Goal: Communication & Community: Answer question/provide support

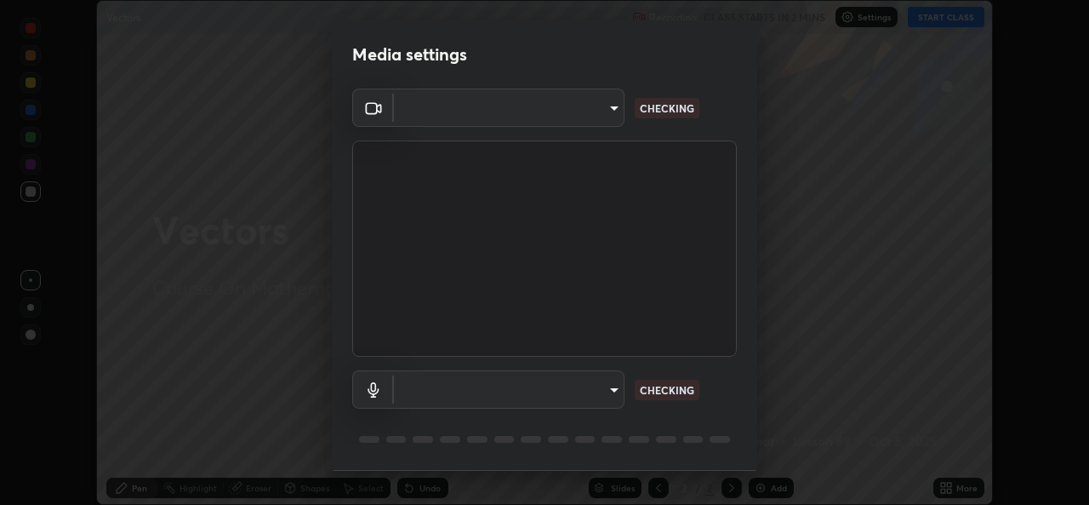
scroll to position [54, 0]
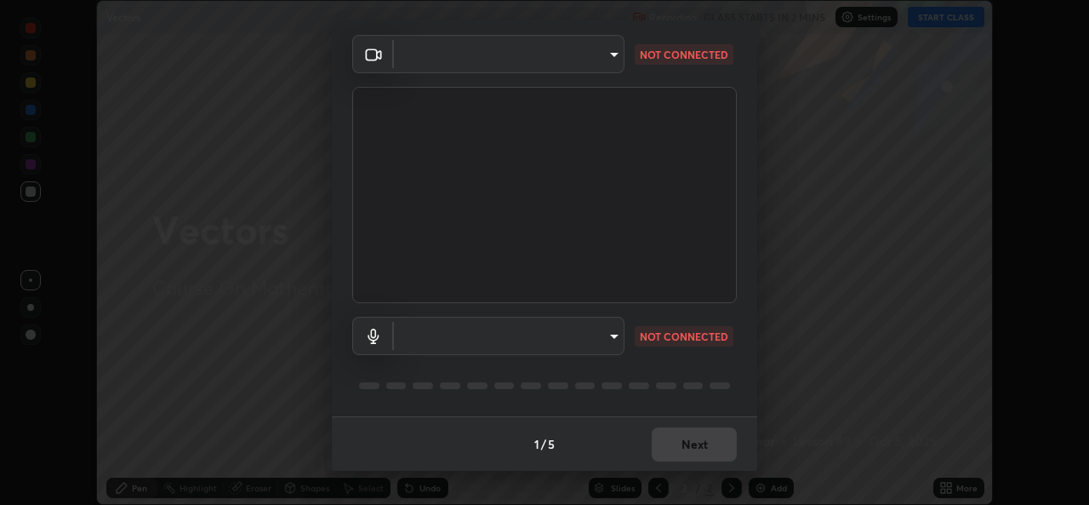
type input "d5dd4d4f0ad50d578cabb58e37a21e958f8cd01c412184e56a13254a0c40bdc7"
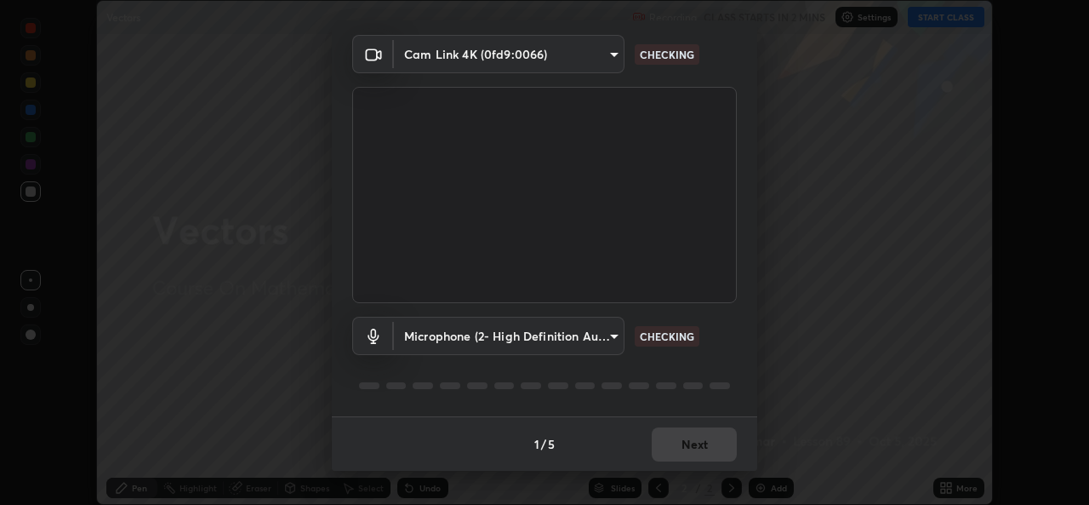
click at [596, 337] on body "Erase all Vectors Recording CLASS STARTS IN 2 MINS Settings START CLASS Setting…" at bounding box center [544, 252] width 1089 height 505
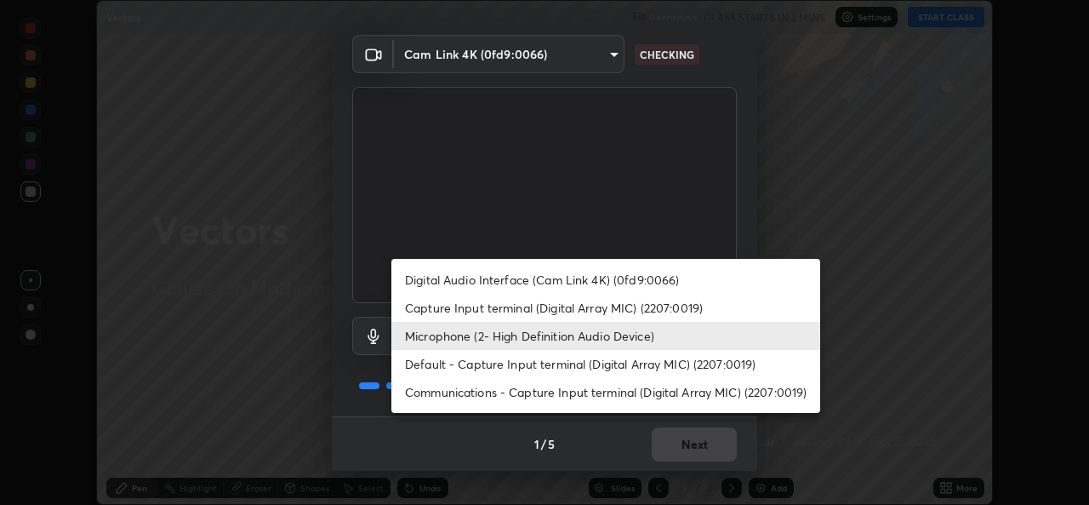
click at [624, 276] on li "Digital Audio Interface (Cam Link 4K) (0fd9:0066)" at bounding box center [605, 279] width 429 height 28
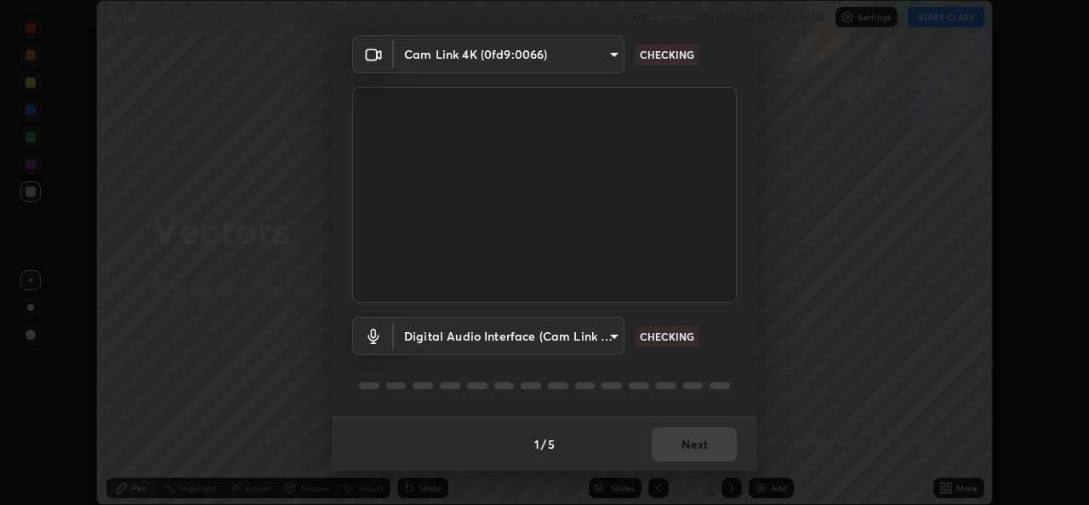
click at [601, 333] on body "Erase all Vectors Recording CLASS STARTS IN 2 MINS Settings START CLASS Setting…" at bounding box center [544, 252] width 1089 height 505
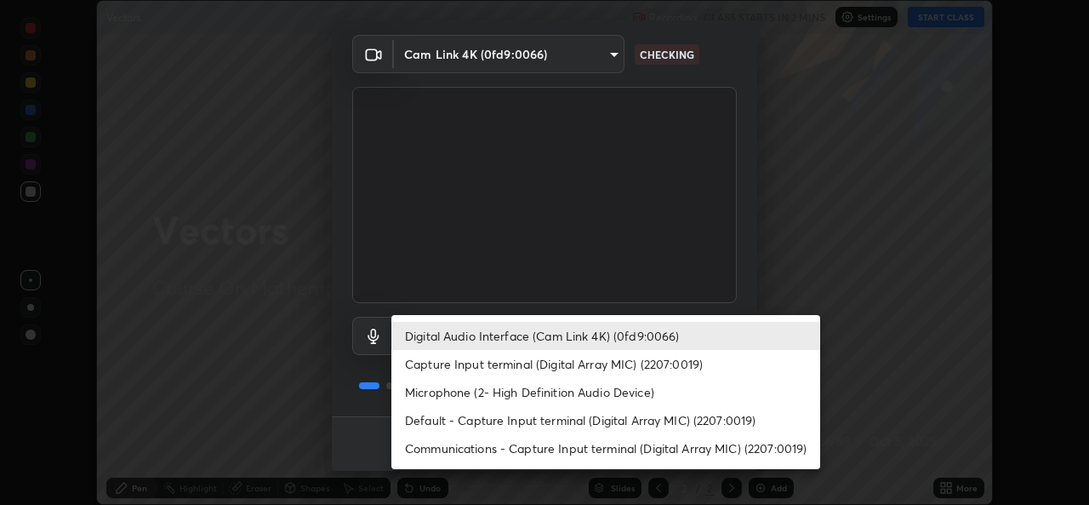
click at [602, 391] on li "Microphone (2- High Definition Audio Device)" at bounding box center [605, 392] width 429 height 28
type input "36cd9f89a23acff87b04cca3604351d0b29241054667b16386bdc59ab177bbc1"
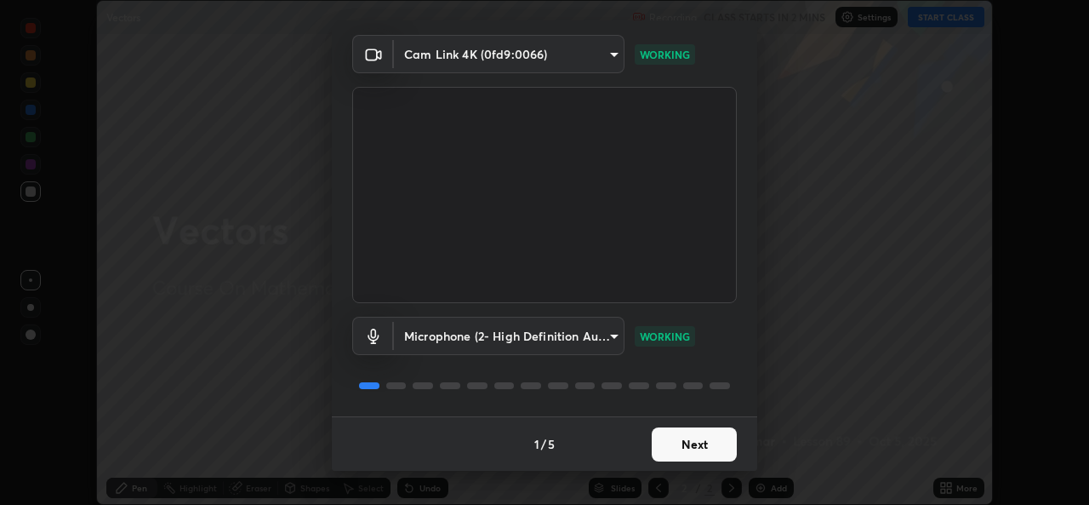
click at [675, 441] on button "Next" at bounding box center [694, 444] width 85 height 34
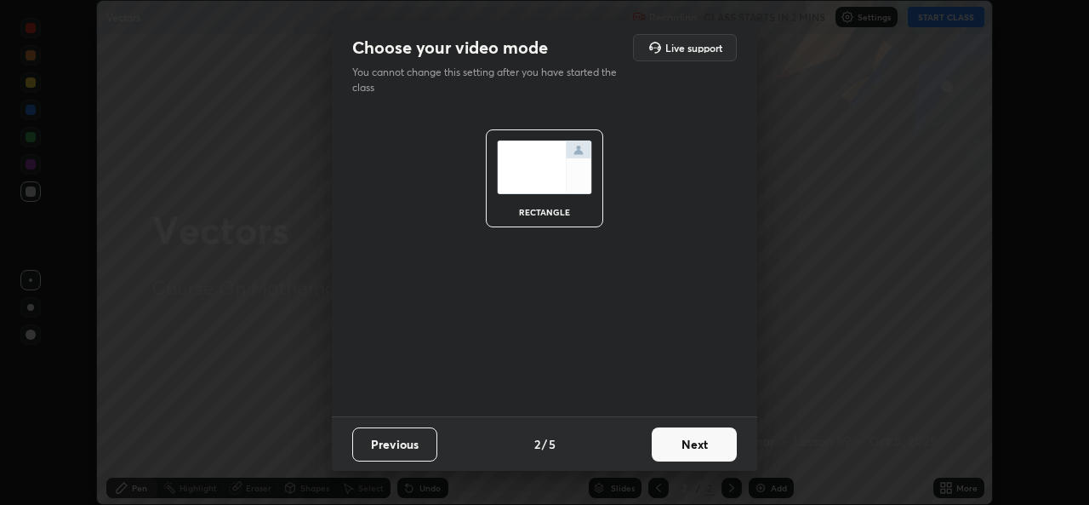
scroll to position [0, 0]
click at [671, 448] on button "Next" at bounding box center [694, 444] width 85 height 34
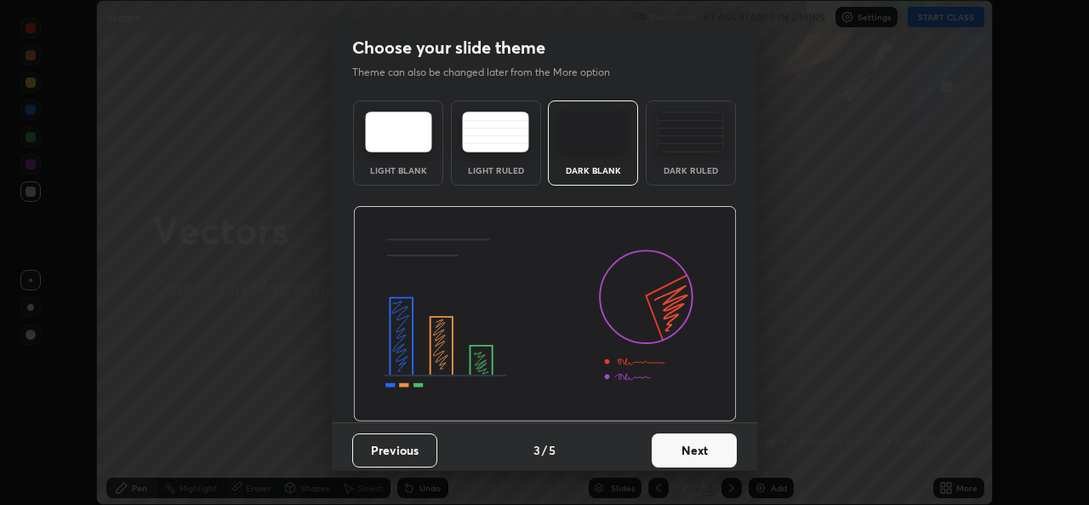
click at [694, 444] on button "Next" at bounding box center [694, 450] width 85 height 34
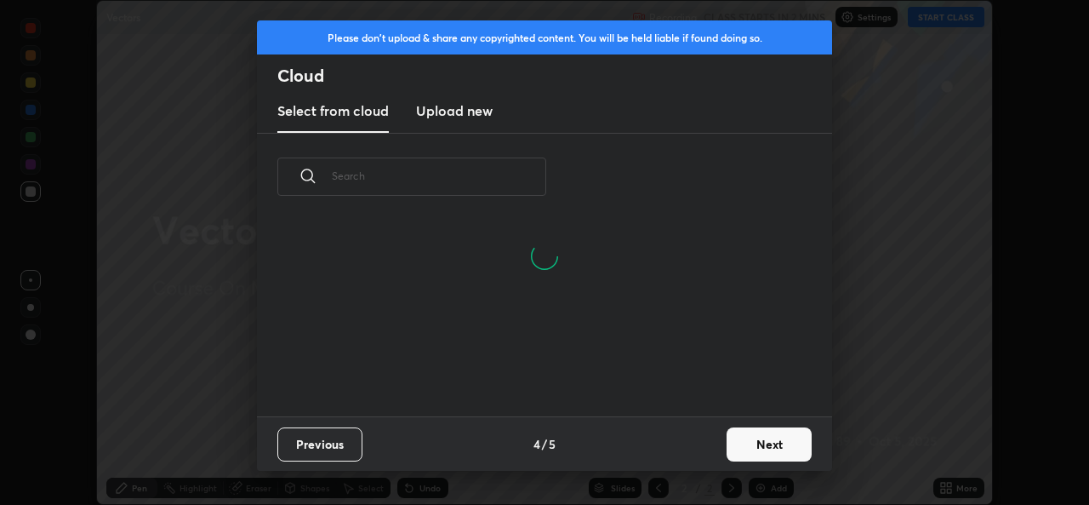
click at [742, 444] on button "Next" at bounding box center [769, 444] width 85 height 34
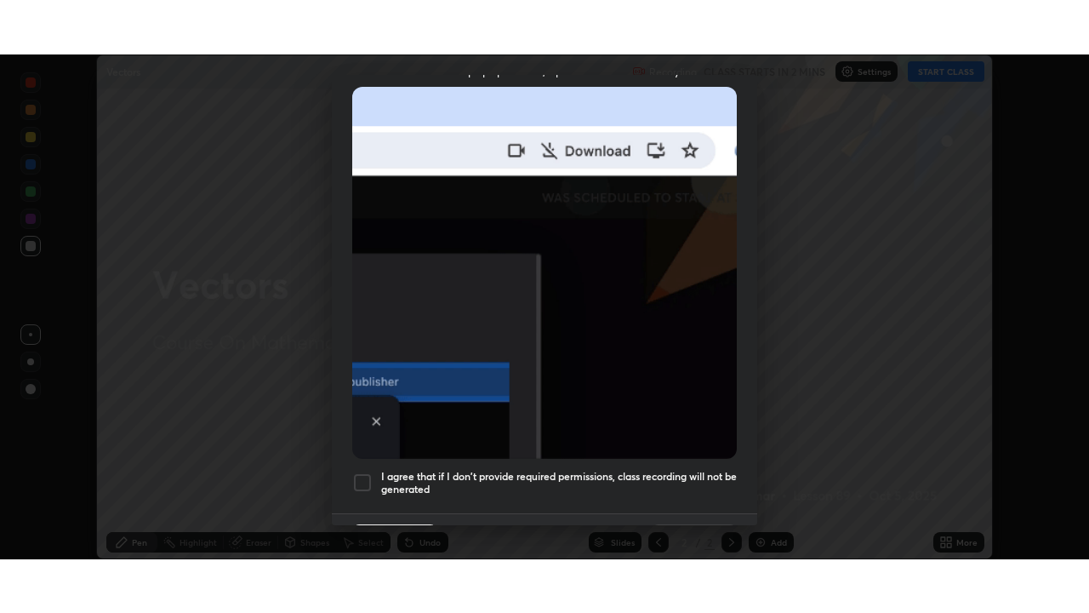
scroll to position [401, 0]
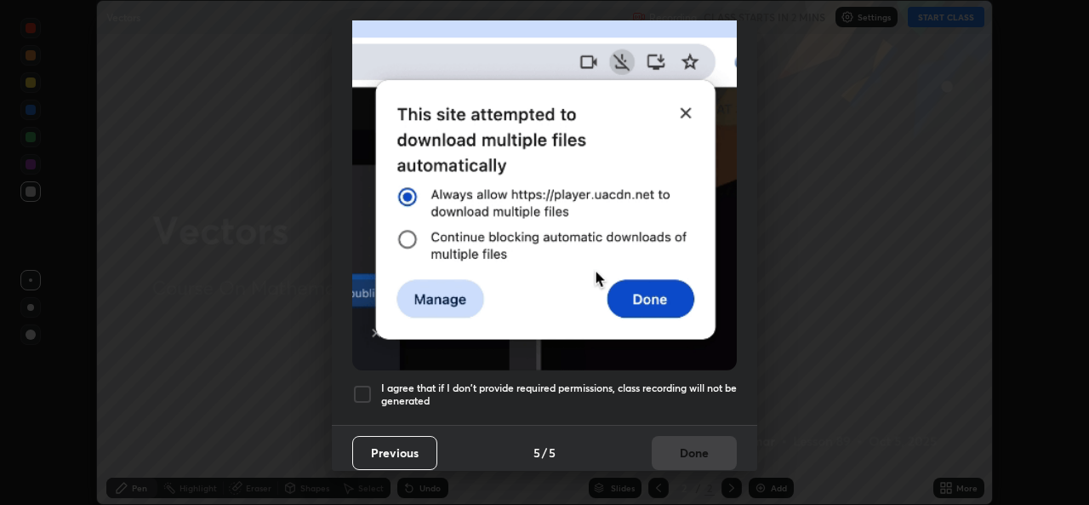
click at [374, 390] on div "I agree that if I don't provide required permissions, class recording will not …" at bounding box center [544, 394] width 385 height 20
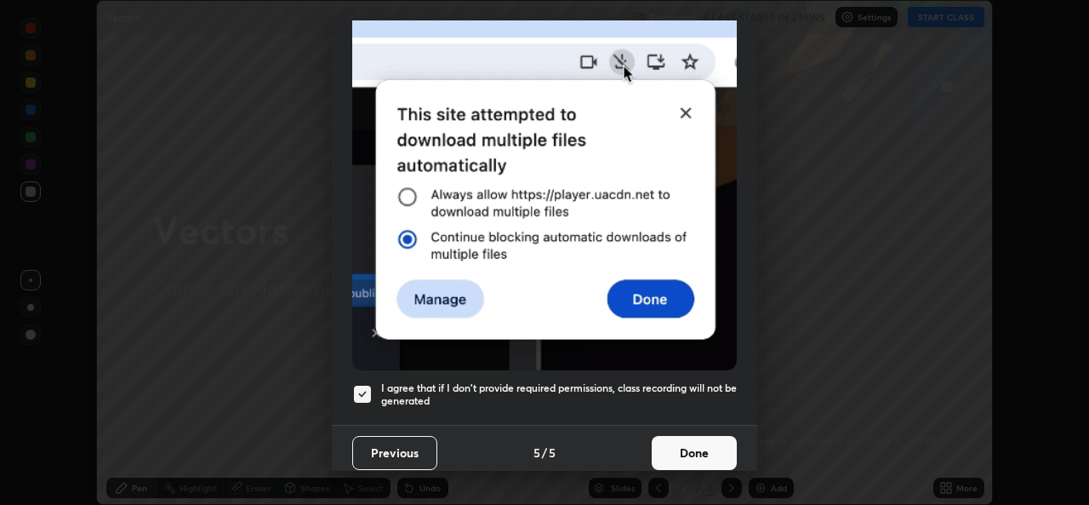
click at [666, 437] on button "Done" at bounding box center [694, 453] width 85 height 34
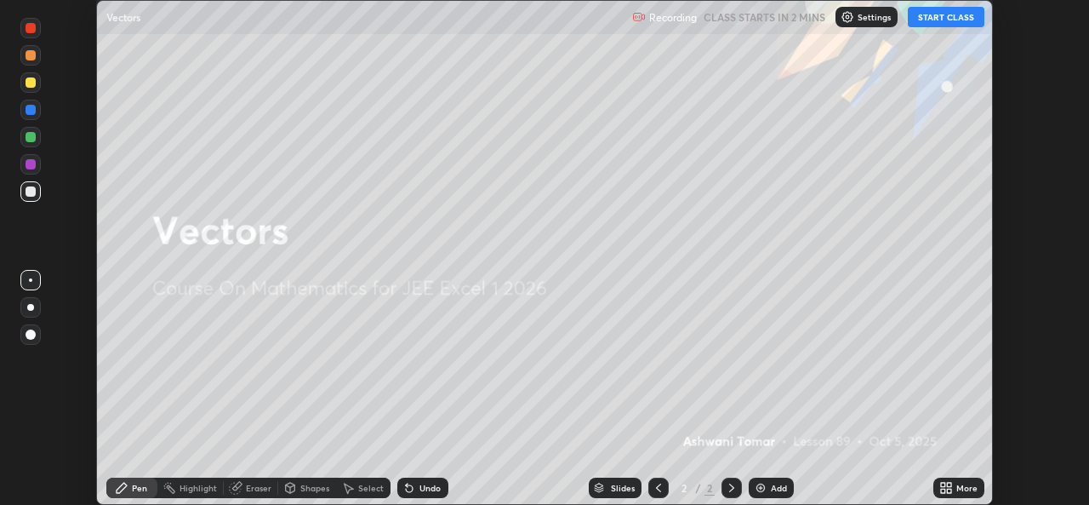
click at [943, 484] on icon at bounding box center [943, 484] width 4 height 4
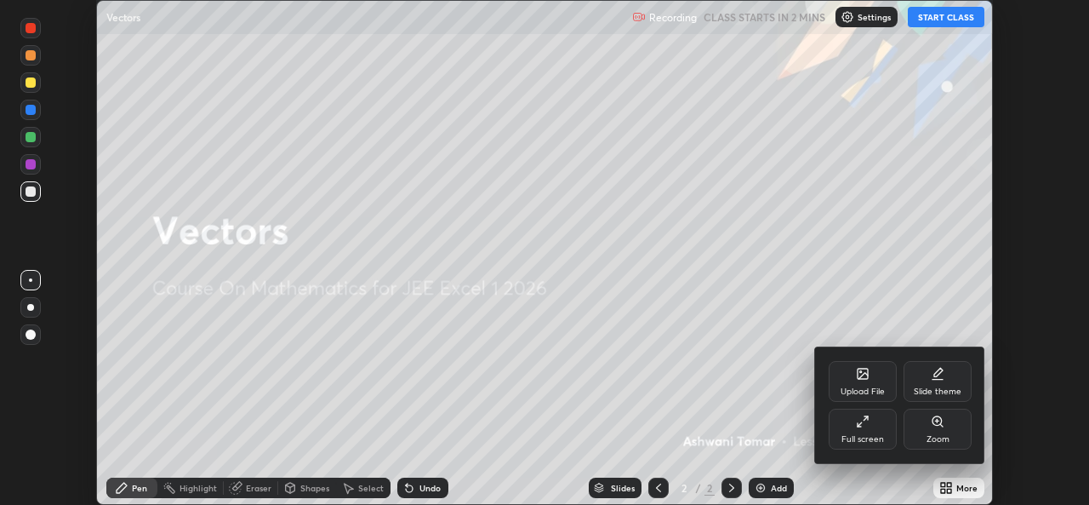
click at [872, 436] on div "Full screen" at bounding box center [862, 439] width 43 height 9
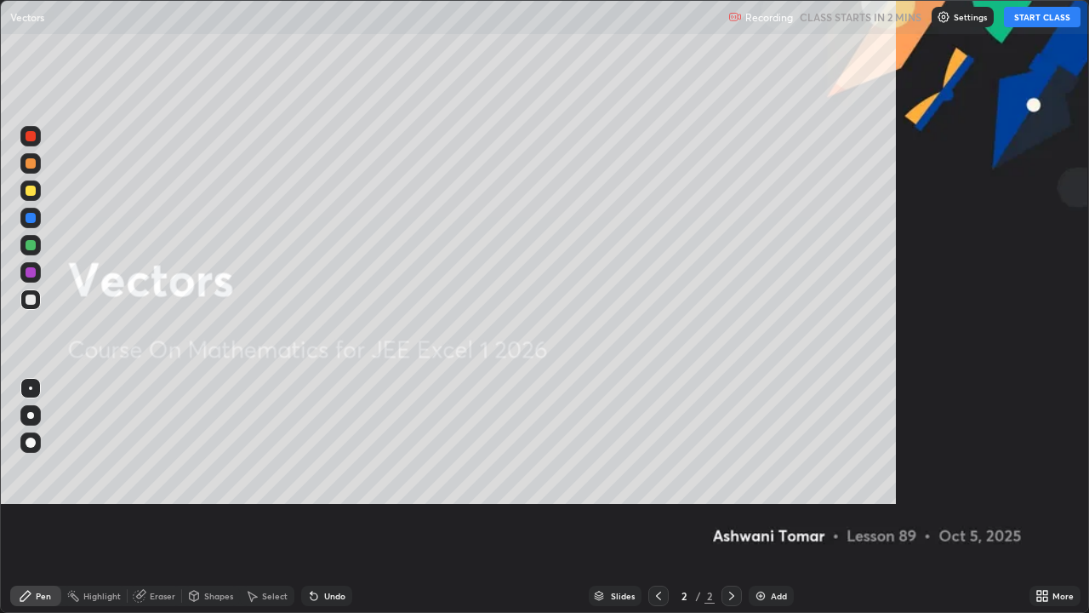
scroll to position [613, 1089]
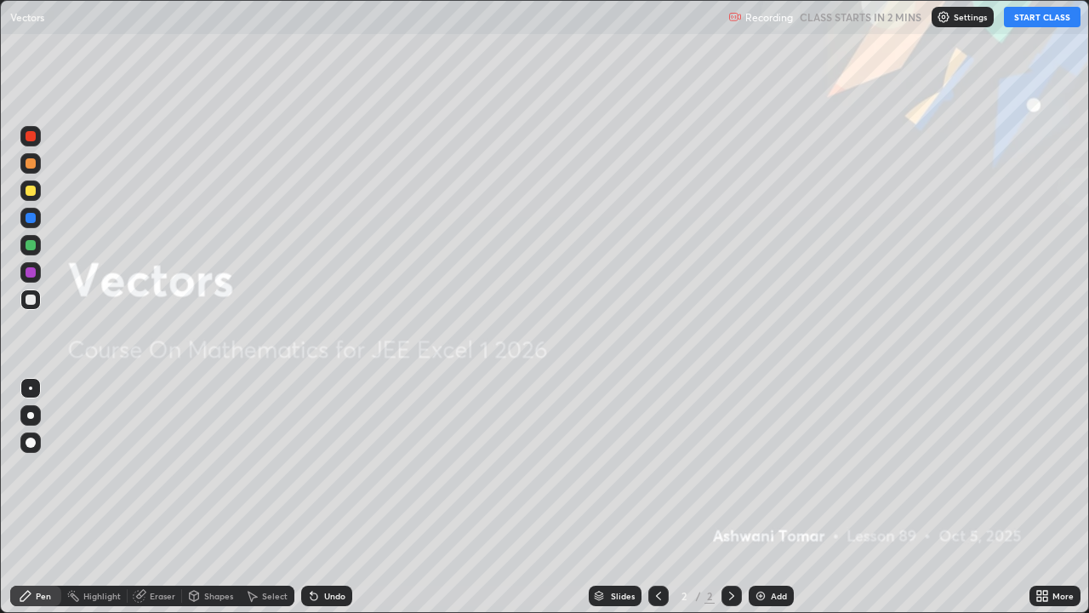
click at [1040, 18] on button "START CLASS" at bounding box center [1042, 17] width 77 height 20
click at [1044, 504] on icon at bounding box center [1045, 592] width 4 height 4
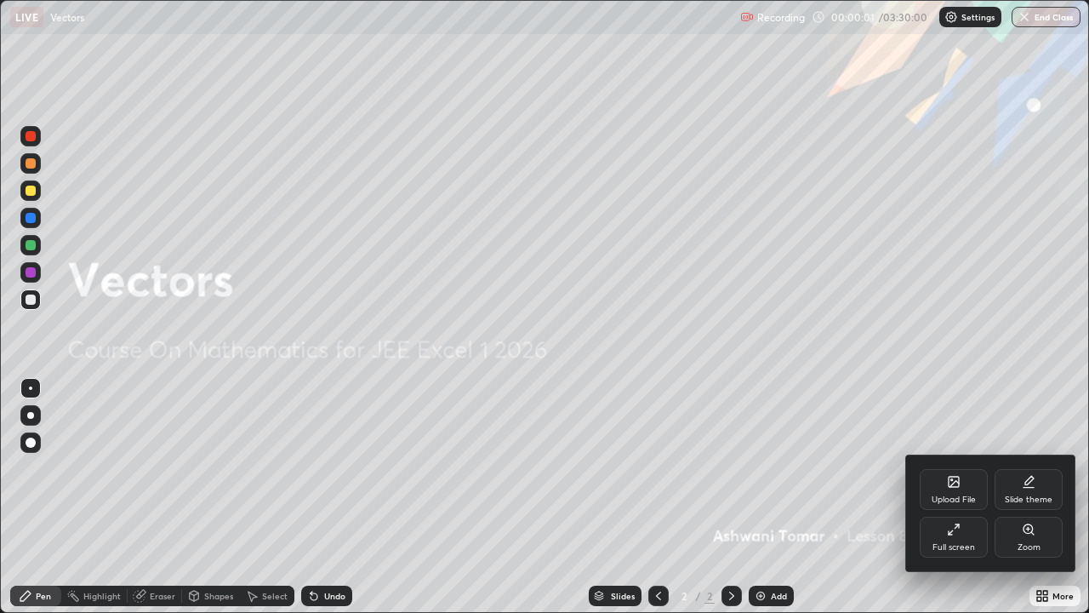
click at [945, 485] on div "Upload File" at bounding box center [954, 489] width 68 height 41
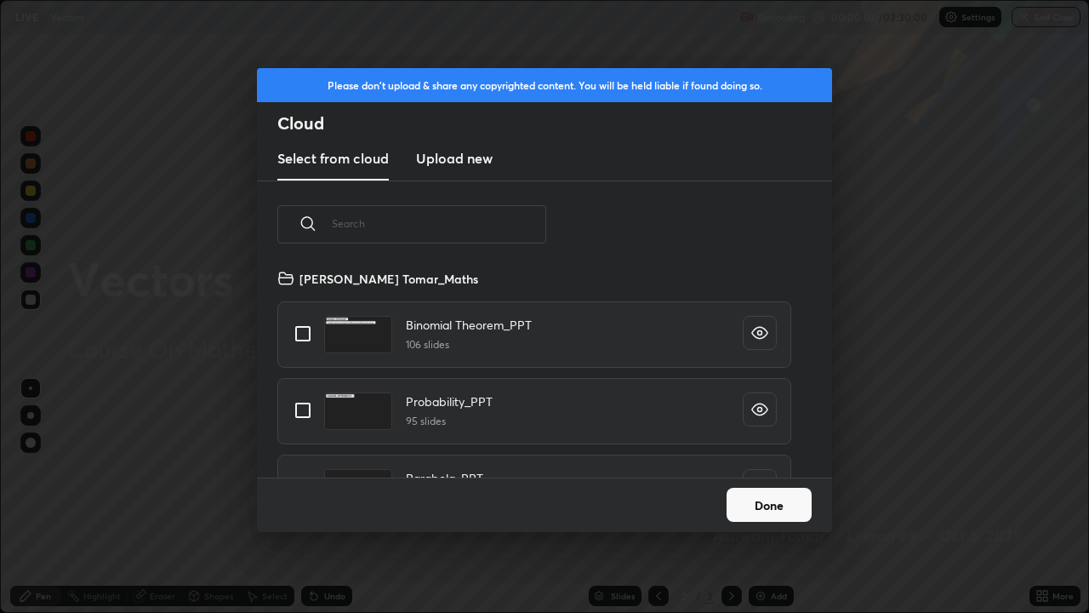
scroll to position [209, 546]
click at [493, 225] on input "text" at bounding box center [439, 223] width 214 height 72
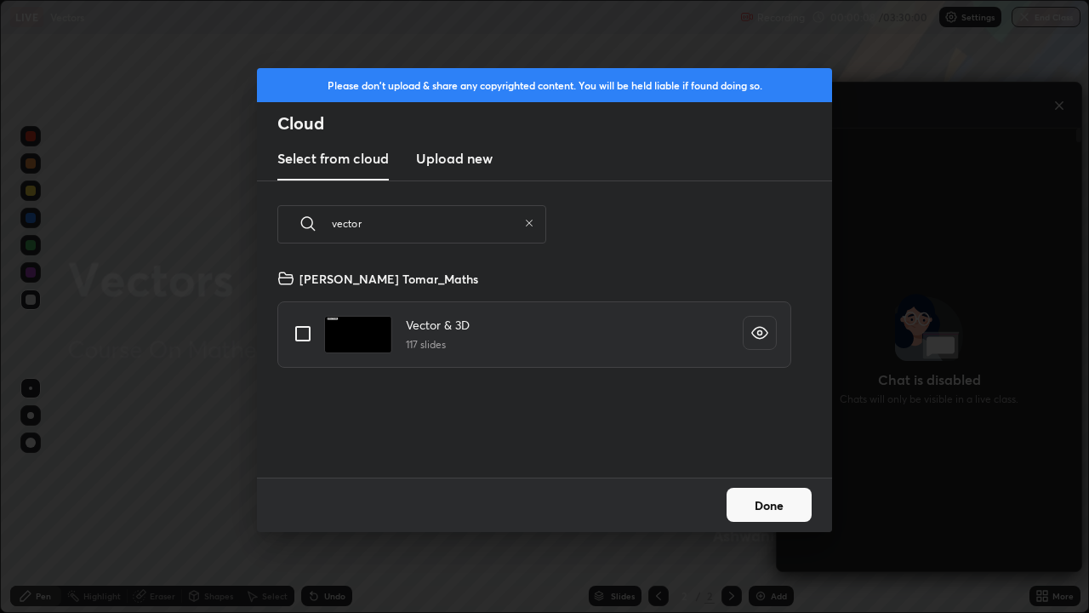
type input "vector"
click at [309, 332] on input "grid" at bounding box center [303, 334] width 36 height 36
checkbox input "true"
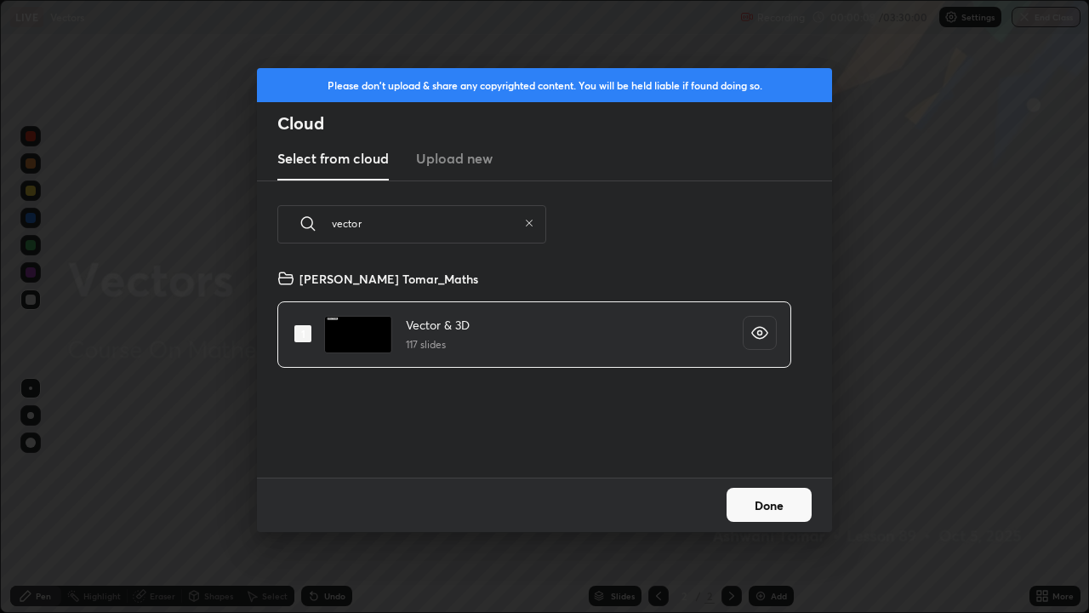
click at [749, 499] on button "Done" at bounding box center [769, 505] width 85 height 34
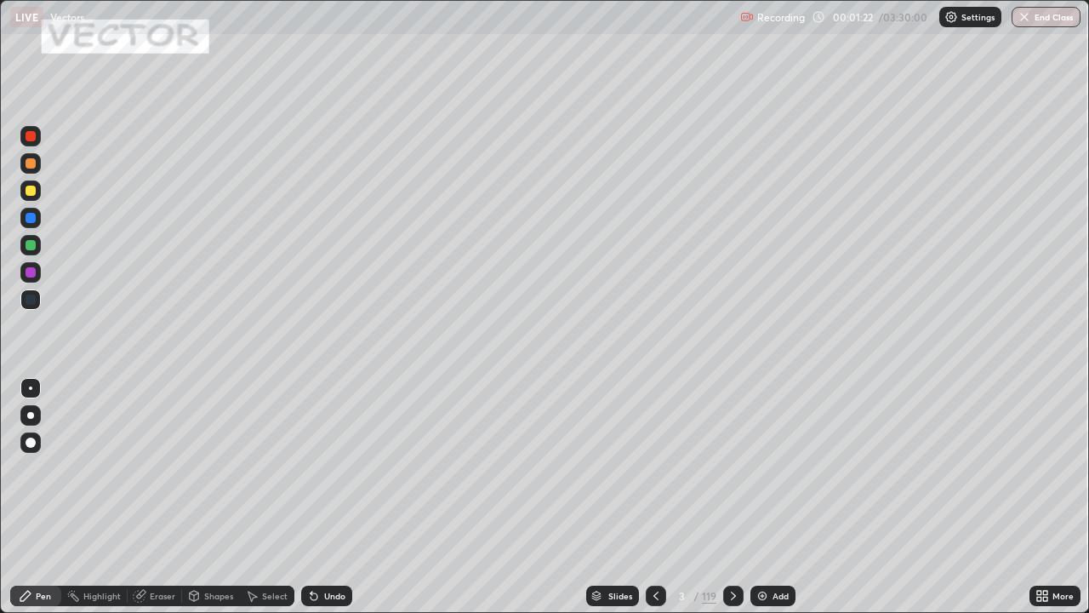
click at [732, 504] on icon at bounding box center [734, 596] width 14 height 14
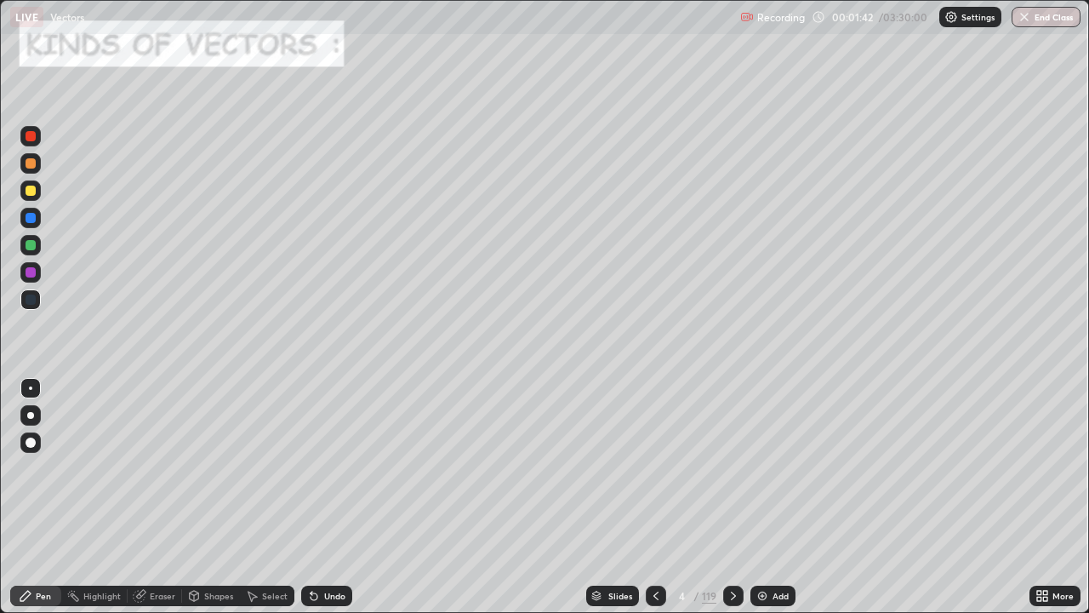
click at [730, 504] on icon at bounding box center [734, 596] width 14 height 14
click at [733, 504] on icon at bounding box center [734, 596] width 14 height 14
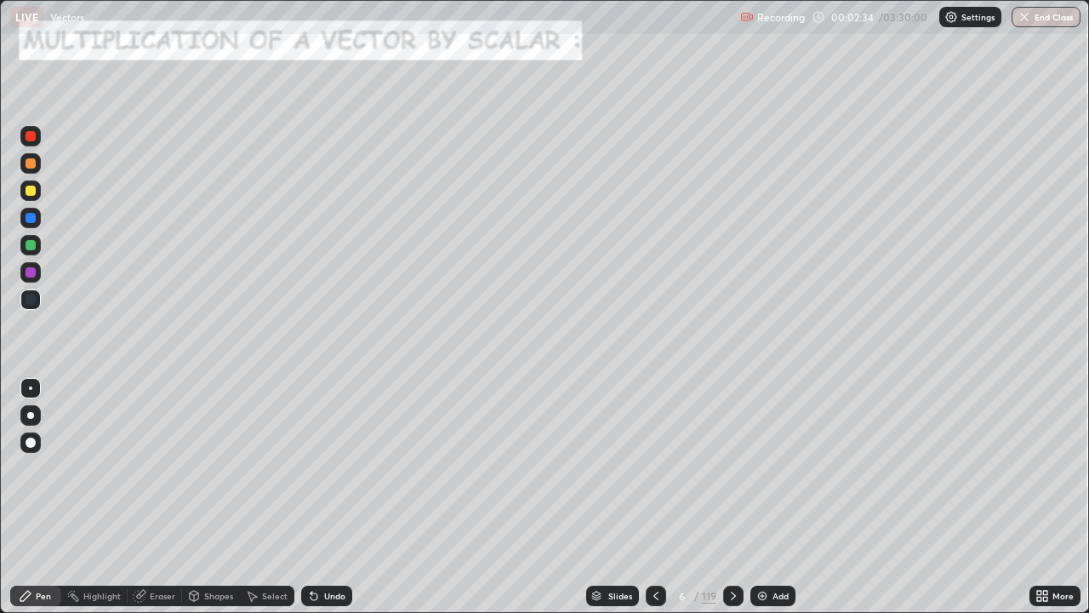
click at [732, 504] on icon at bounding box center [733, 595] width 5 height 9
click at [723, 504] on div at bounding box center [733, 595] width 20 height 20
click at [732, 504] on icon at bounding box center [733, 595] width 5 height 9
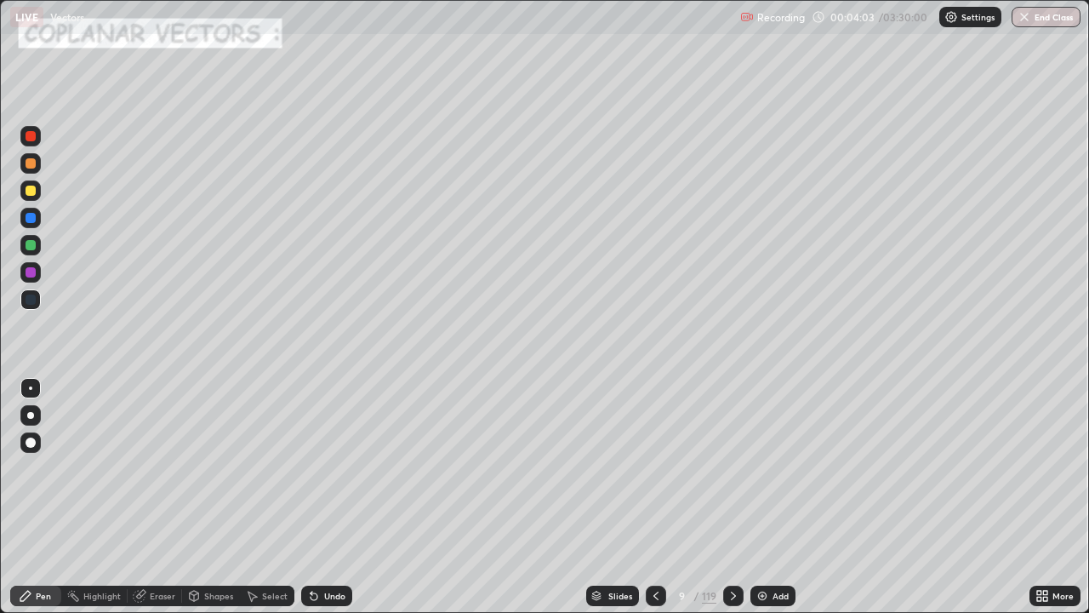
click at [734, 504] on icon at bounding box center [734, 596] width 14 height 14
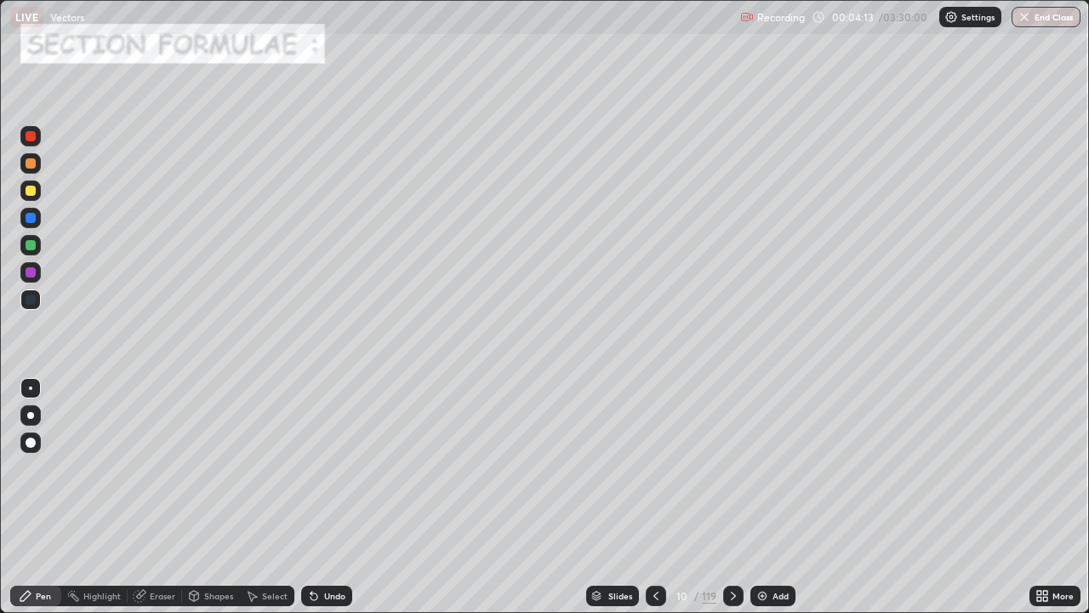
click at [732, 504] on icon at bounding box center [734, 596] width 14 height 14
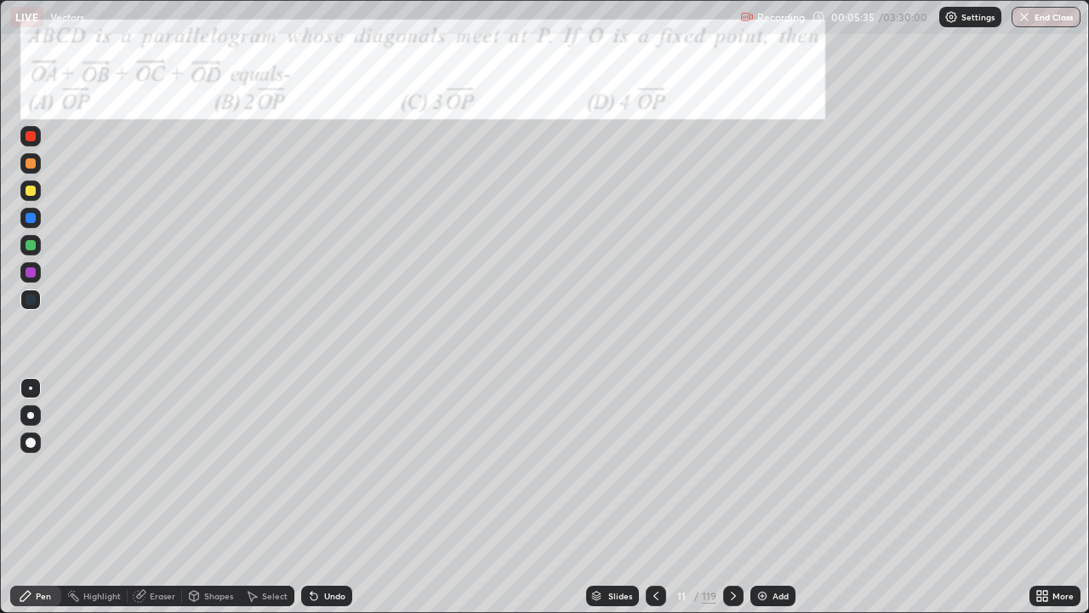
click at [27, 245] on div at bounding box center [31, 245] width 10 height 10
click at [199, 504] on icon at bounding box center [194, 596] width 14 height 14
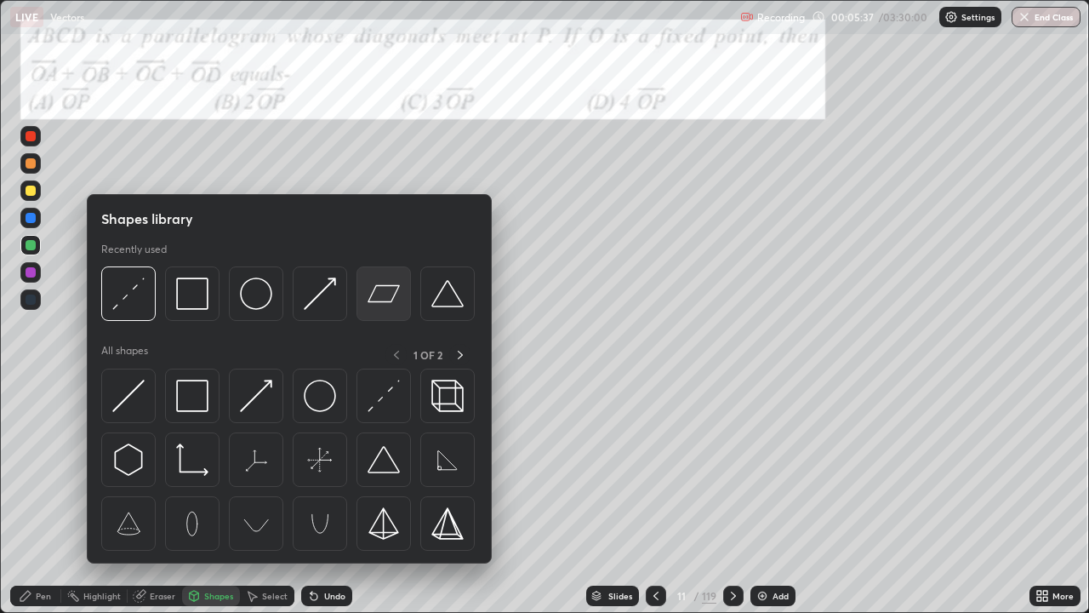
click at [379, 300] on img at bounding box center [384, 293] width 32 height 32
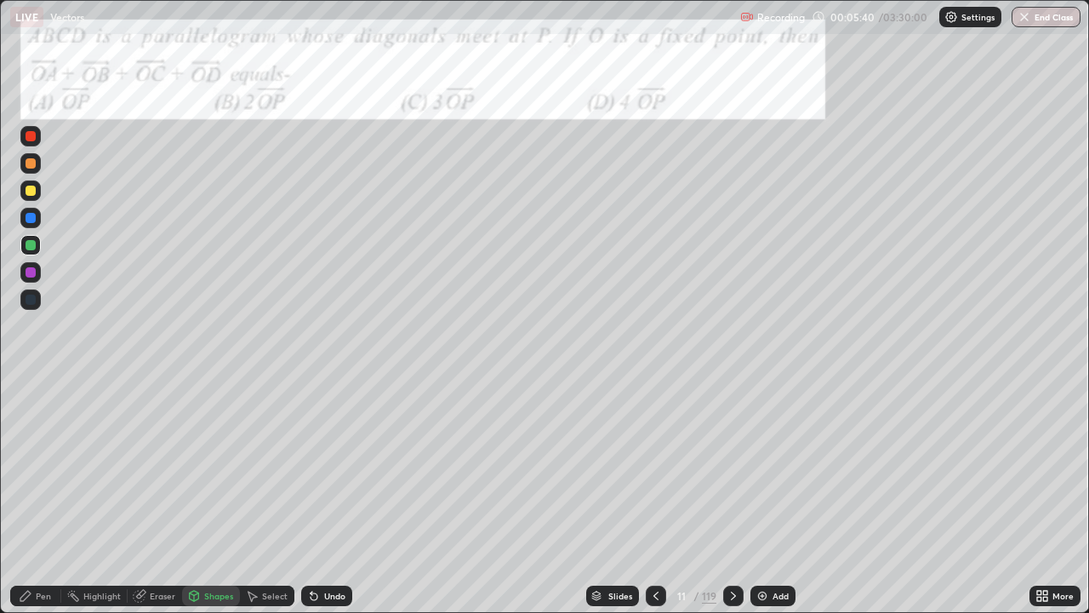
click at [30, 192] on div at bounding box center [31, 190] width 10 height 10
click at [40, 504] on div "Pen" at bounding box center [43, 595] width 15 height 9
click at [204, 504] on div "Shapes" at bounding box center [218, 595] width 29 height 9
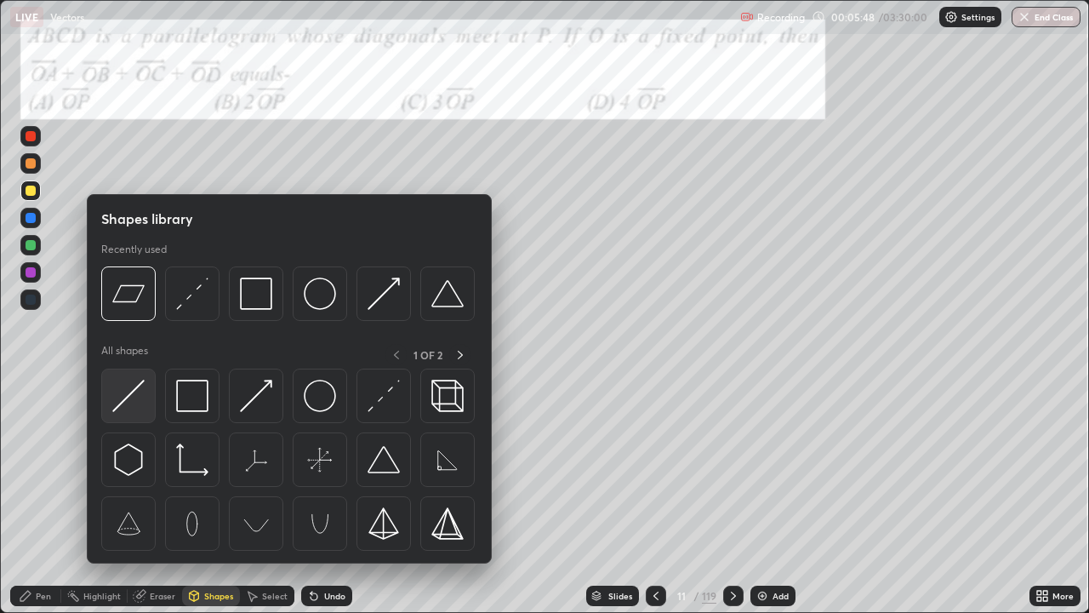
click at [138, 389] on img at bounding box center [128, 395] width 32 height 32
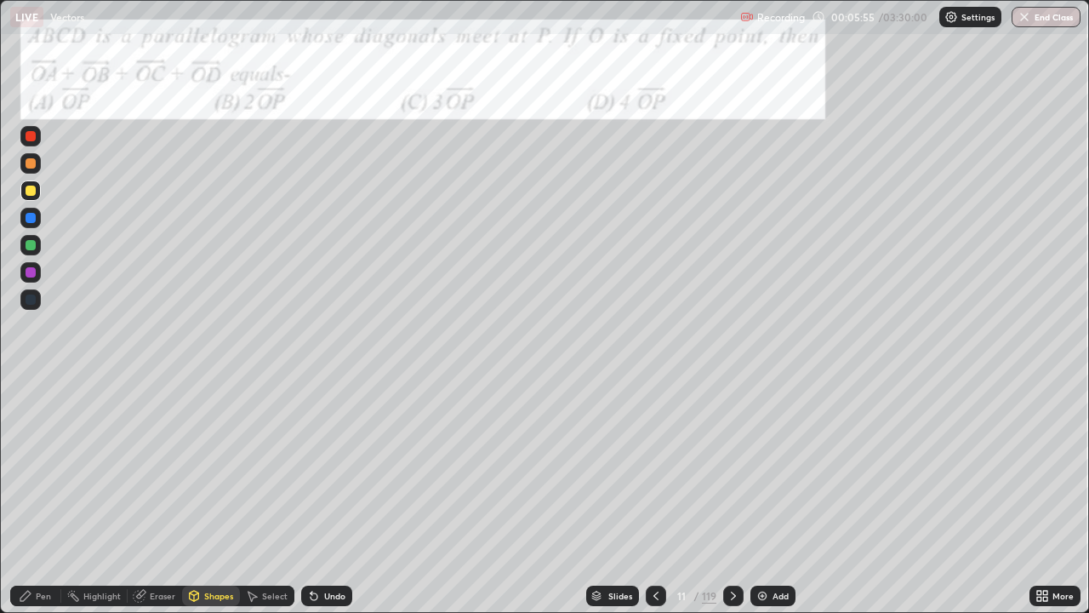
click at [39, 504] on div "Pen" at bounding box center [43, 595] width 15 height 9
click at [31, 243] on div at bounding box center [31, 245] width 10 height 10
click at [732, 504] on icon at bounding box center [734, 596] width 14 height 14
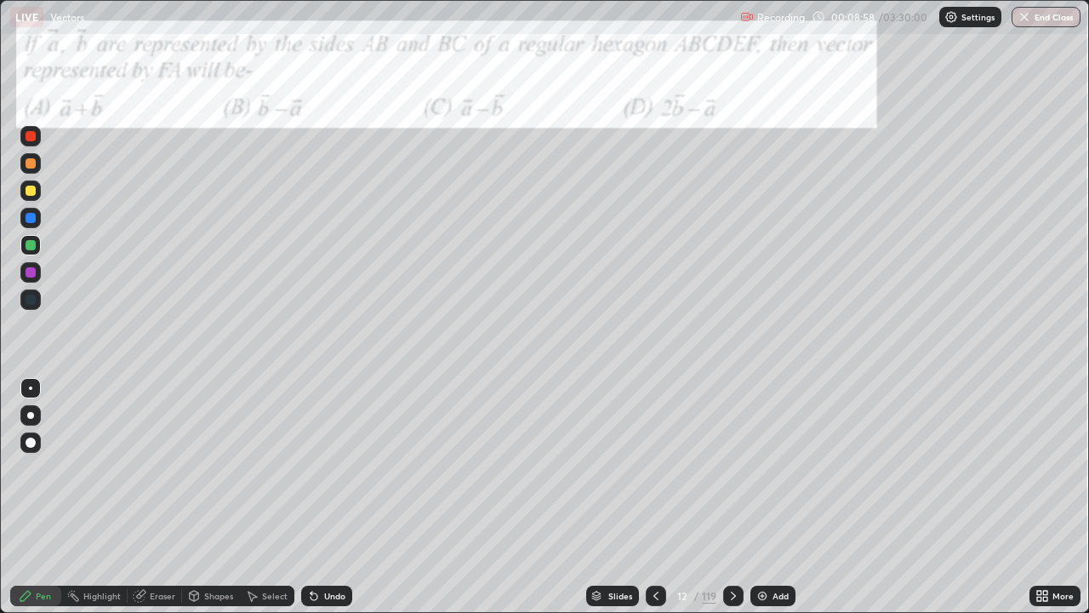
click at [214, 504] on div "Shapes" at bounding box center [211, 595] width 58 height 20
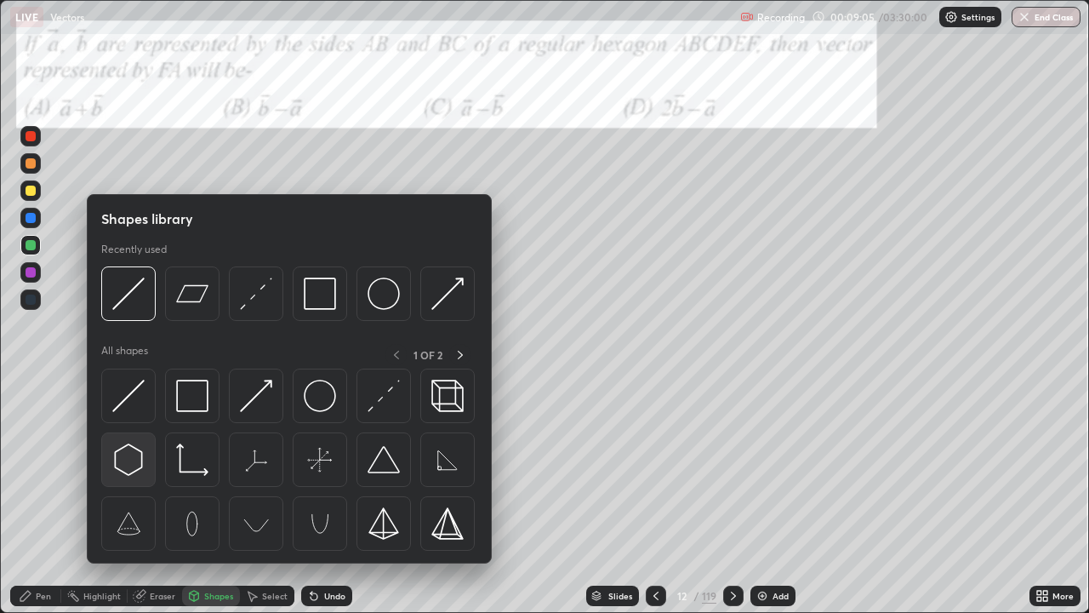
click at [118, 459] on img at bounding box center [128, 459] width 32 height 32
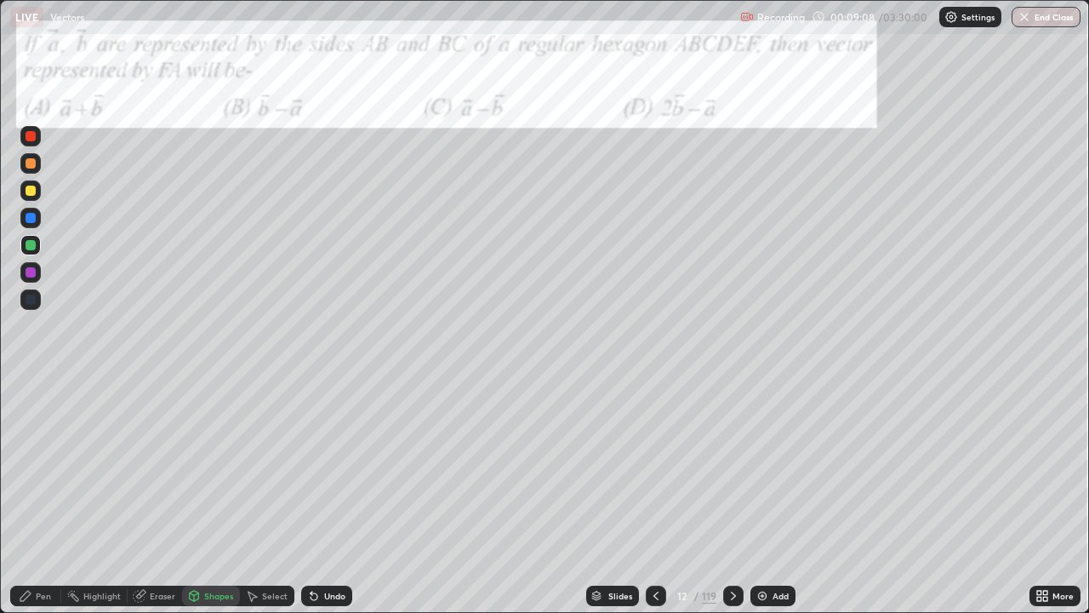
click at [26, 194] on div at bounding box center [30, 190] width 20 height 20
click at [31, 504] on icon at bounding box center [26, 596] width 14 height 14
click at [257, 504] on icon at bounding box center [252, 596] width 14 height 14
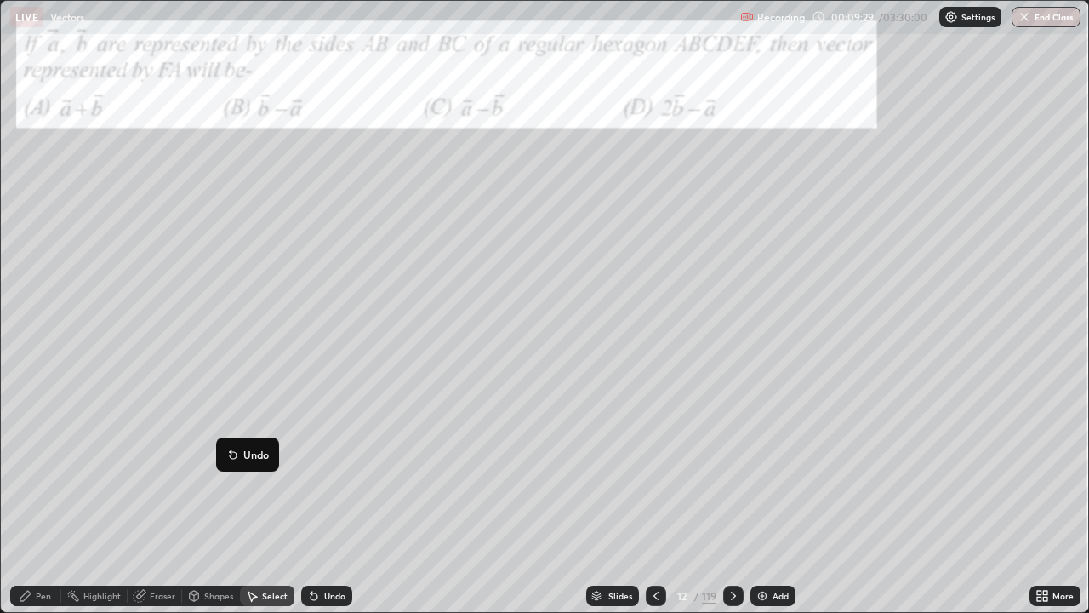
click at [180, 482] on div "32 ° Undo Copy Duplicate Duplicate to new slide Delete" at bounding box center [544, 306] width 1087 height 611
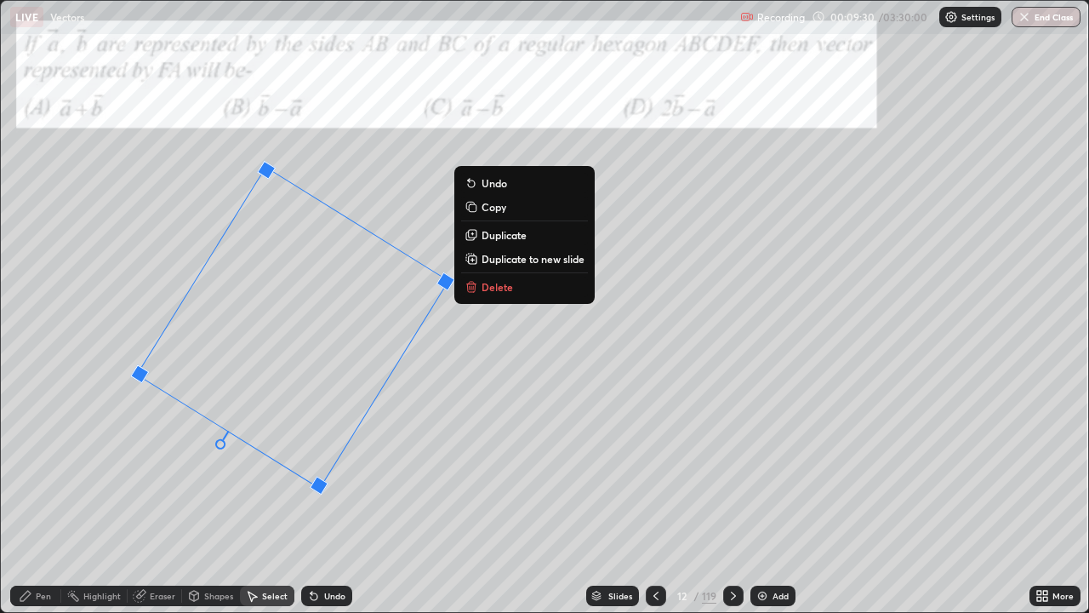
click at [38, 504] on div "Pen" at bounding box center [43, 595] width 15 height 9
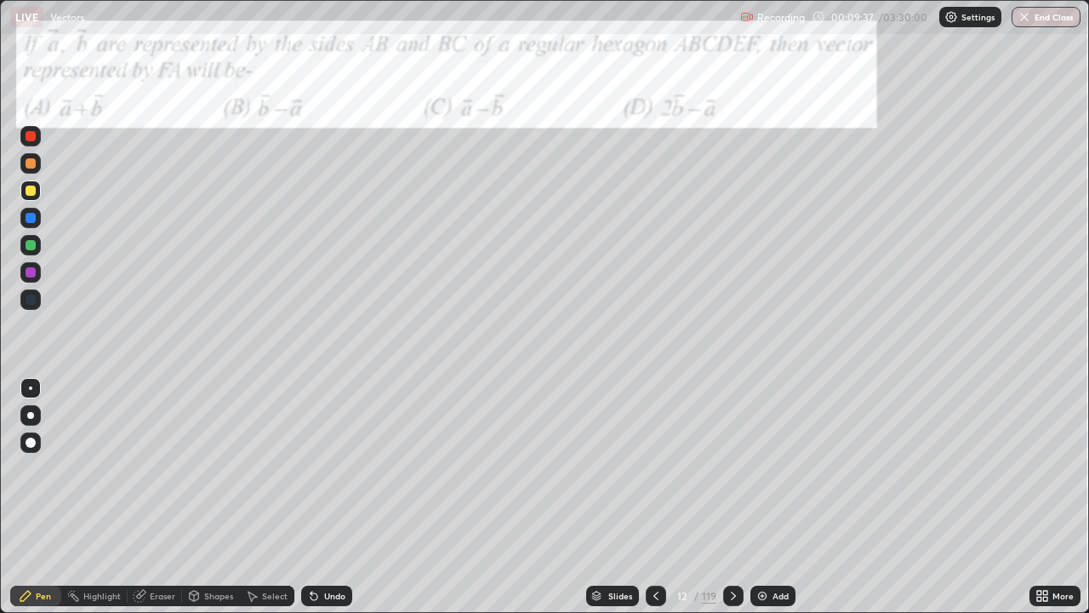
click at [29, 246] on div at bounding box center [31, 245] width 10 height 10
click at [31, 273] on div at bounding box center [31, 272] width 10 height 10
click at [197, 504] on icon at bounding box center [194, 596] width 14 height 14
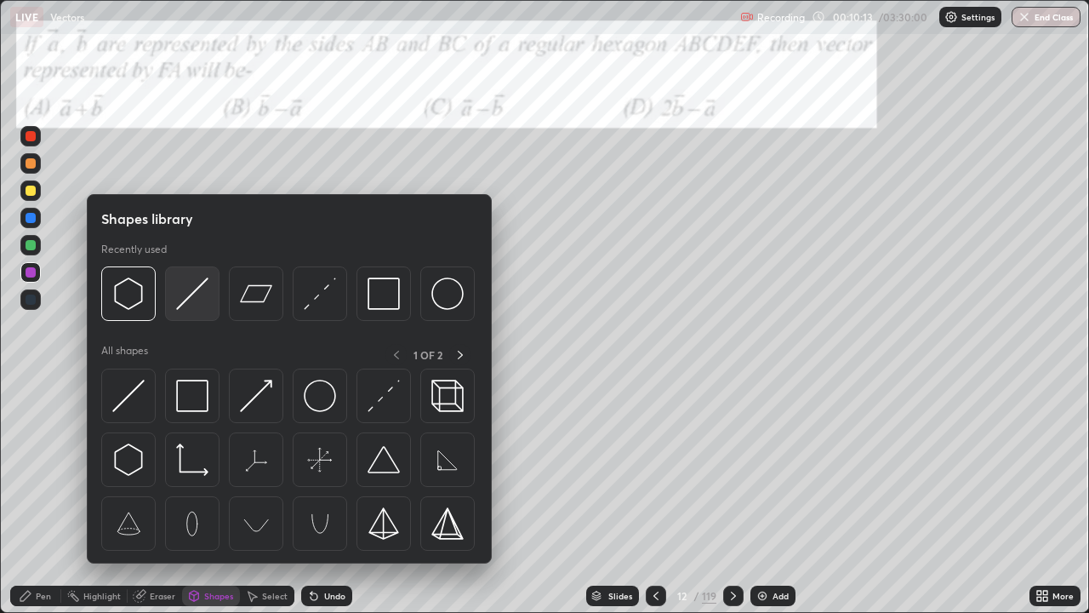
click at [190, 296] on img at bounding box center [192, 293] width 32 height 32
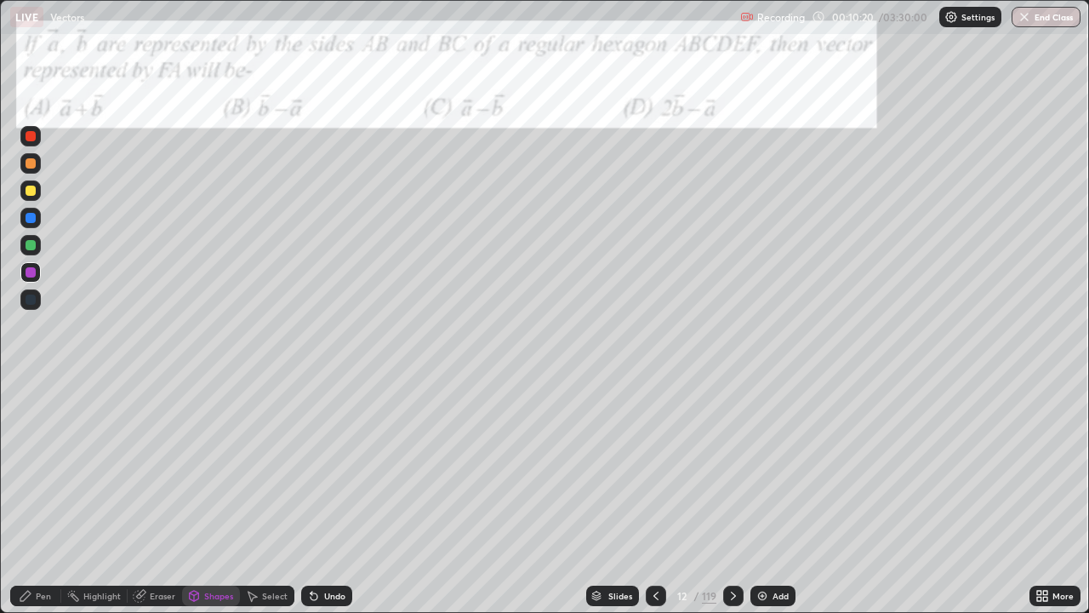
click at [48, 504] on div "Pen" at bounding box center [43, 595] width 15 height 9
click at [24, 243] on div at bounding box center [30, 245] width 20 height 20
click at [28, 189] on div at bounding box center [31, 190] width 10 height 10
click at [194, 504] on icon at bounding box center [194, 595] width 9 height 10
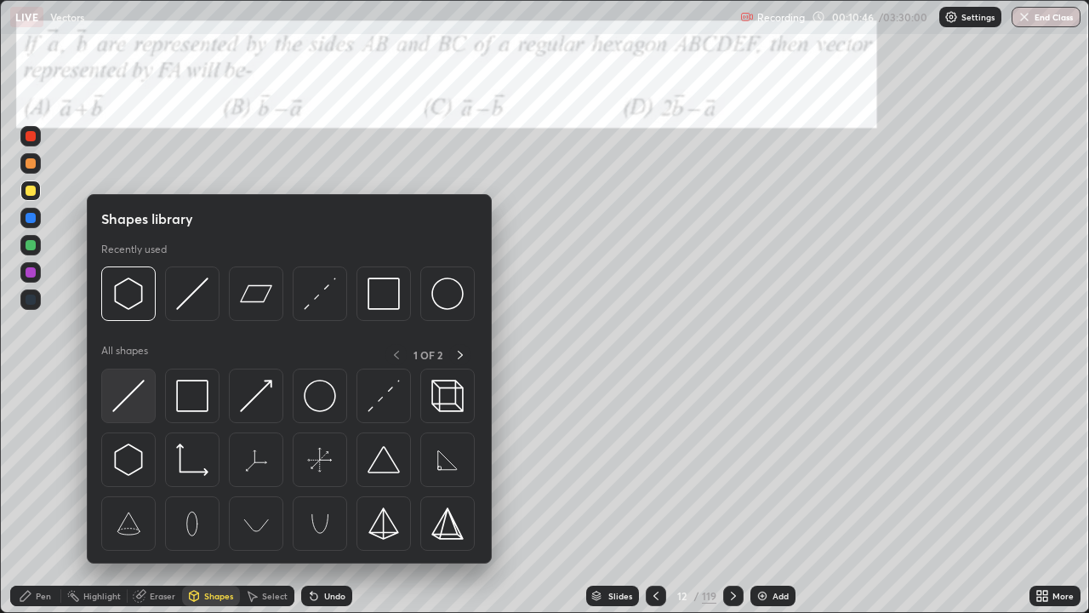
click at [125, 394] on img at bounding box center [128, 395] width 32 height 32
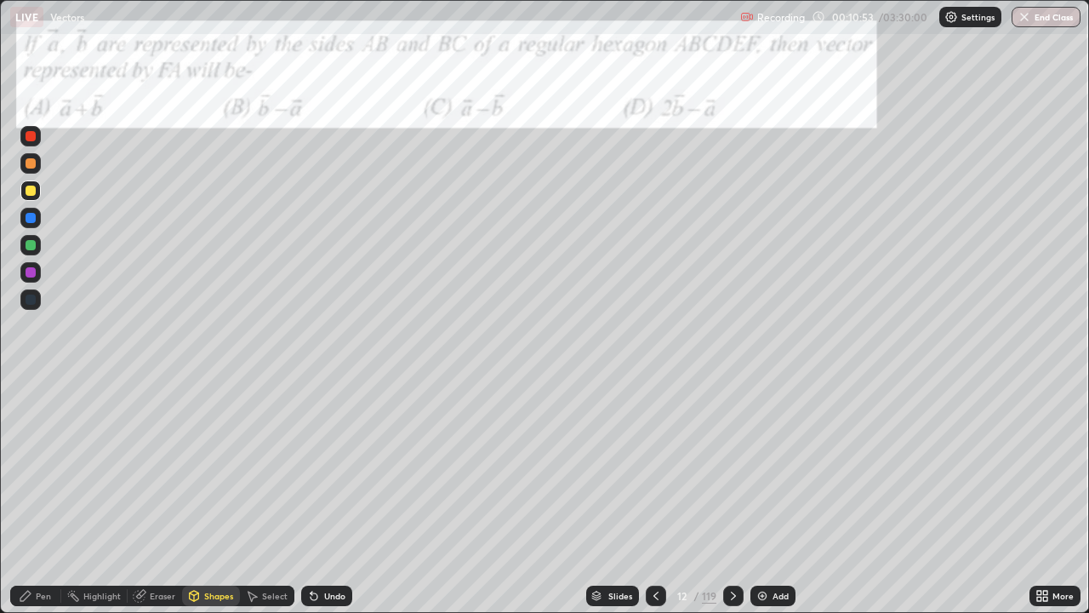
click at [38, 504] on div "Pen" at bounding box center [43, 595] width 15 height 9
click at [734, 504] on icon at bounding box center [734, 596] width 14 height 14
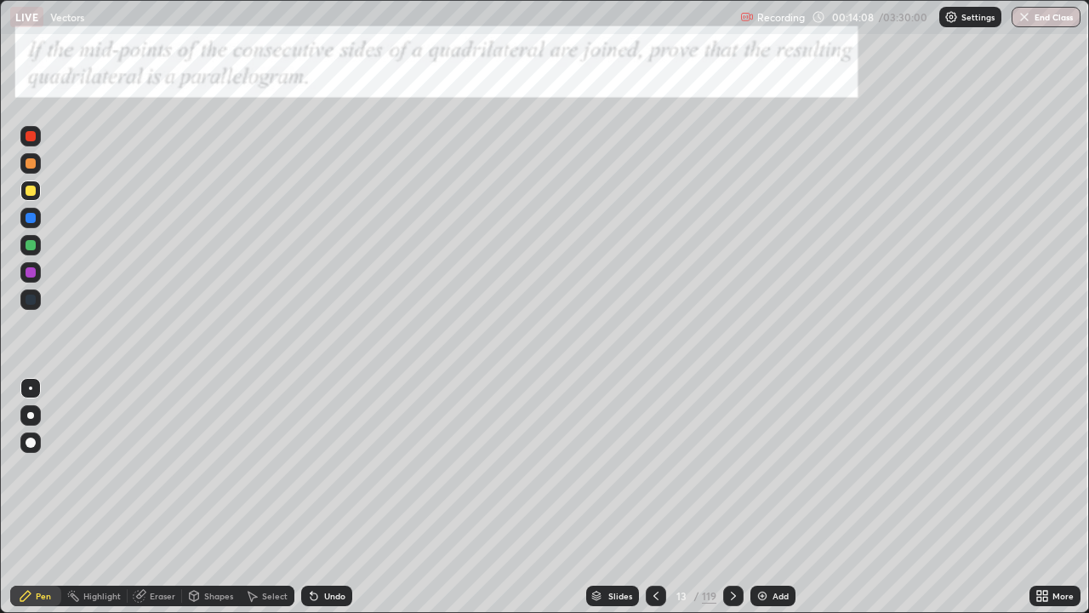
click at [33, 241] on div at bounding box center [31, 245] width 10 height 10
click at [210, 504] on div "Shapes" at bounding box center [211, 595] width 58 height 20
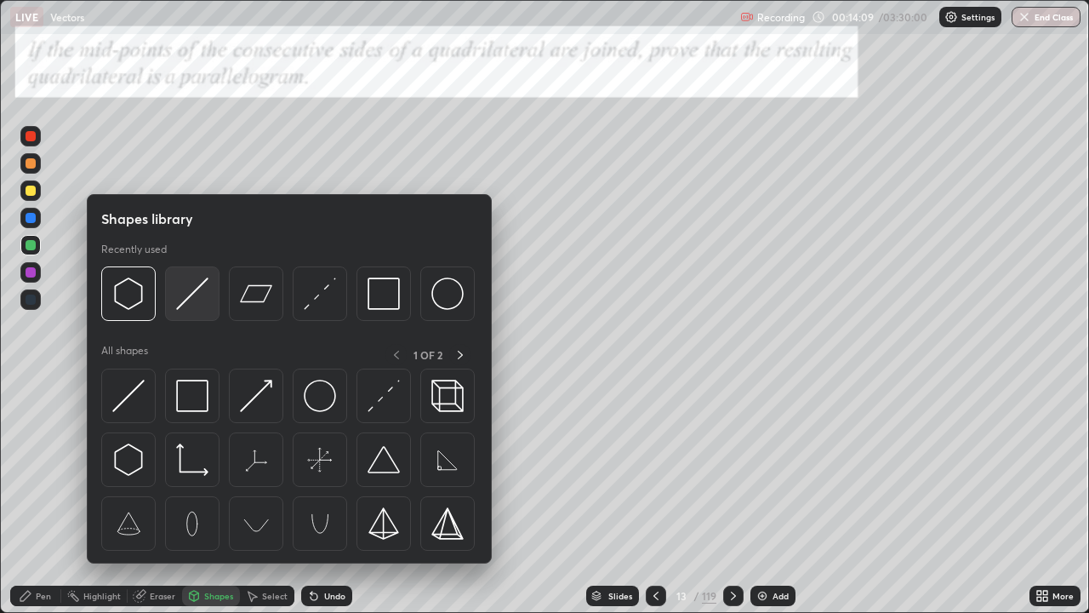
click at [184, 305] on img at bounding box center [192, 293] width 32 height 32
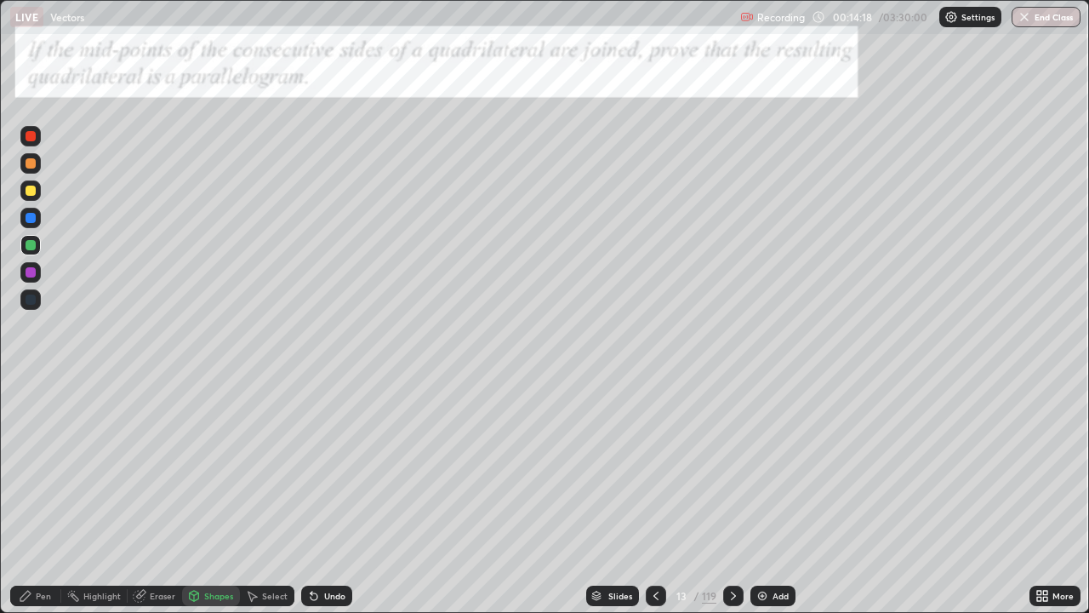
click at [31, 274] on div at bounding box center [31, 272] width 10 height 10
click at [35, 504] on div "Pen" at bounding box center [35, 595] width 51 height 20
click at [33, 220] on div at bounding box center [31, 218] width 10 height 10
click at [201, 504] on div "Shapes" at bounding box center [211, 595] width 58 height 20
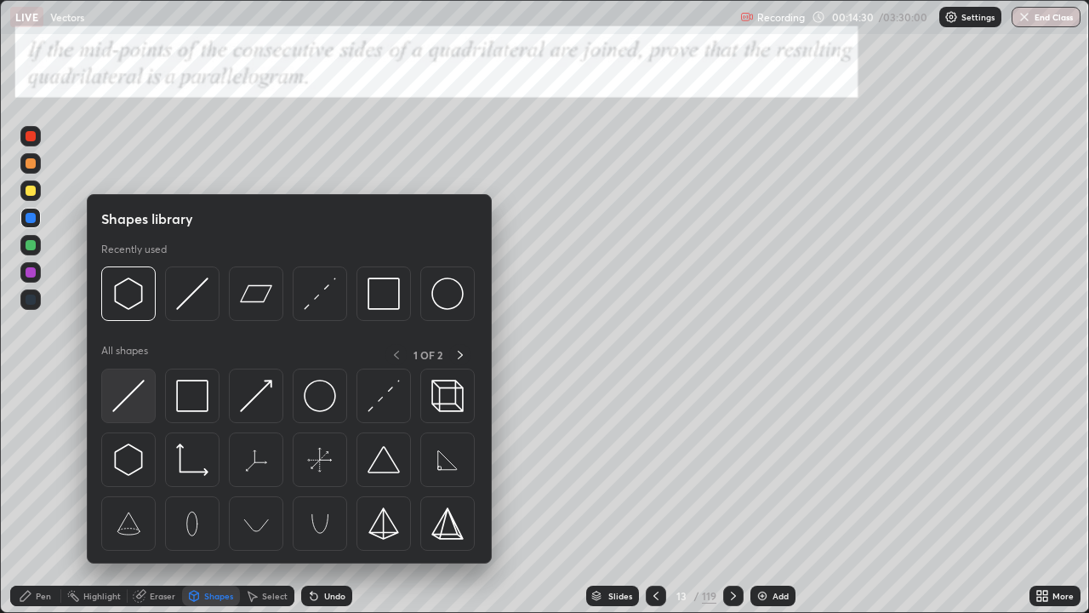
click at [129, 397] on img at bounding box center [128, 395] width 32 height 32
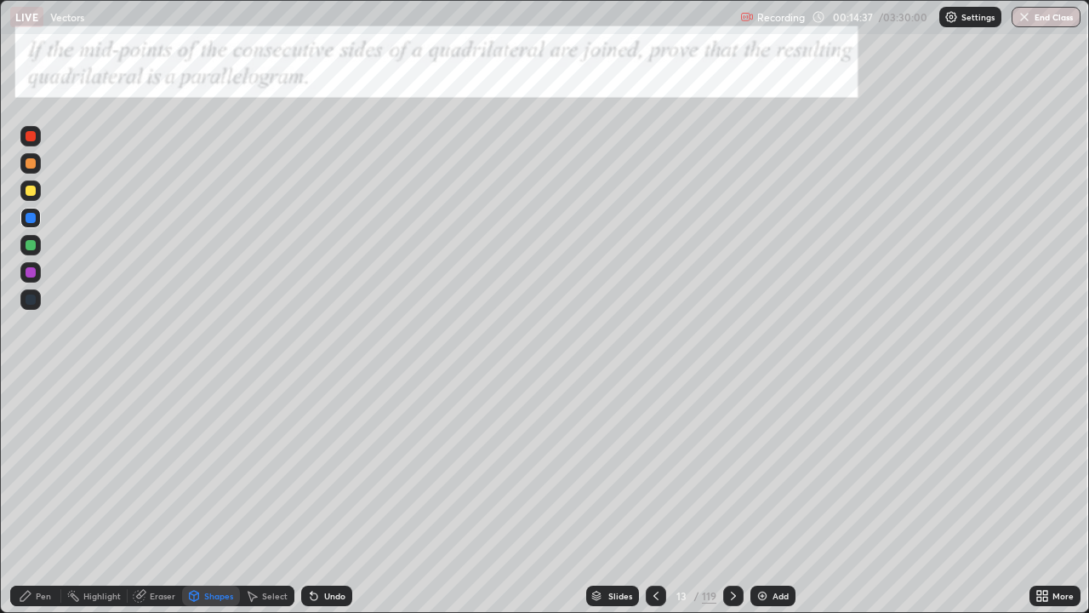
click at [31, 242] on div at bounding box center [31, 245] width 10 height 10
click at [45, 504] on div "Pen" at bounding box center [43, 595] width 15 height 9
click at [31, 219] on div at bounding box center [31, 218] width 10 height 10
click at [322, 504] on div "Undo" at bounding box center [326, 595] width 51 height 20
click at [324, 504] on div "Undo" at bounding box center [334, 595] width 21 height 9
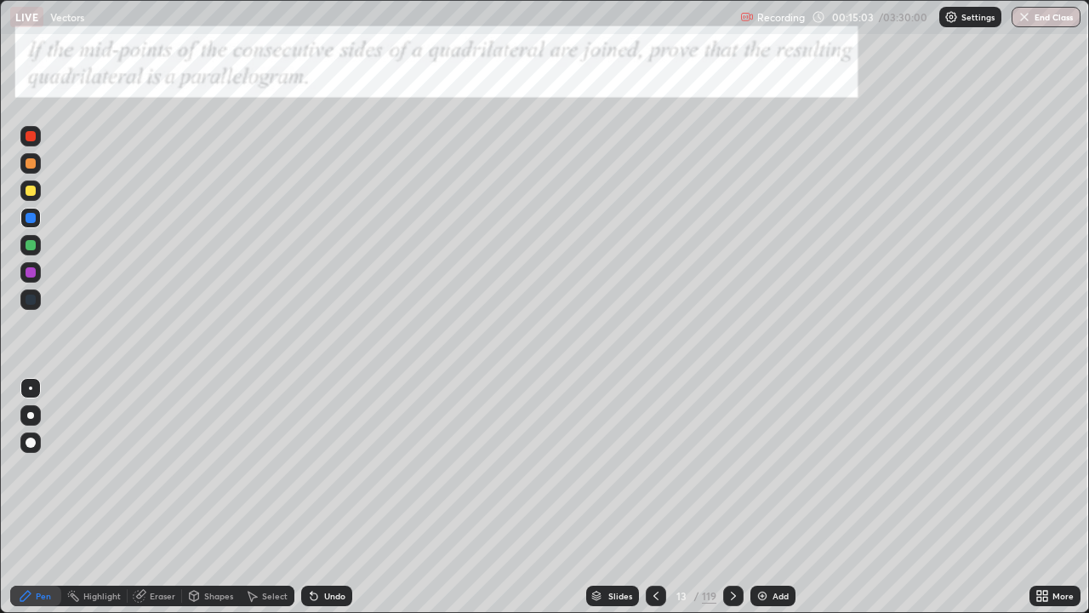
click at [324, 504] on div "Undo" at bounding box center [334, 595] width 21 height 9
click at [29, 244] on div at bounding box center [31, 245] width 10 height 10
click at [338, 504] on div "Undo" at bounding box center [326, 595] width 51 height 20
click at [732, 504] on icon at bounding box center [734, 596] width 14 height 14
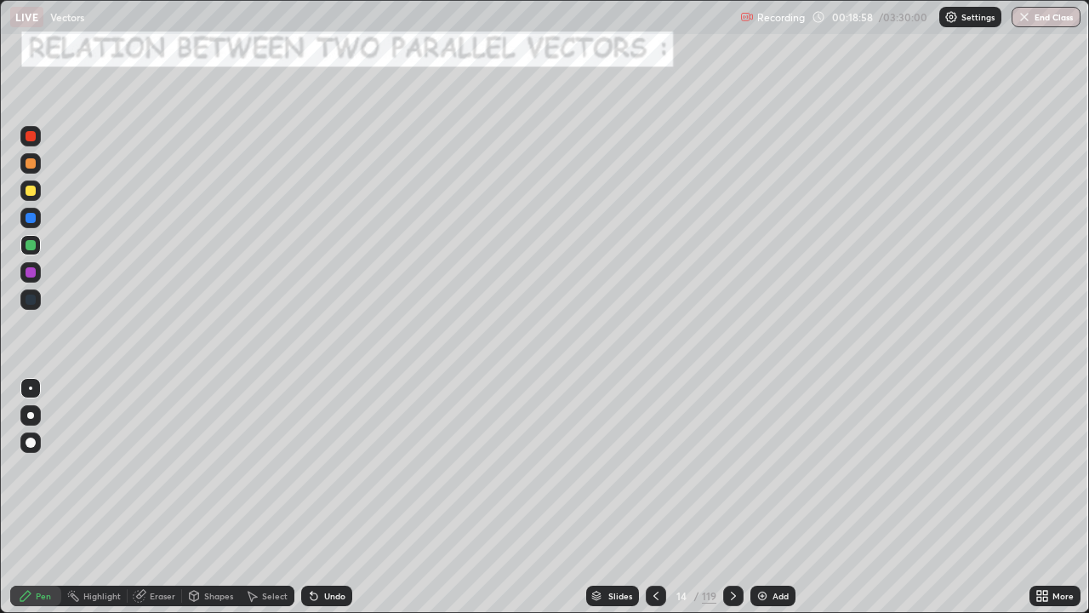
click at [732, 504] on icon at bounding box center [734, 596] width 14 height 14
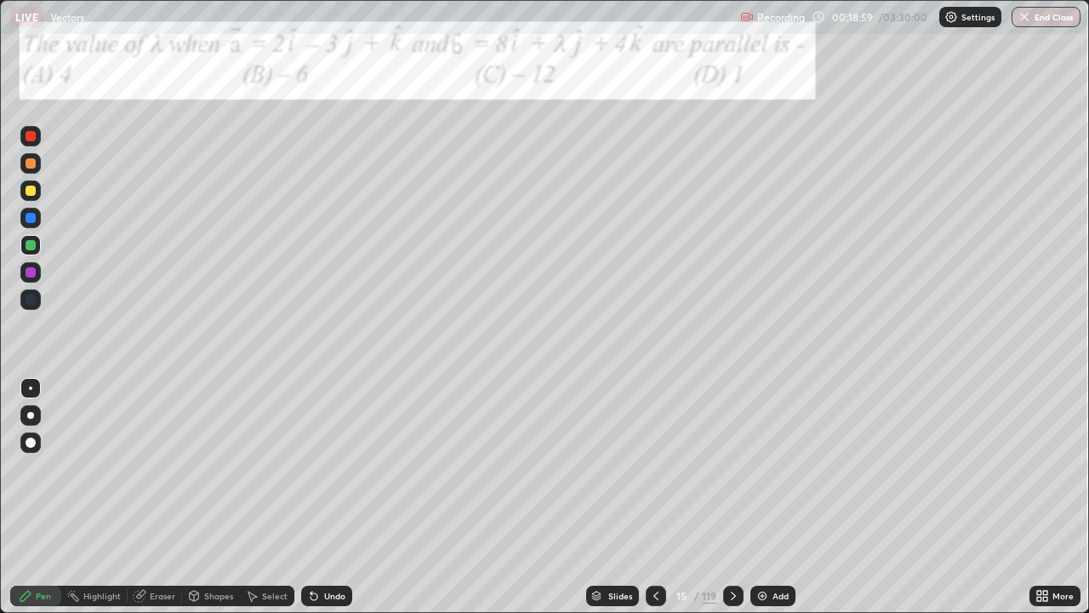
click at [653, 504] on icon at bounding box center [655, 595] width 5 height 9
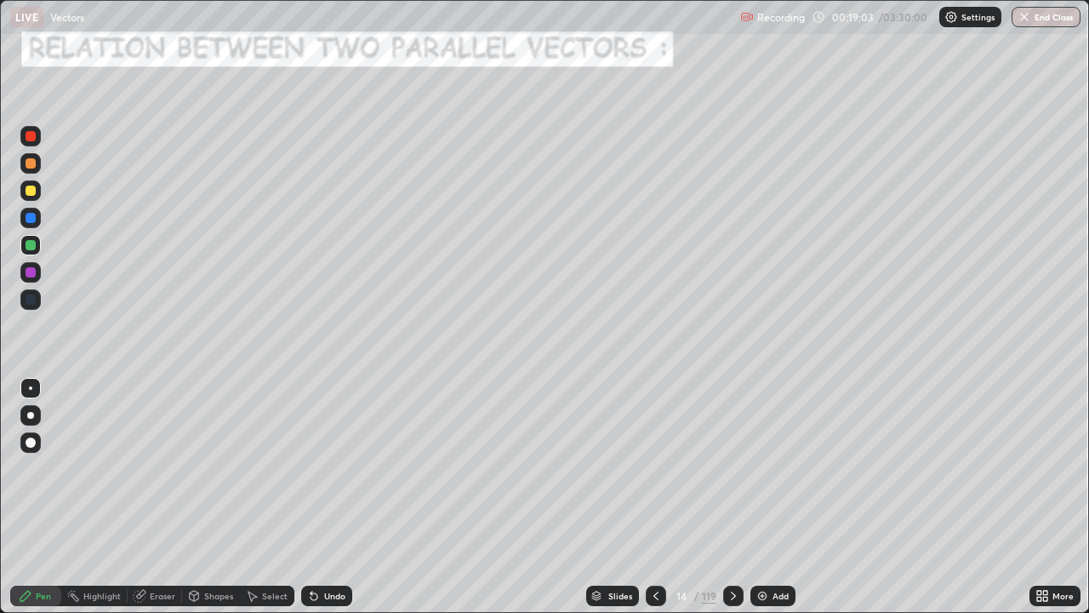
click at [31, 194] on div at bounding box center [31, 190] width 10 height 10
click at [324, 504] on div "Undo" at bounding box center [334, 595] width 21 height 9
click at [328, 504] on div "Undo" at bounding box center [334, 595] width 21 height 9
click at [324, 504] on div "Undo" at bounding box center [334, 595] width 21 height 9
click at [328, 504] on div "Undo" at bounding box center [326, 595] width 51 height 20
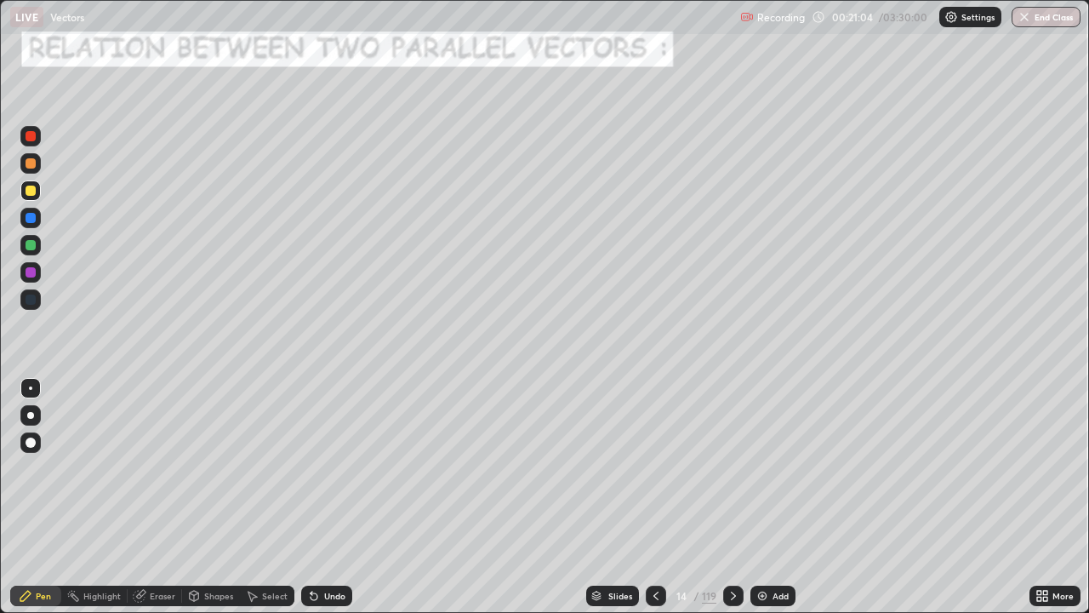
click at [324, 504] on div "Undo" at bounding box center [334, 595] width 21 height 9
click at [327, 504] on div "Undo" at bounding box center [334, 595] width 21 height 9
click at [31, 246] on div at bounding box center [31, 245] width 10 height 10
click at [32, 189] on div at bounding box center [31, 190] width 10 height 10
click at [328, 504] on div "Undo" at bounding box center [326, 595] width 51 height 20
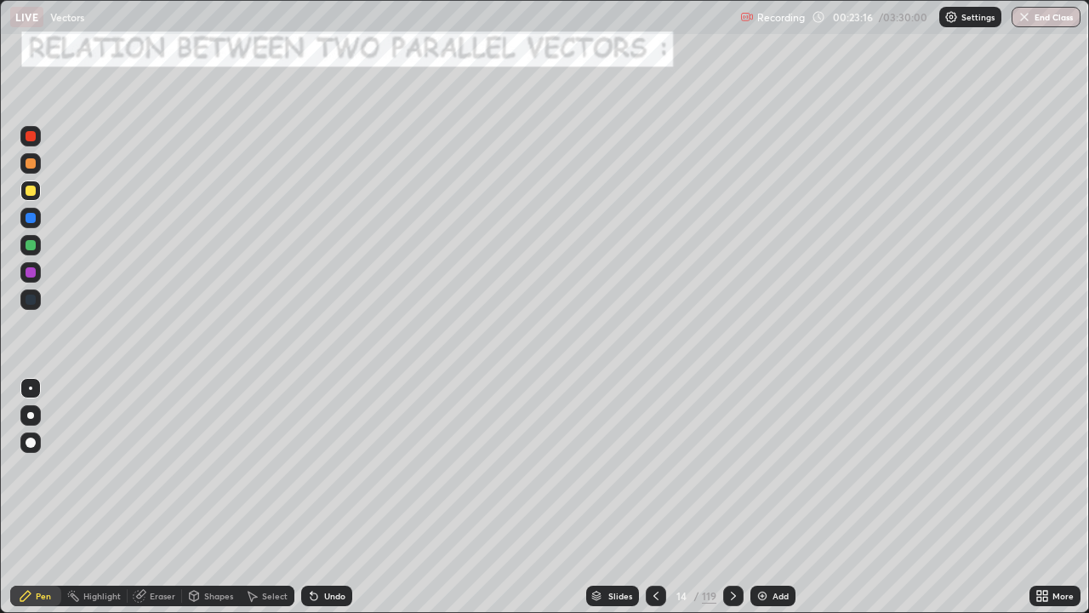
click at [319, 504] on div "Undo" at bounding box center [326, 595] width 51 height 20
click at [732, 504] on icon at bounding box center [734, 596] width 14 height 14
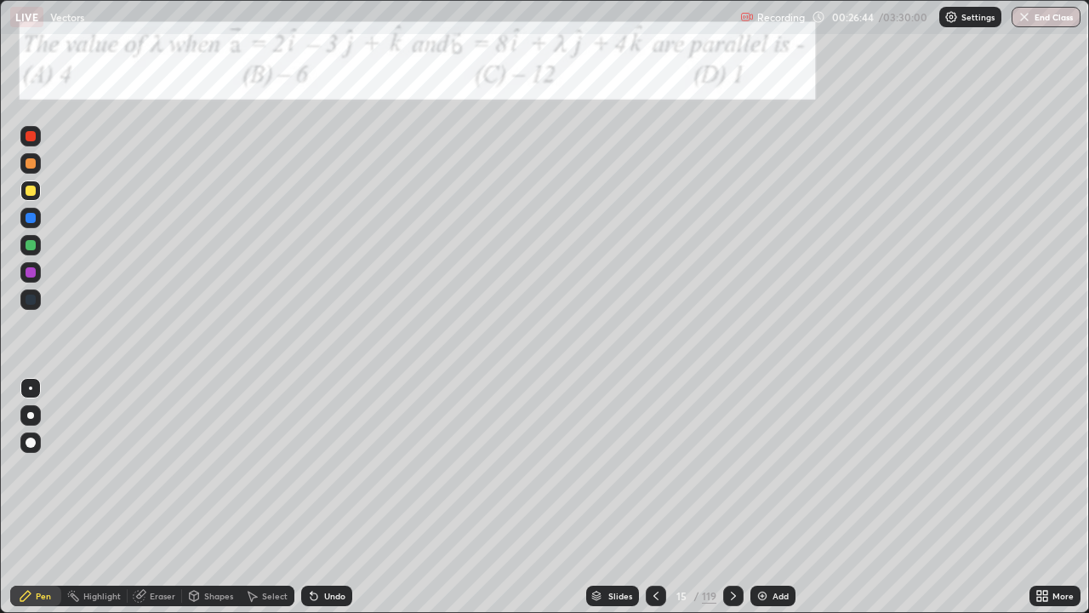
click at [732, 504] on icon at bounding box center [734, 596] width 14 height 14
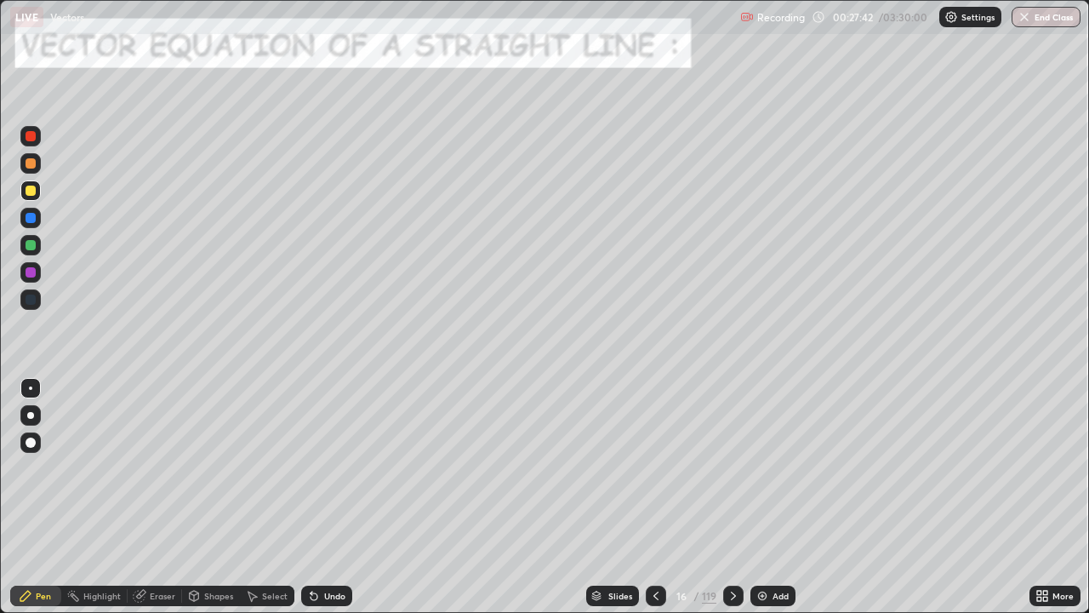
click at [733, 504] on icon at bounding box center [734, 596] width 14 height 14
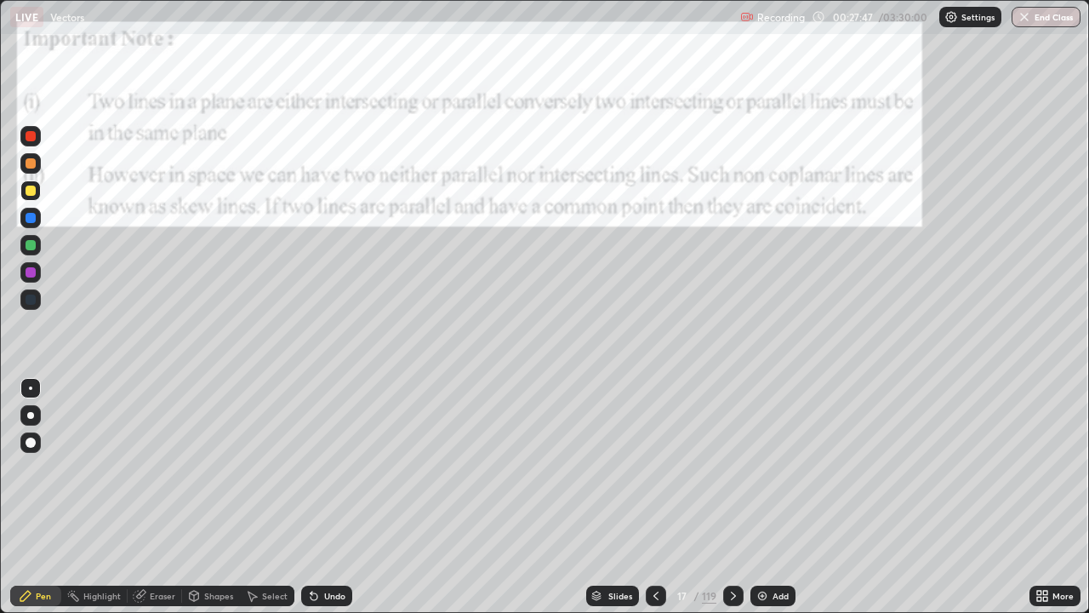
click at [731, 504] on icon at bounding box center [734, 596] width 14 height 14
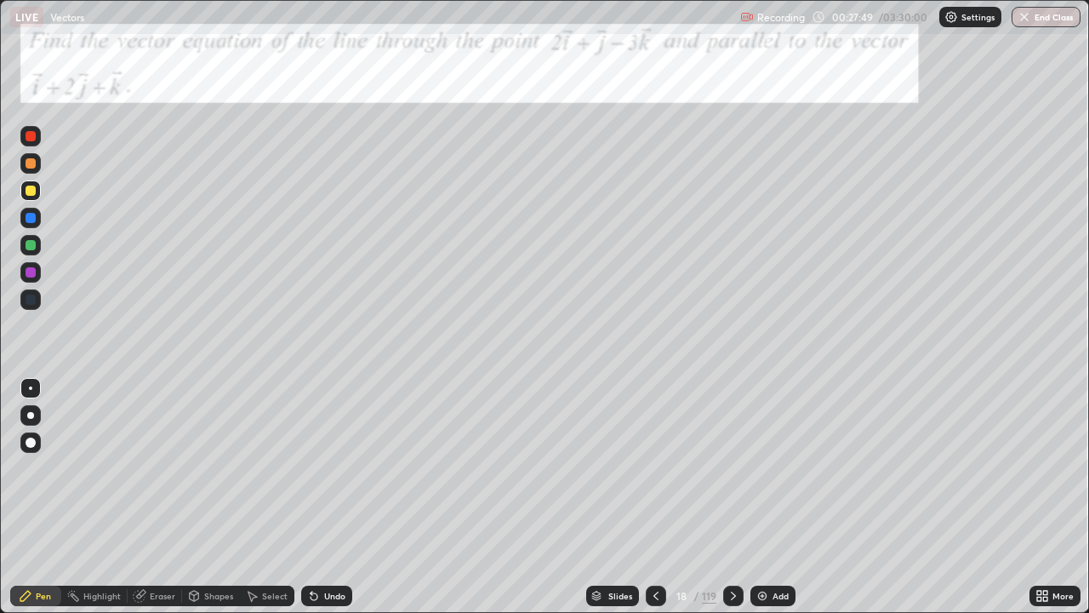
click at [655, 504] on icon at bounding box center [656, 596] width 14 height 14
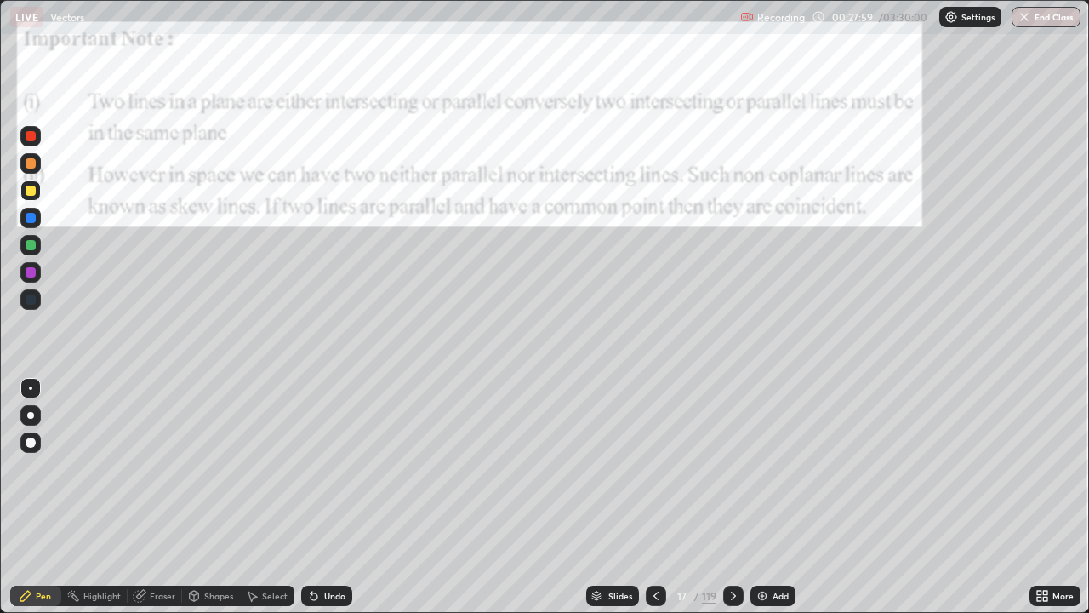
click at [29, 272] on div at bounding box center [31, 272] width 10 height 10
click at [28, 190] on div at bounding box center [31, 190] width 10 height 10
click at [31, 217] on div at bounding box center [31, 218] width 10 height 10
click at [153, 504] on div "Eraser" at bounding box center [163, 595] width 26 height 9
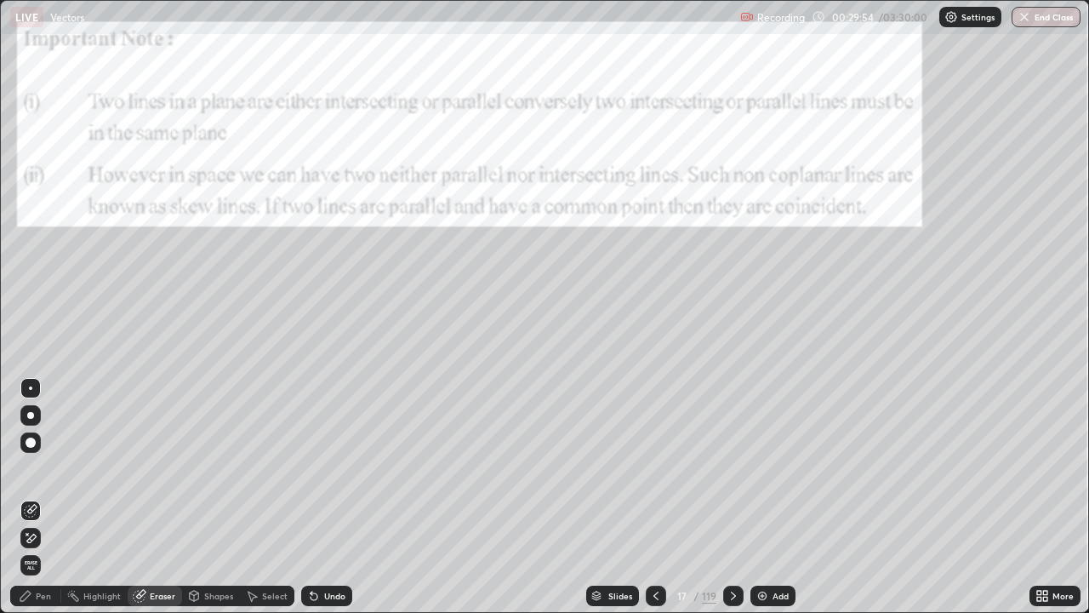
click at [24, 504] on span "Erase all" at bounding box center [30, 565] width 19 height 10
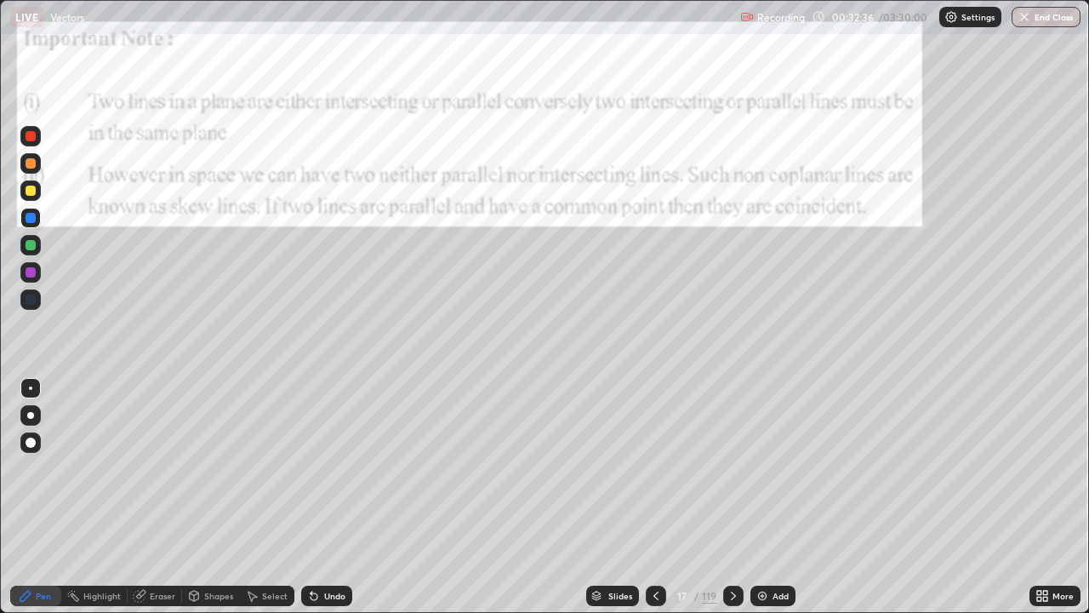
click at [761, 504] on img at bounding box center [763, 596] width 14 height 14
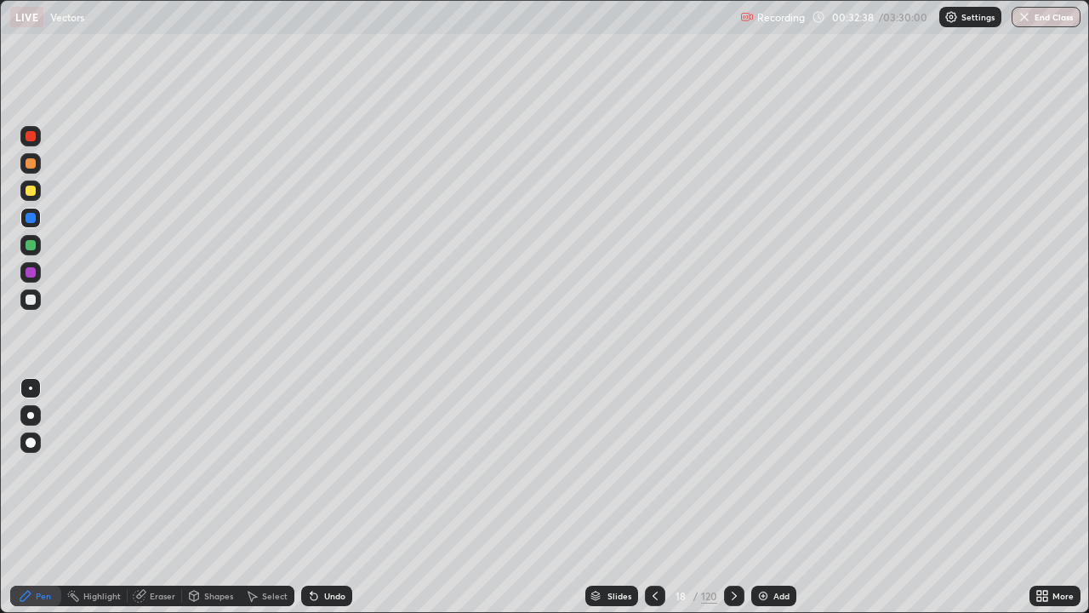
click at [204, 504] on div "Shapes" at bounding box center [218, 595] width 29 height 9
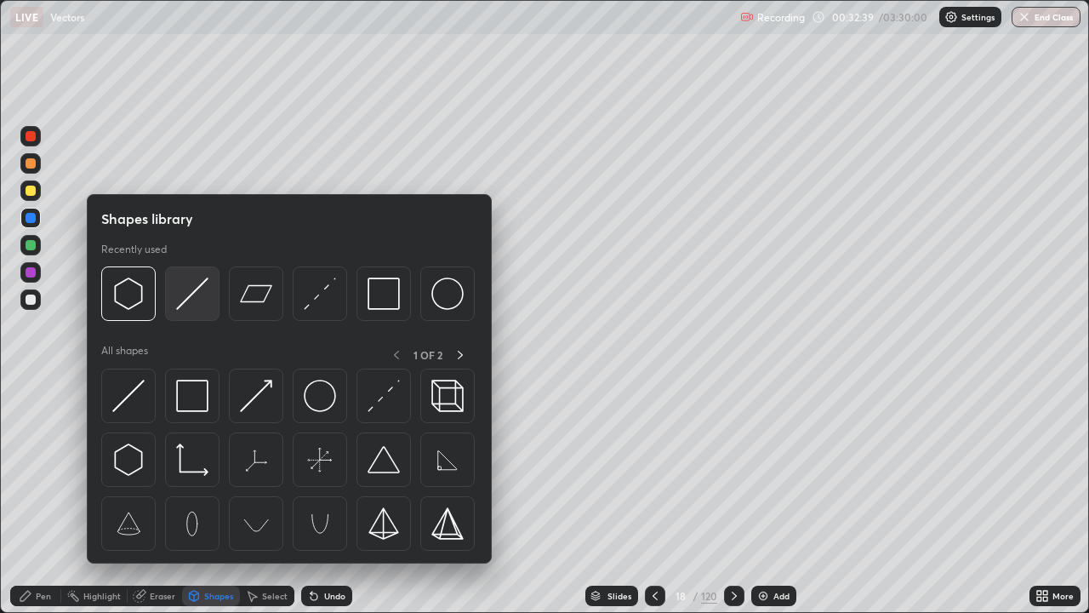
click at [191, 296] on img at bounding box center [192, 293] width 32 height 32
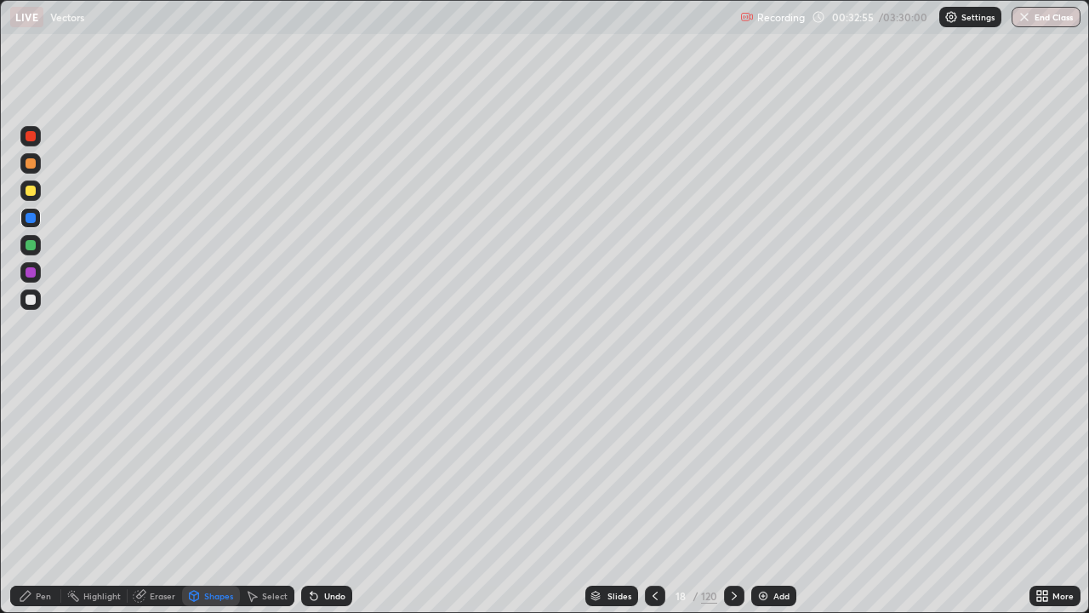
click at [26, 275] on div at bounding box center [31, 272] width 10 height 10
click at [37, 504] on div "Pen" at bounding box center [43, 595] width 15 height 9
click at [31, 248] on div at bounding box center [31, 245] width 10 height 10
click at [28, 189] on div at bounding box center [31, 190] width 10 height 10
click at [321, 504] on div "Undo" at bounding box center [326, 595] width 51 height 20
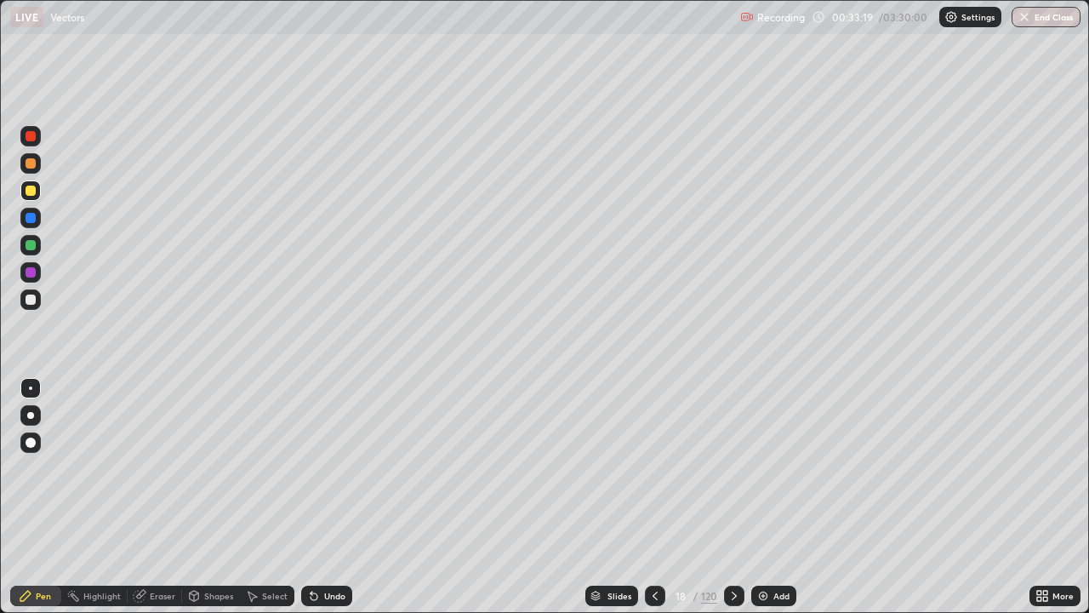
click at [317, 504] on icon at bounding box center [314, 596] width 14 height 14
click at [31, 164] on div at bounding box center [31, 163] width 10 height 10
click at [26, 193] on div at bounding box center [31, 190] width 10 height 10
click at [26, 164] on div at bounding box center [31, 163] width 10 height 10
click at [204, 504] on div "Shapes" at bounding box center [218, 595] width 29 height 9
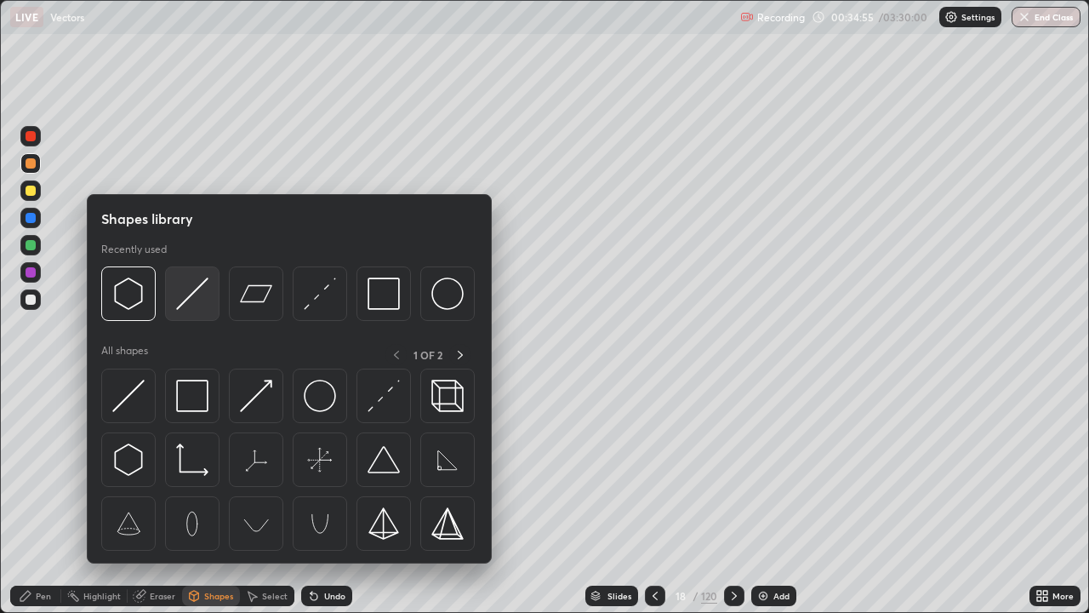
click at [186, 305] on img at bounding box center [192, 293] width 32 height 32
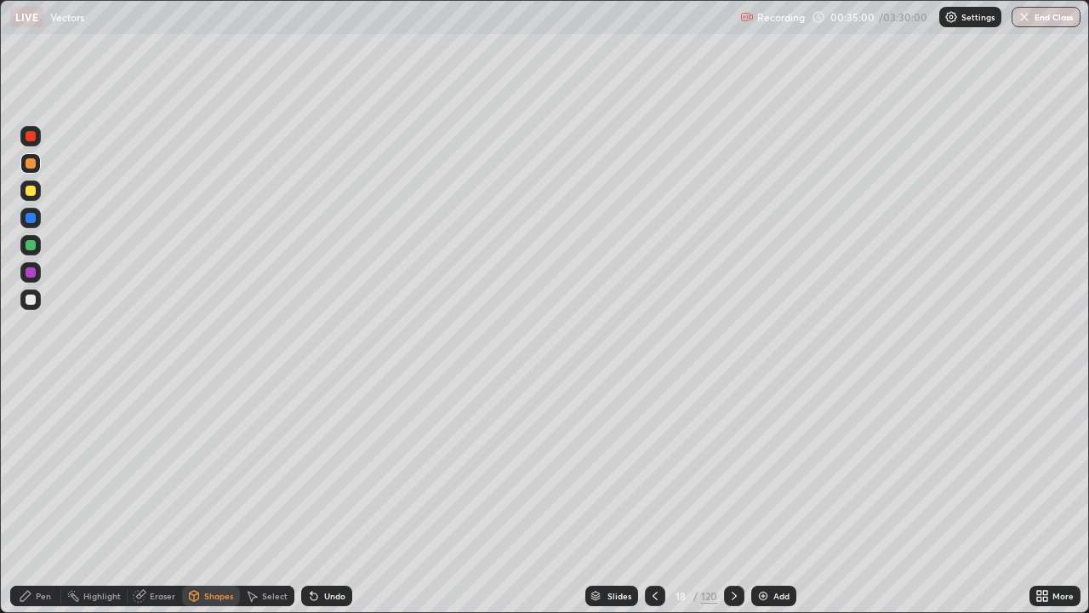
click at [31, 245] on div at bounding box center [31, 245] width 10 height 10
click at [27, 504] on icon at bounding box center [26, 596] width 14 height 14
click at [31, 268] on div at bounding box center [31, 272] width 10 height 10
click at [167, 504] on div "Eraser" at bounding box center [163, 595] width 26 height 9
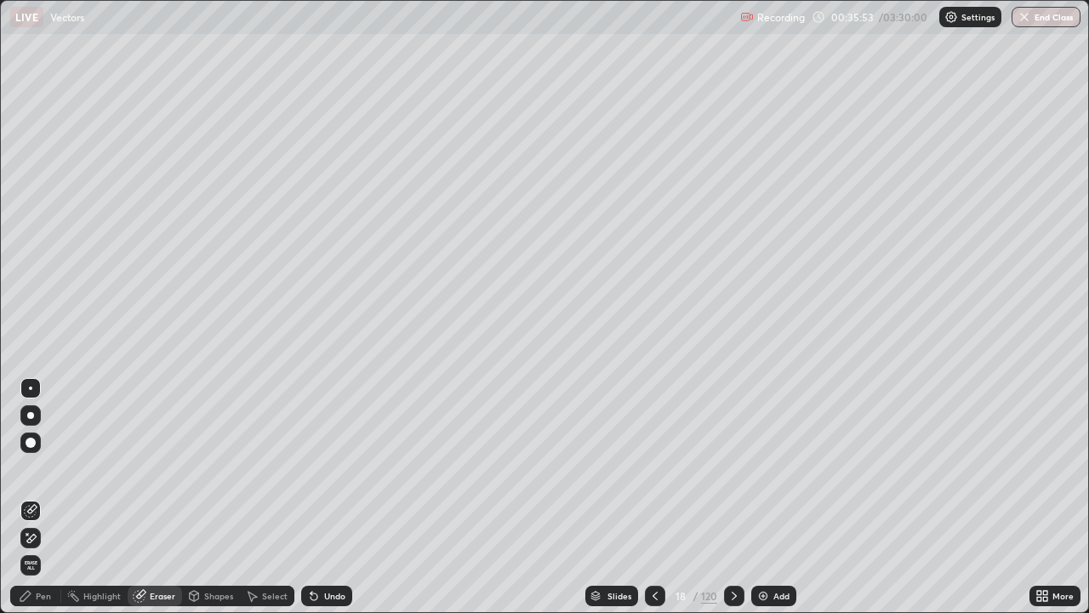
click at [38, 504] on div at bounding box center [30, 538] width 20 height 20
click at [43, 504] on div "Pen" at bounding box center [43, 595] width 15 height 9
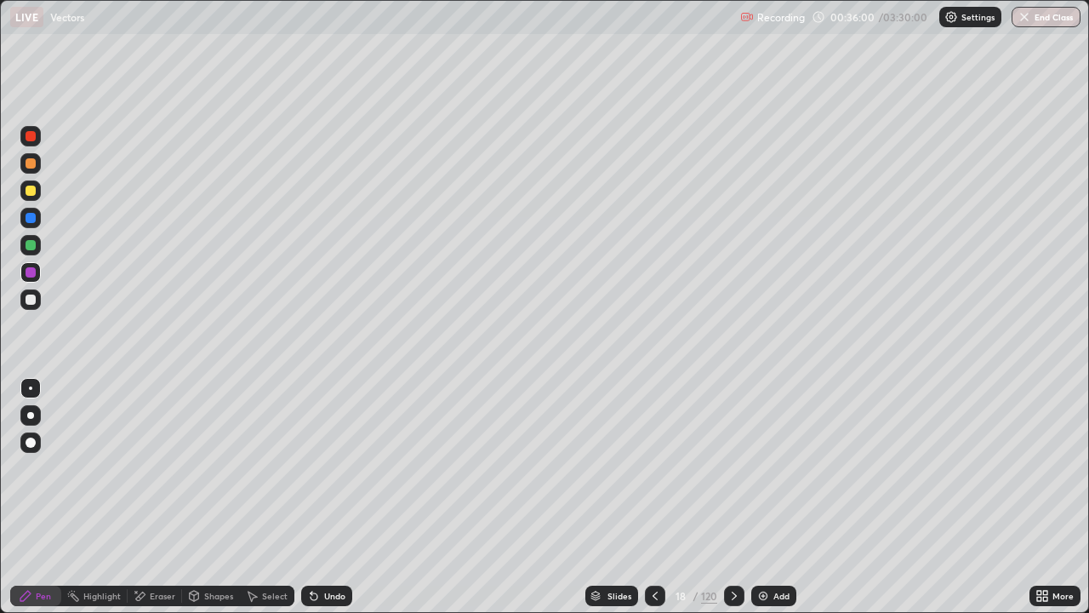
click at [26, 247] on div at bounding box center [31, 245] width 10 height 10
click at [313, 504] on div "Undo" at bounding box center [326, 595] width 51 height 20
click at [29, 300] on div at bounding box center [31, 299] width 10 height 10
click at [329, 504] on div "Undo" at bounding box center [334, 595] width 21 height 9
click at [163, 504] on div "Eraser" at bounding box center [163, 595] width 26 height 9
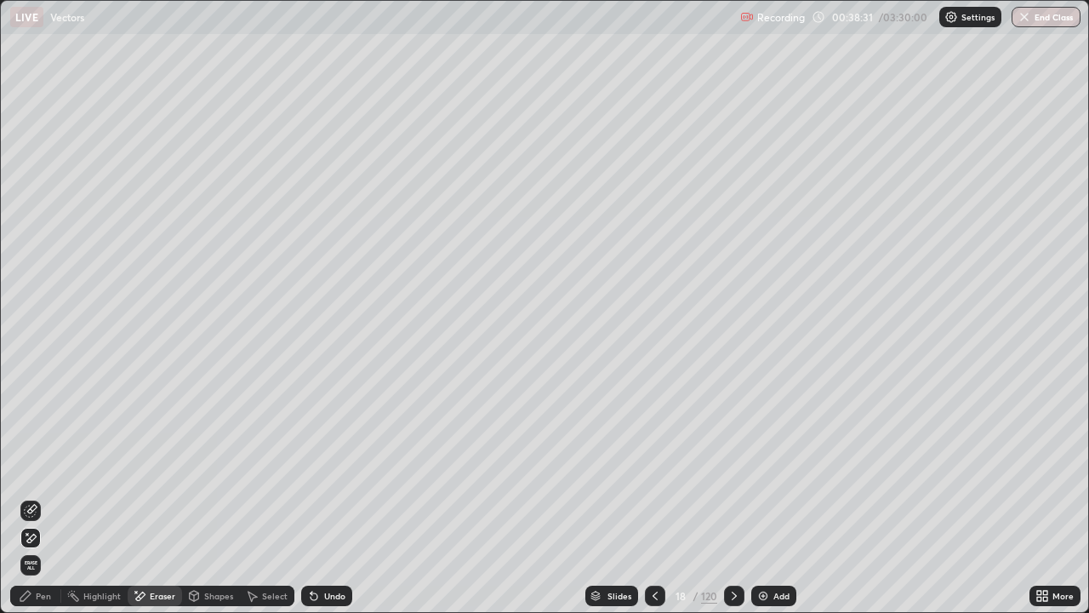
click at [40, 504] on div "Pen" at bounding box center [35, 595] width 51 height 20
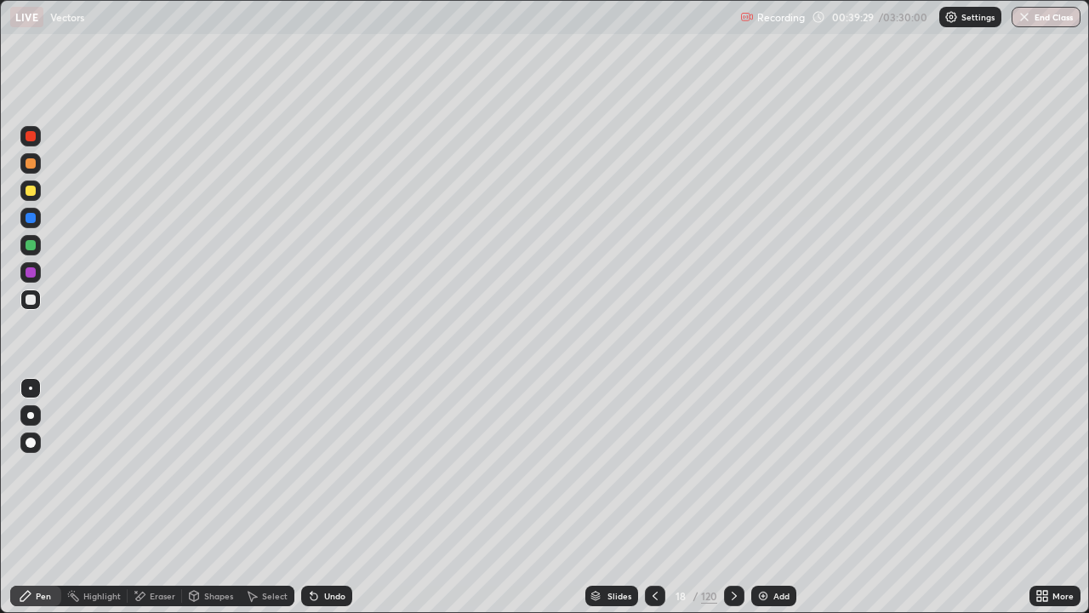
click at [767, 504] on img at bounding box center [763, 596] width 14 height 14
click at [28, 190] on div at bounding box center [31, 190] width 10 height 10
click at [654, 504] on icon at bounding box center [657, 596] width 14 height 14
click at [334, 504] on div "Undo" at bounding box center [334, 595] width 21 height 9
click at [333, 504] on div "Undo" at bounding box center [334, 595] width 21 height 9
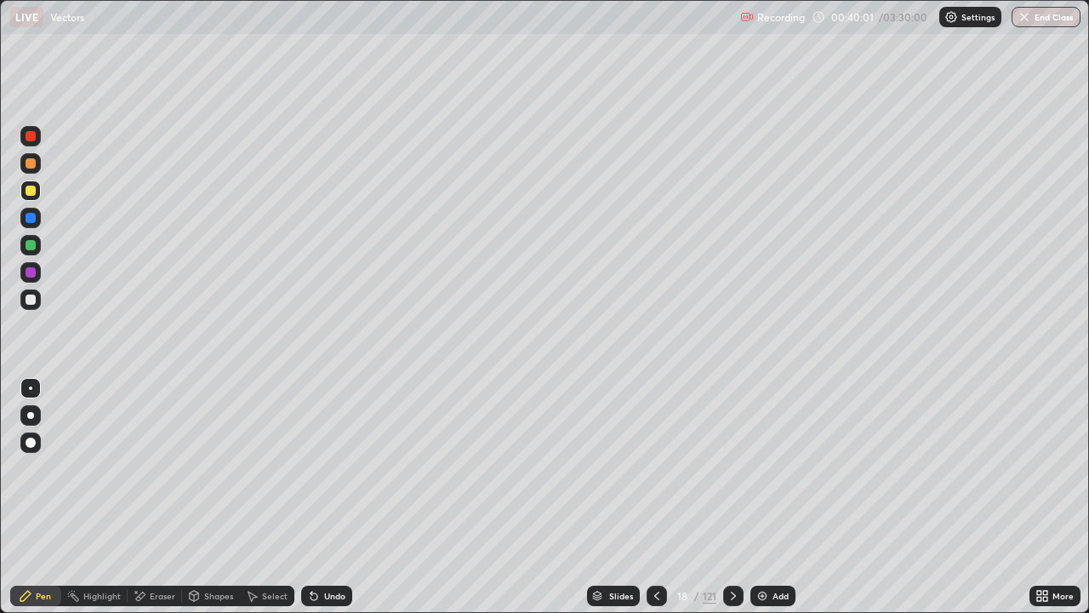
click at [336, 504] on div "Undo" at bounding box center [326, 595] width 51 height 20
click at [338, 504] on div "Undo" at bounding box center [326, 595] width 51 height 20
click at [334, 504] on div "Undo" at bounding box center [326, 595] width 51 height 20
click at [336, 504] on div "Undo" at bounding box center [326, 595] width 51 height 20
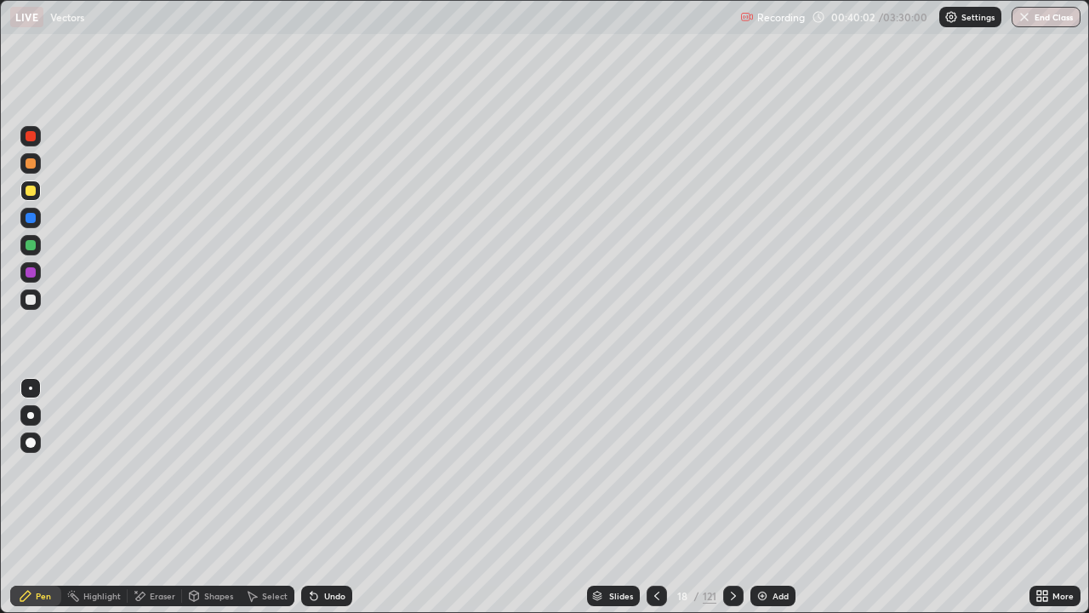
click at [334, 504] on div "Undo" at bounding box center [334, 595] width 21 height 9
click at [332, 504] on div "Undo" at bounding box center [334, 595] width 21 height 9
click at [329, 504] on div "Undo" at bounding box center [334, 595] width 21 height 9
click at [332, 504] on div "Undo" at bounding box center [334, 595] width 21 height 9
click at [331, 504] on div "Undo" at bounding box center [334, 595] width 21 height 9
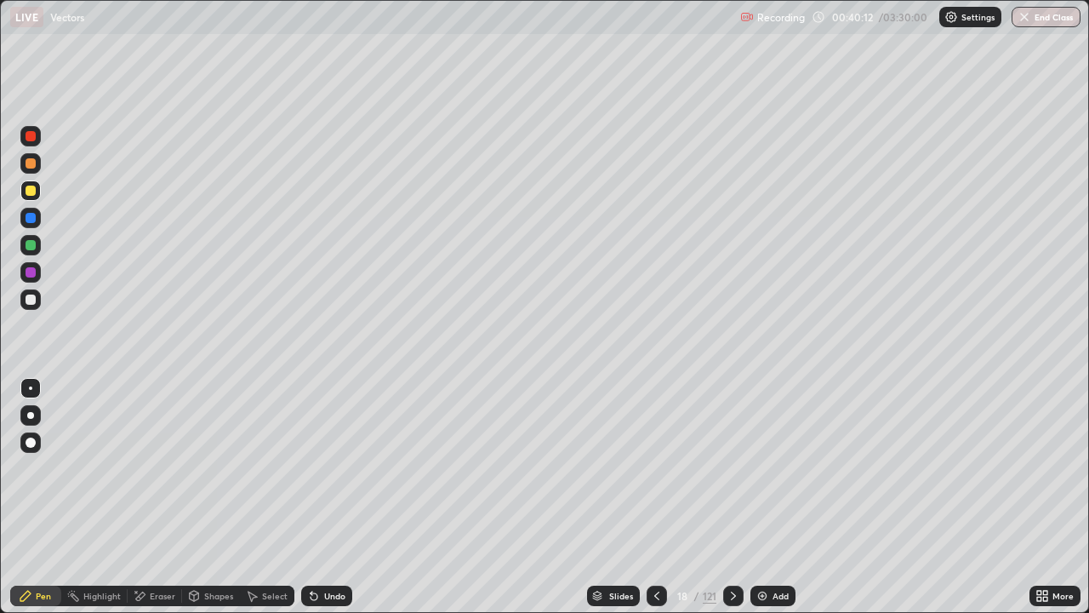
click at [328, 504] on div "Undo" at bounding box center [326, 595] width 51 height 20
click at [774, 504] on div "Add" at bounding box center [781, 595] width 16 height 9
click at [30, 248] on div at bounding box center [31, 245] width 10 height 10
click at [28, 193] on div at bounding box center [31, 190] width 10 height 10
click at [26, 244] on div at bounding box center [31, 245] width 10 height 10
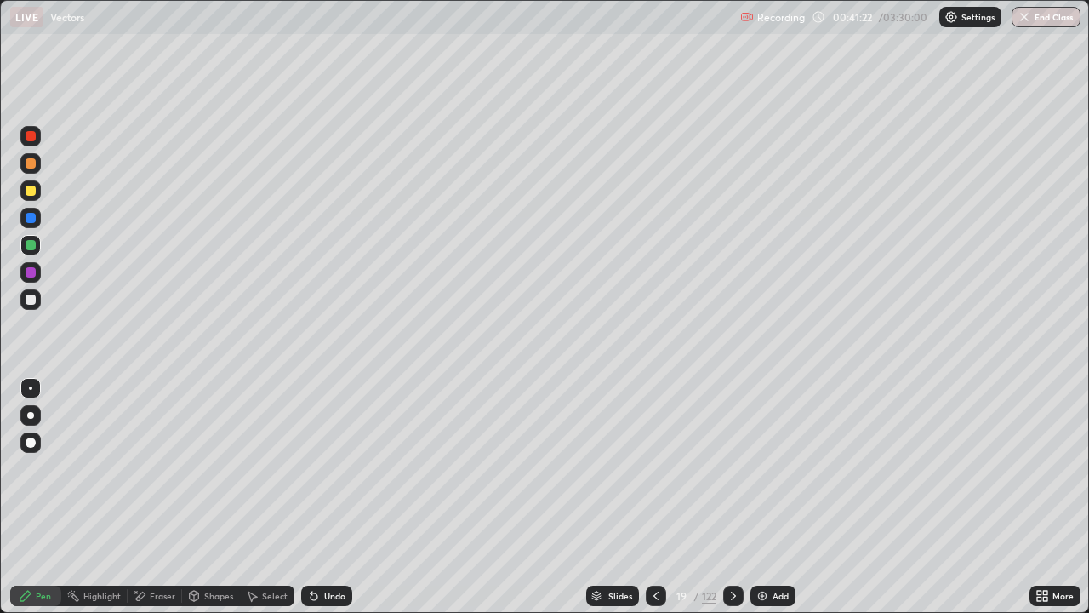
click at [311, 504] on icon at bounding box center [312, 592] width 2 height 2
click at [315, 504] on icon at bounding box center [314, 596] width 14 height 14
click at [150, 504] on div "Eraser" at bounding box center [163, 595] width 26 height 9
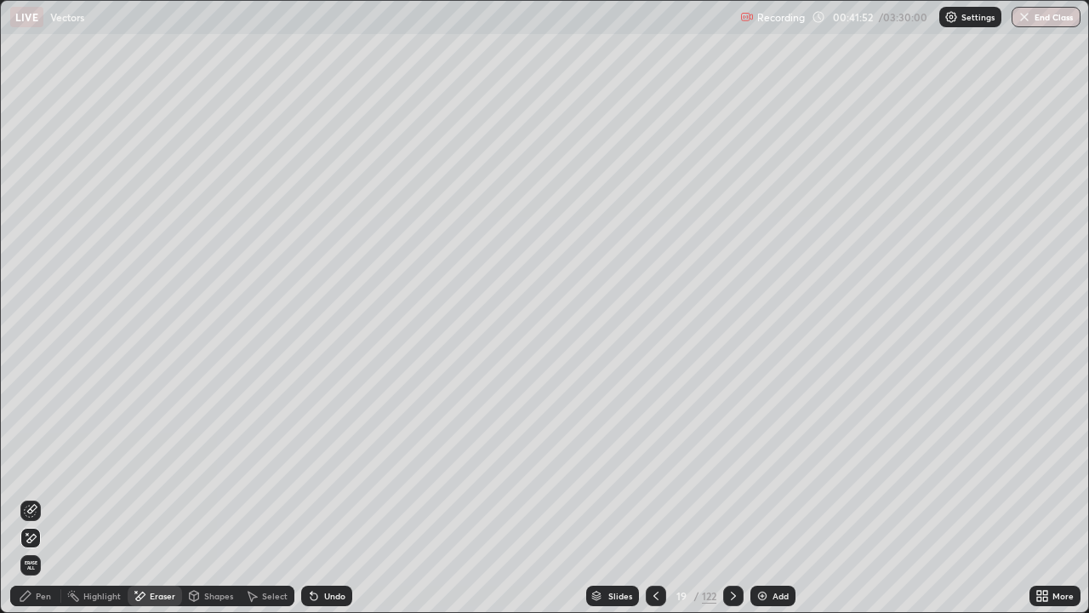
click at [41, 504] on div "Pen" at bounding box center [35, 595] width 51 height 20
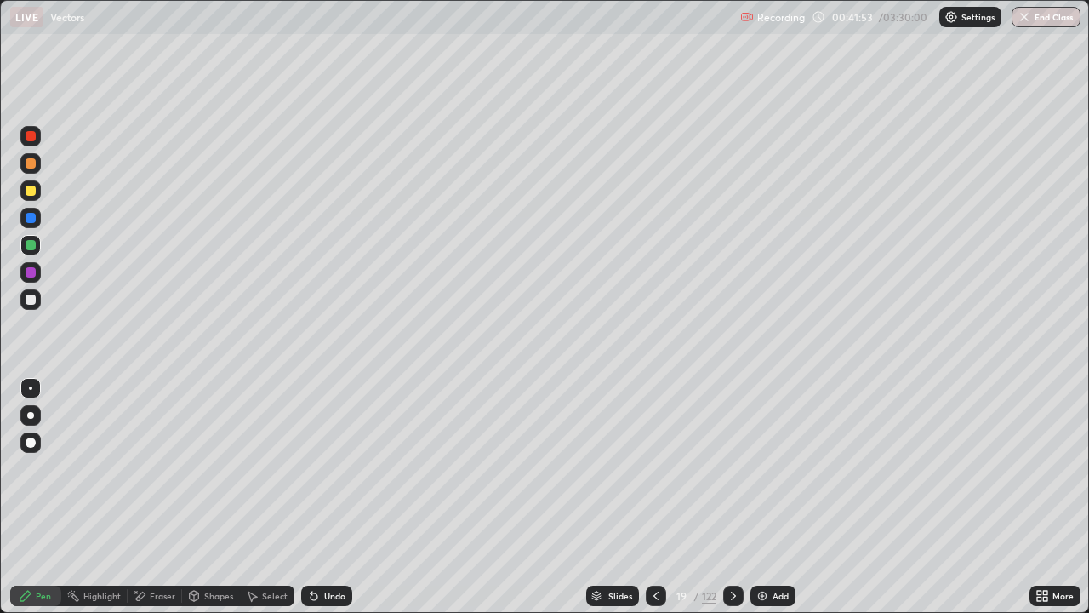
click at [26, 195] on div at bounding box center [30, 190] width 20 height 20
click at [311, 504] on icon at bounding box center [312, 592] width 2 height 2
click at [23, 240] on div at bounding box center [30, 245] width 20 height 20
click at [26, 299] on div at bounding box center [31, 299] width 10 height 10
click at [26, 189] on div at bounding box center [31, 190] width 10 height 10
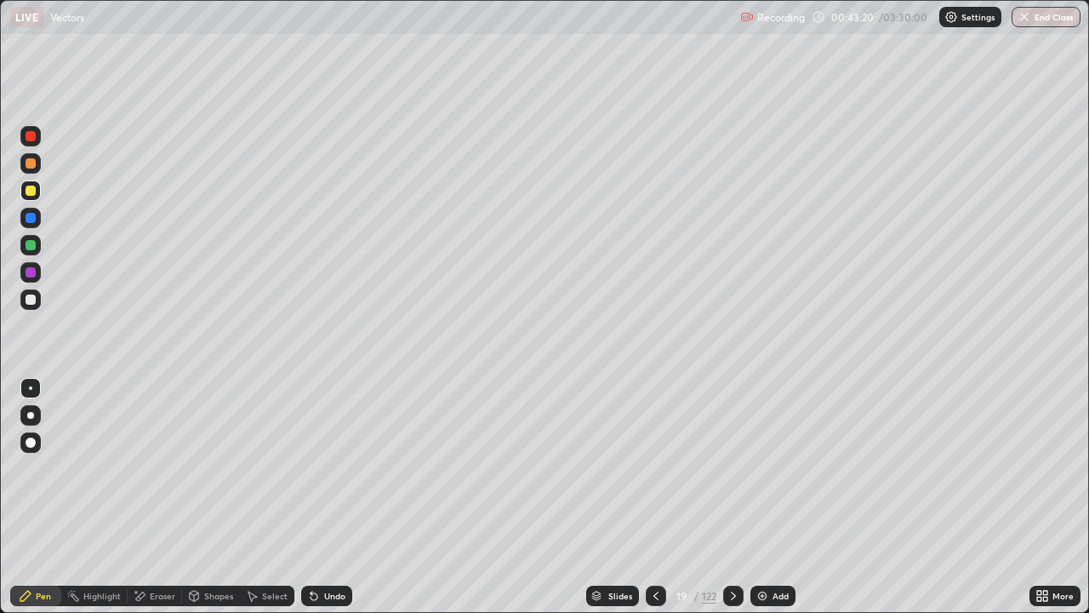
click at [767, 504] on img at bounding box center [763, 596] width 14 height 14
click at [34, 243] on div at bounding box center [31, 245] width 10 height 10
click at [27, 301] on div at bounding box center [31, 299] width 10 height 10
click at [657, 504] on icon at bounding box center [656, 596] width 14 height 14
click at [339, 504] on div "Undo" at bounding box center [334, 595] width 21 height 9
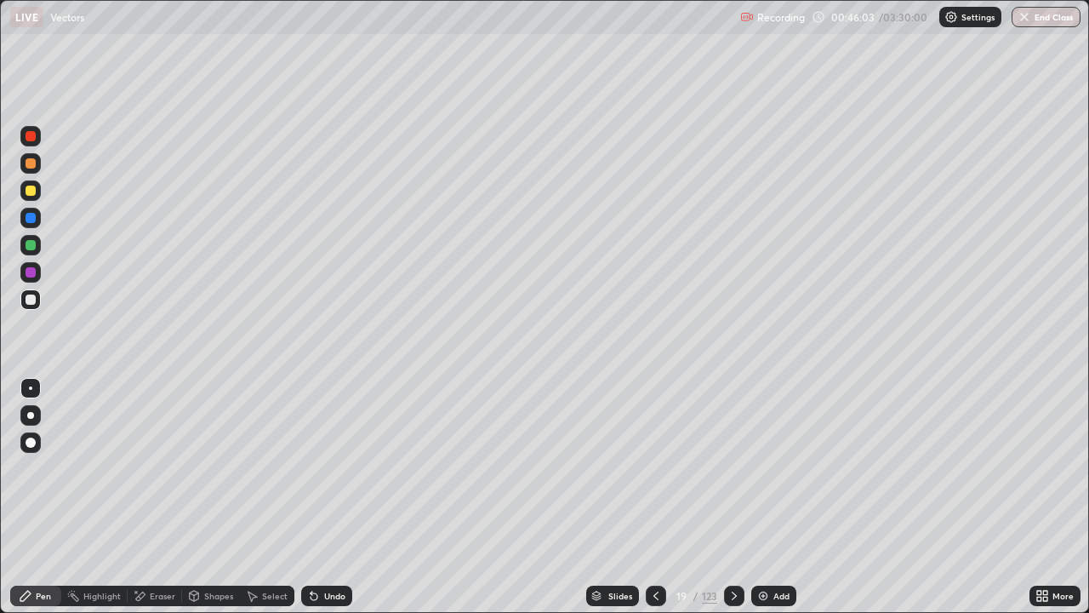
click at [655, 504] on icon at bounding box center [655, 595] width 5 height 9
click at [732, 504] on icon at bounding box center [734, 596] width 14 height 14
click at [734, 504] on icon at bounding box center [734, 596] width 14 height 14
click at [653, 504] on icon at bounding box center [656, 596] width 14 height 14
click at [732, 504] on icon at bounding box center [734, 596] width 14 height 14
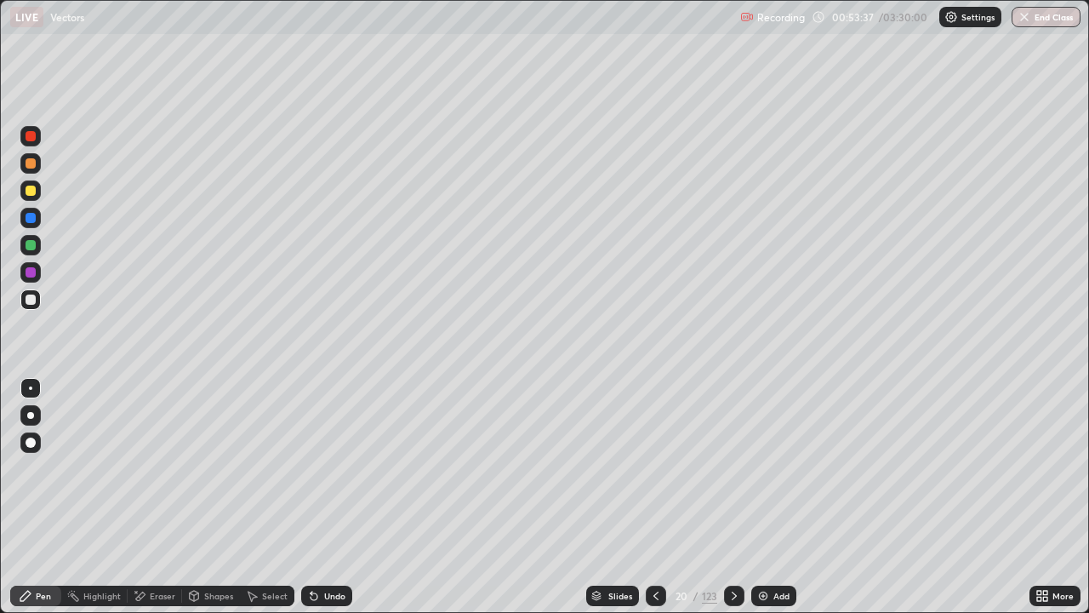
click at [773, 504] on div "Add" at bounding box center [781, 595] width 16 height 9
click at [30, 192] on div at bounding box center [31, 190] width 10 height 10
click at [321, 504] on div "Undo" at bounding box center [326, 595] width 51 height 20
click at [324, 504] on div "Undo" at bounding box center [334, 595] width 21 height 9
click at [325, 504] on div "Undo" at bounding box center [334, 595] width 21 height 9
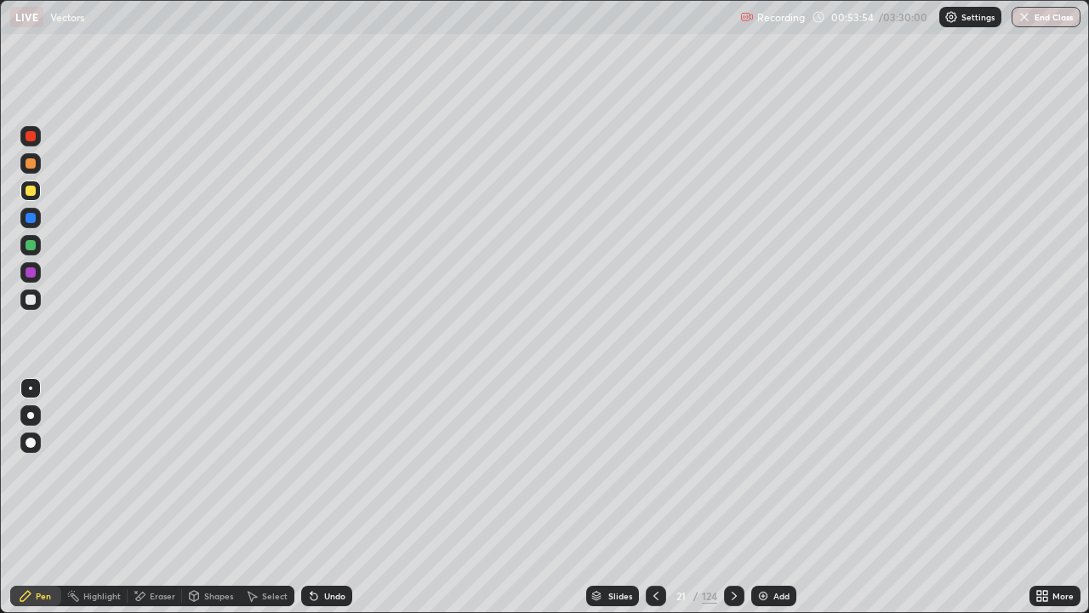
click at [324, 504] on div "Undo" at bounding box center [334, 595] width 21 height 9
click at [30, 246] on div at bounding box center [31, 245] width 10 height 10
click at [314, 504] on icon at bounding box center [314, 596] width 7 height 7
click at [30, 300] on div at bounding box center [31, 299] width 10 height 10
click at [30, 244] on div at bounding box center [31, 245] width 10 height 10
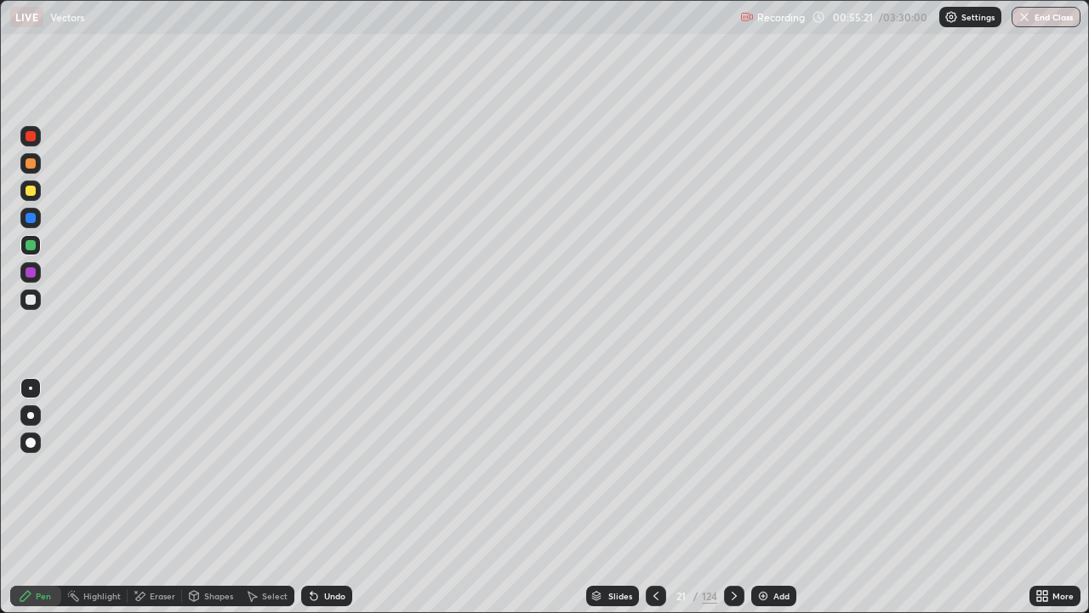
click at [206, 504] on div "Shapes" at bounding box center [218, 595] width 29 height 9
click at [35, 193] on div at bounding box center [31, 190] width 10 height 10
click at [37, 504] on div "Pen" at bounding box center [35, 595] width 51 height 20
click at [204, 504] on div "Shapes" at bounding box center [218, 595] width 29 height 9
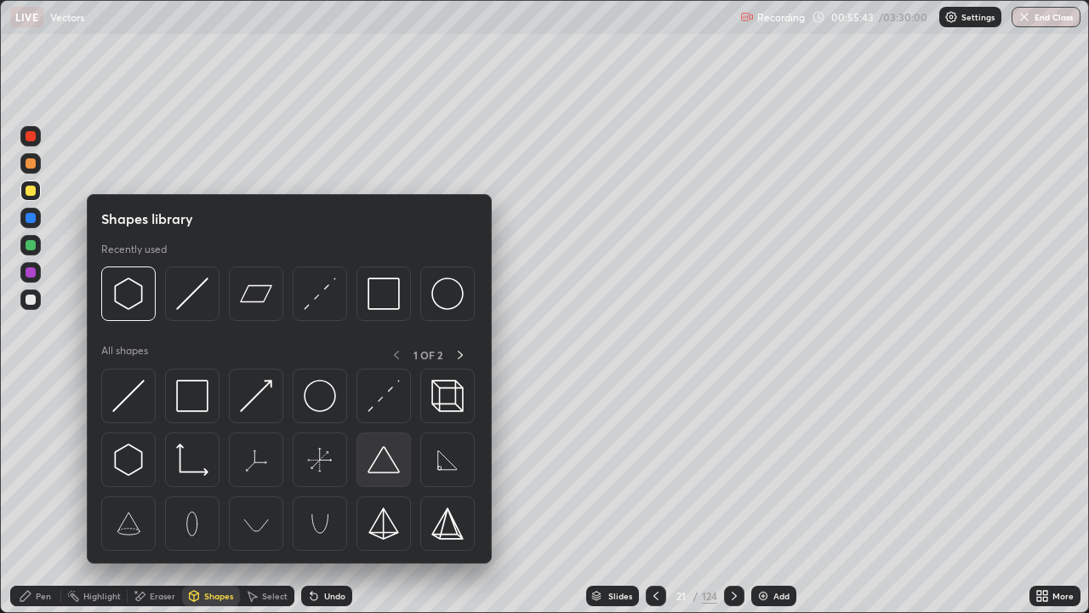
click at [377, 462] on img at bounding box center [384, 459] width 32 height 32
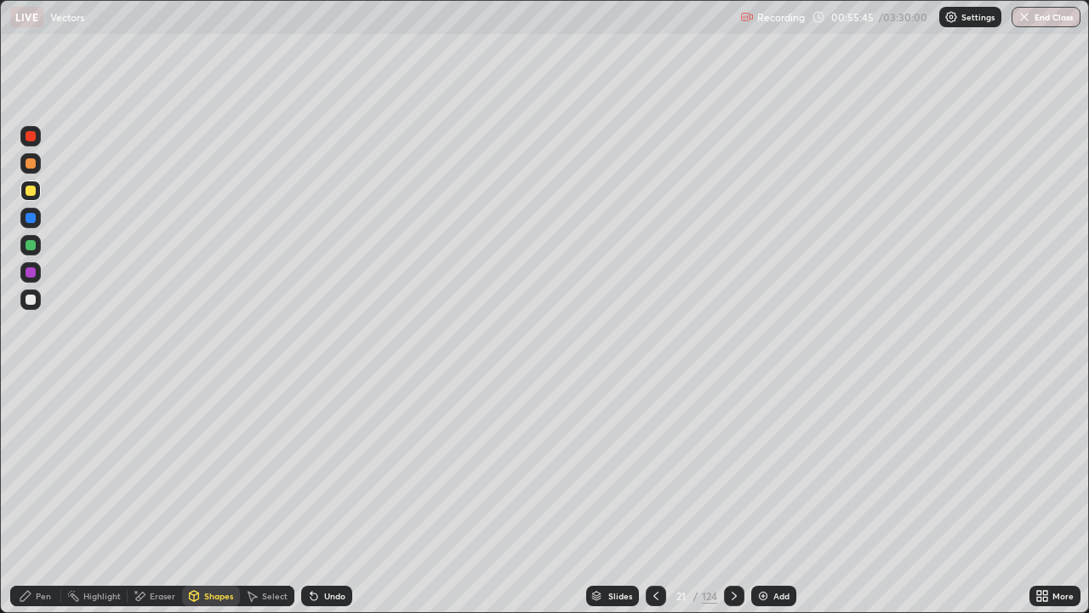
click at [43, 504] on div "Pen" at bounding box center [43, 595] width 15 height 9
click at [34, 298] on div at bounding box center [31, 299] width 10 height 10
click at [767, 504] on img at bounding box center [763, 596] width 14 height 14
click at [204, 504] on div "Shapes" at bounding box center [218, 595] width 29 height 9
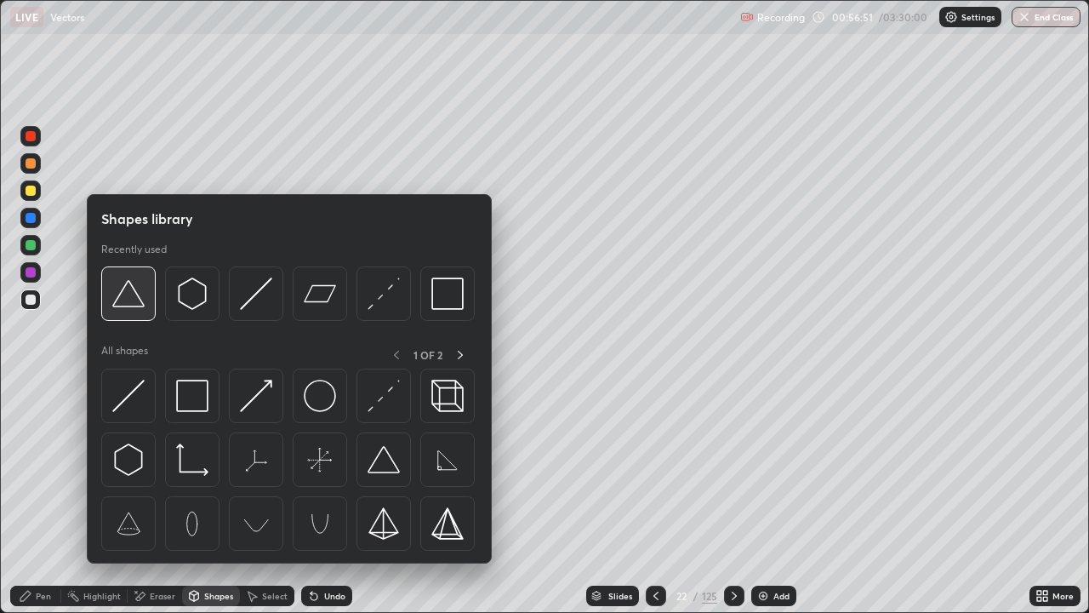
click at [119, 307] on img at bounding box center [128, 293] width 32 height 32
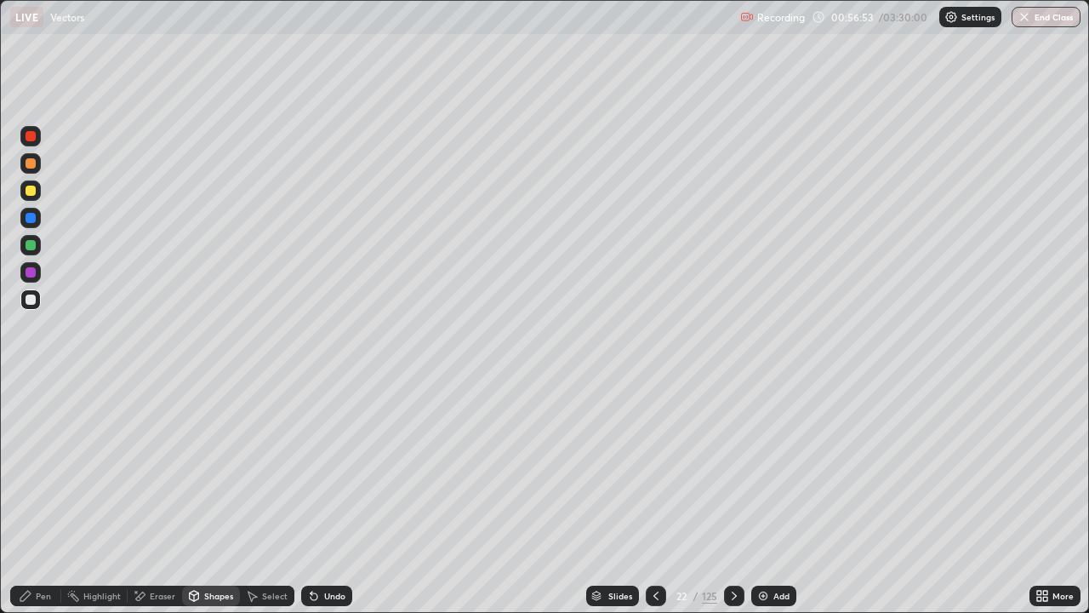
click at [31, 189] on div at bounding box center [31, 190] width 10 height 10
click at [37, 504] on div "Pen" at bounding box center [43, 595] width 15 height 9
click at [31, 164] on div at bounding box center [31, 163] width 10 height 10
click at [654, 504] on icon at bounding box center [656, 596] width 14 height 14
click at [731, 504] on icon at bounding box center [734, 596] width 14 height 14
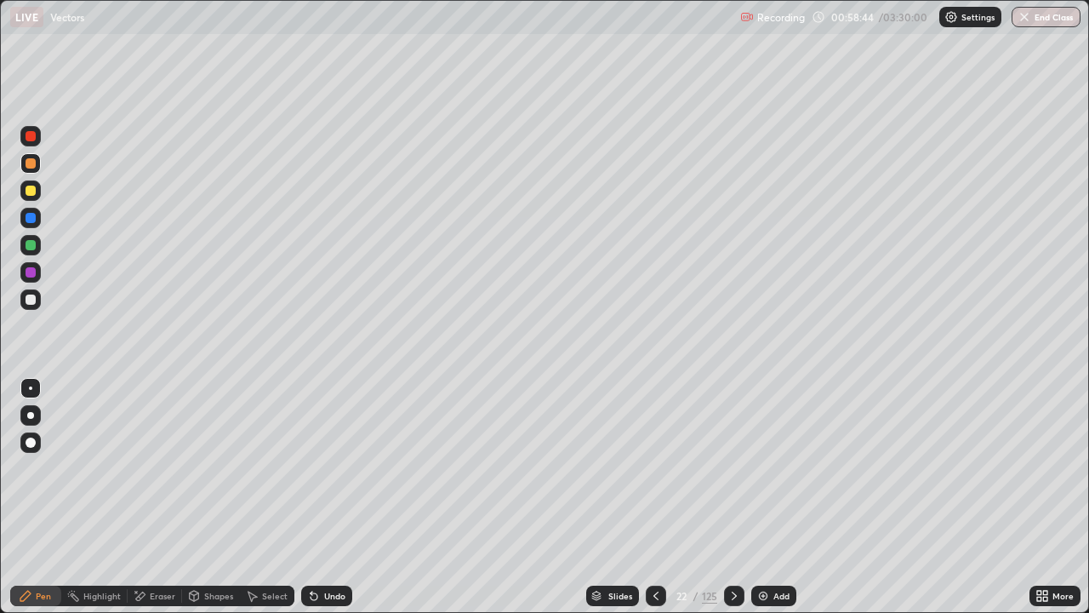
click at [767, 504] on img at bounding box center [763, 596] width 14 height 14
click at [200, 504] on div "Shapes" at bounding box center [211, 595] width 58 height 20
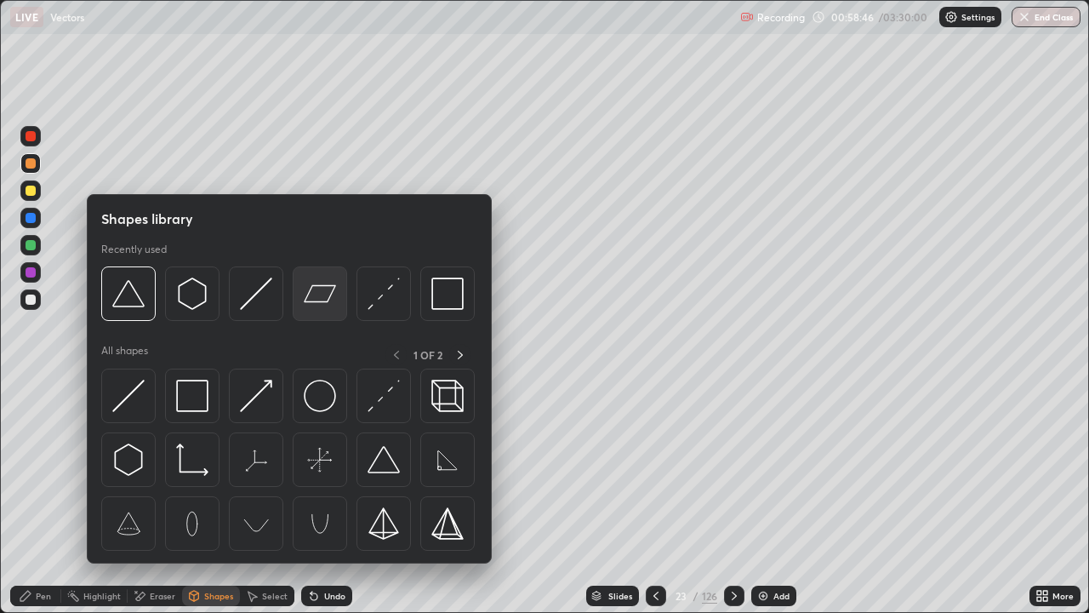
click at [307, 303] on img at bounding box center [320, 293] width 32 height 32
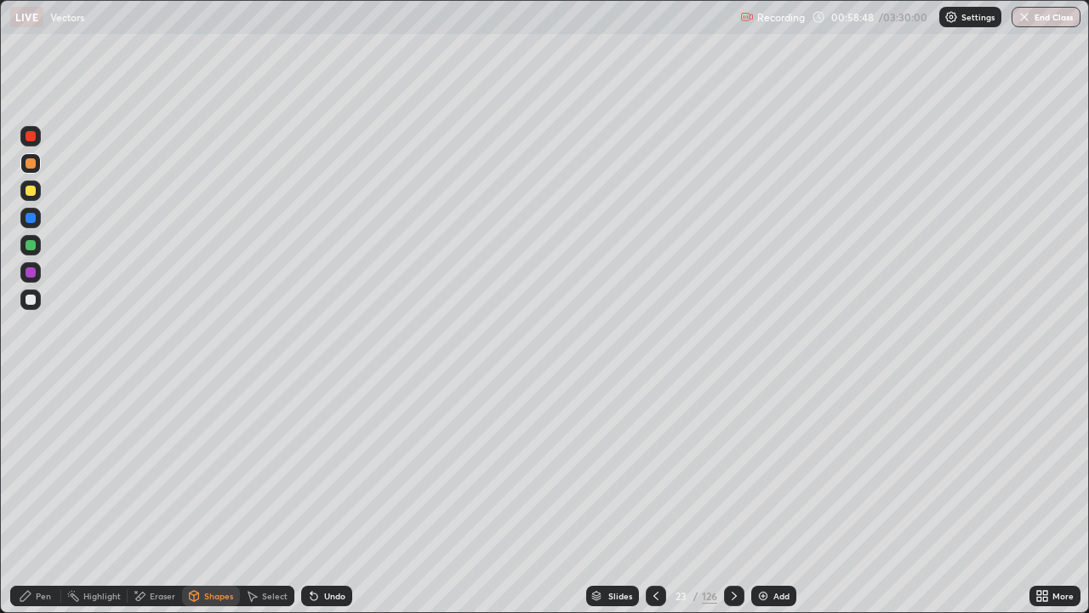
click at [31, 191] on div at bounding box center [31, 190] width 10 height 10
click at [36, 504] on div "Pen" at bounding box center [35, 595] width 51 height 20
click at [26, 304] on div at bounding box center [31, 299] width 10 height 10
click at [204, 504] on div "Shapes" at bounding box center [218, 595] width 29 height 9
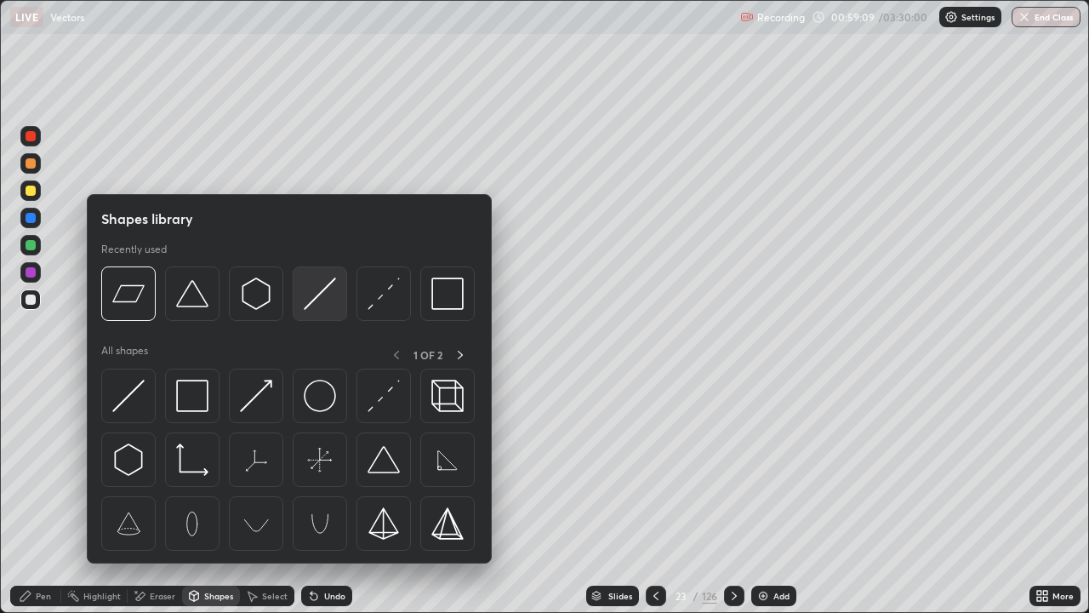
click at [310, 300] on img at bounding box center [320, 293] width 32 height 32
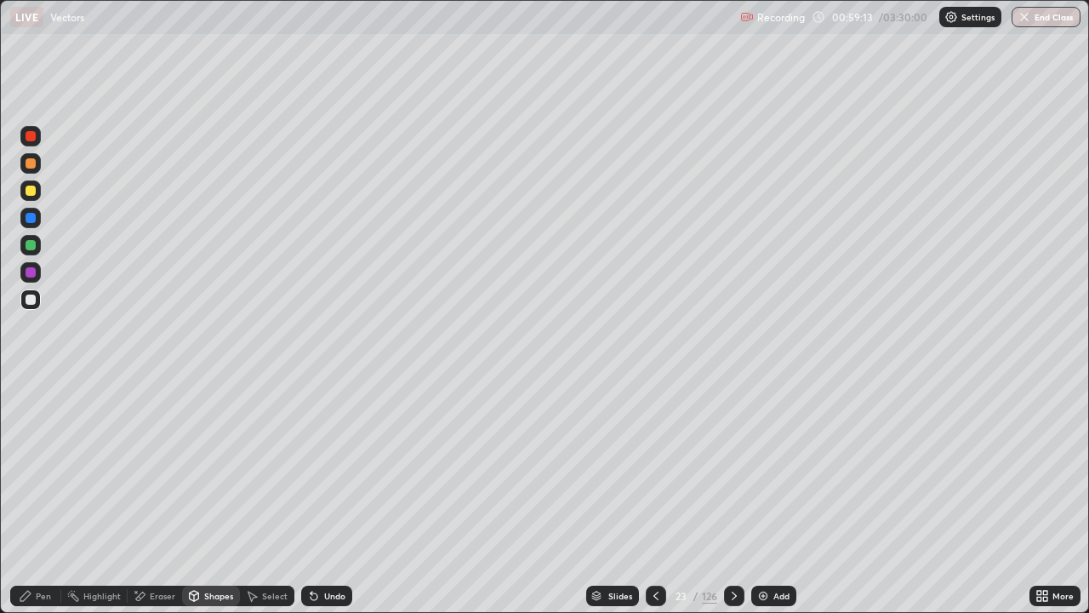
click at [37, 504] on div "Pen" at bounding box center [35, 595] width 51 height 20
click at [30, 271] on div at bounding box center [31, 272] width 10 height 10
click at [31, 248] on div at bounding box center [31, 245] width 10 height 10
click at [212, 504] on div "Shapes" at bounding box center [211, 595] width 58 height 20
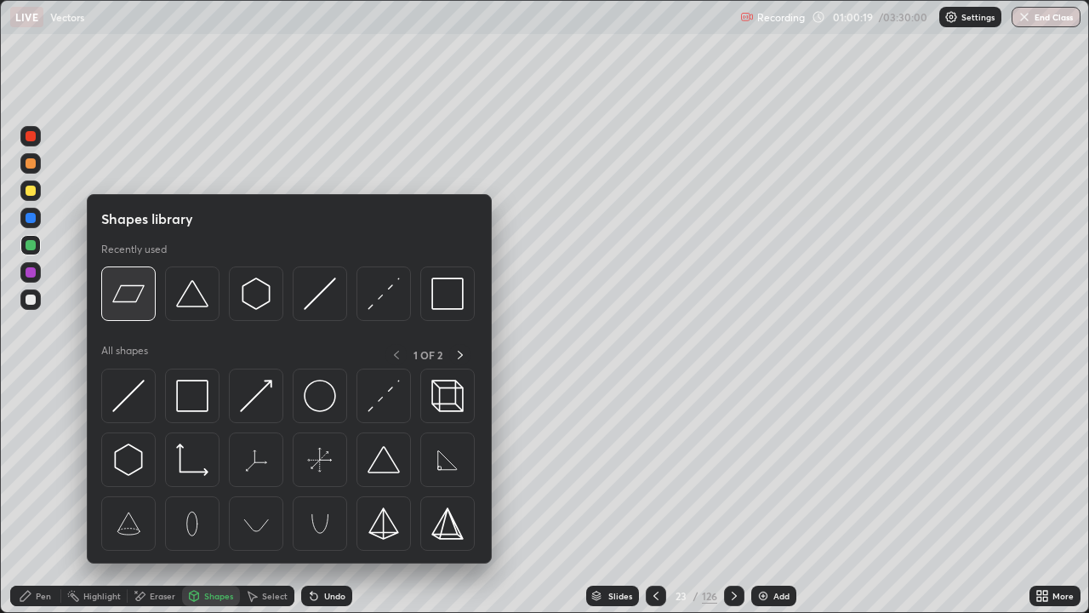
click at [129, 294] on img at bounding box center [128, 293] width 32 height 32
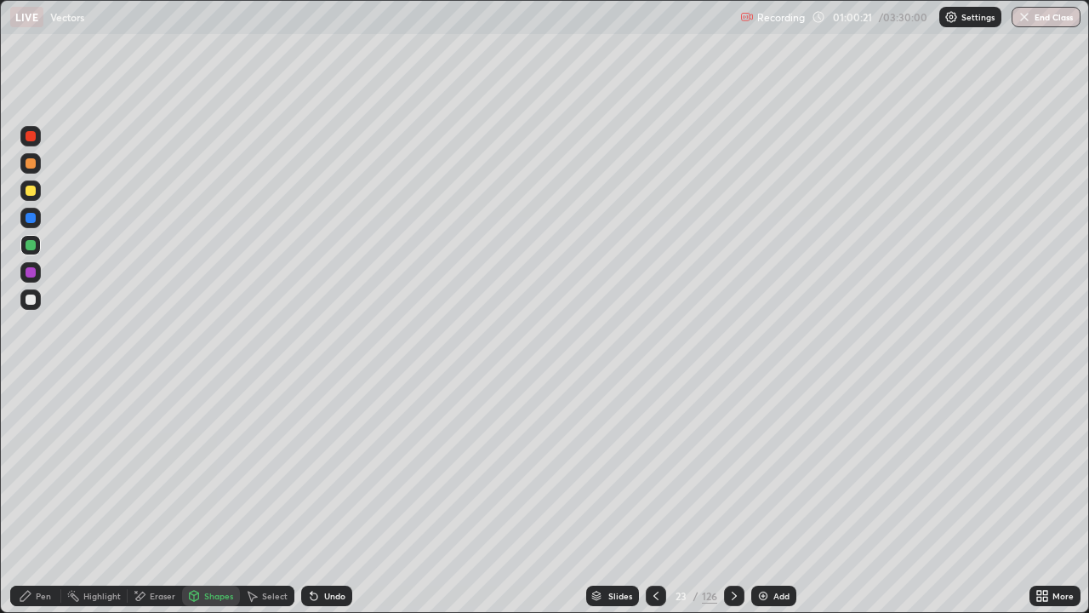
click at [54, 504] on div "Pen" at bounding box center [35, 595] width 51 height 20
click at [28, 301] on div at bounding box center [31, 299] width 10 height 10
click at [211, 504] on div "Shapes" at bounding box center [218, 595] width 29 height 9
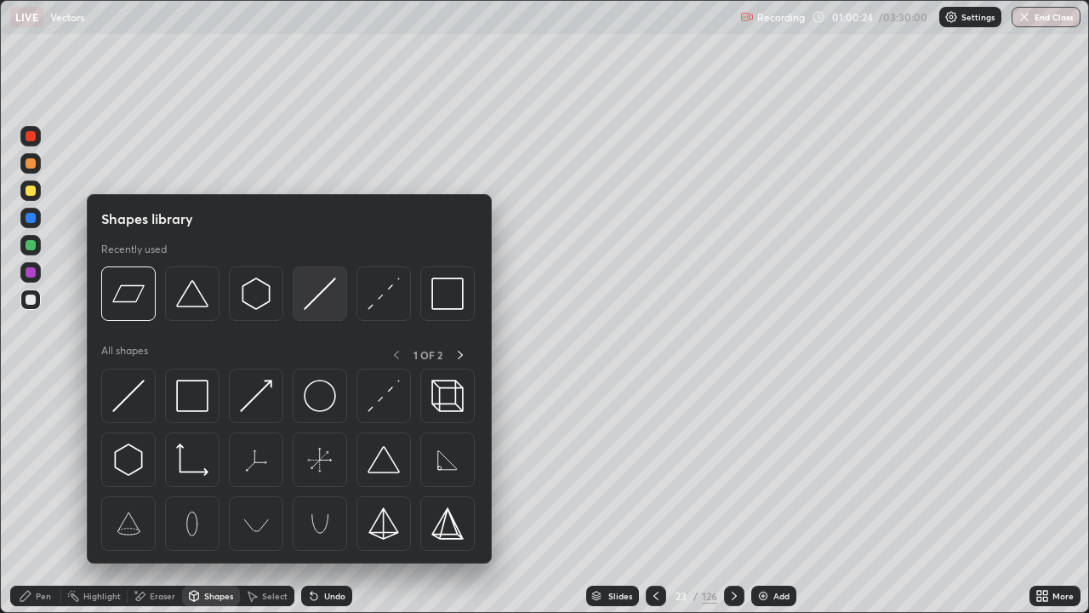
click at [310, 298] on img at bounding box center [320, 293] width 32 height 32
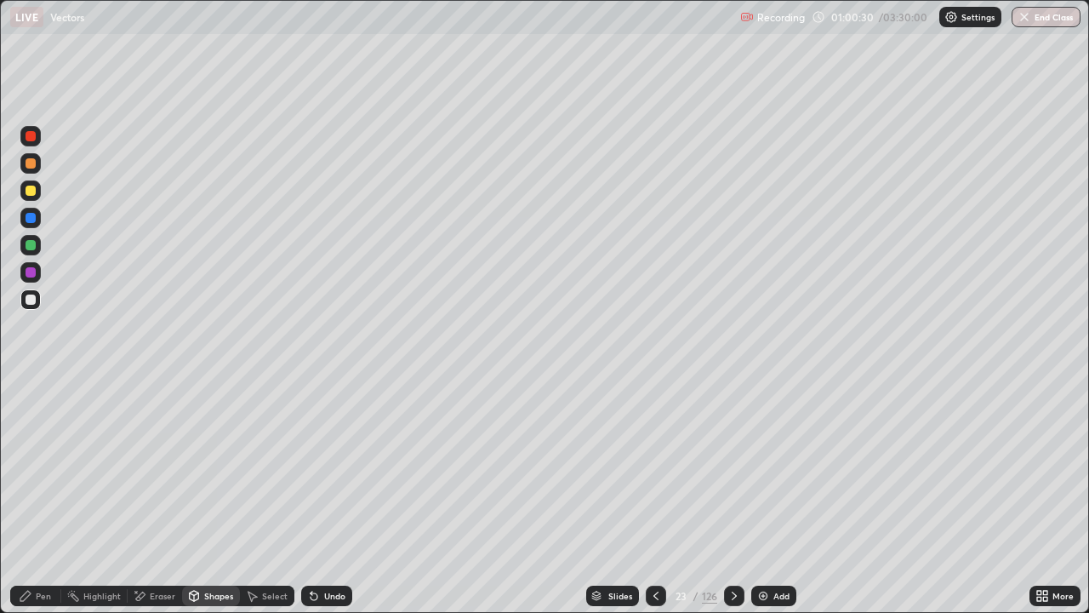
click at [45, 504] on div "Pen" at bounding box center [43, 595] width 15 height 9
click at [28, 242] on div at bounding box center [31, 245] width 10 height 10
click at [761, 504] on img at bounding box center [763, 596] width 14 height 14
click at [221, 504] on div "Shapes" at bounding box center [211, 595] width 58 height 20
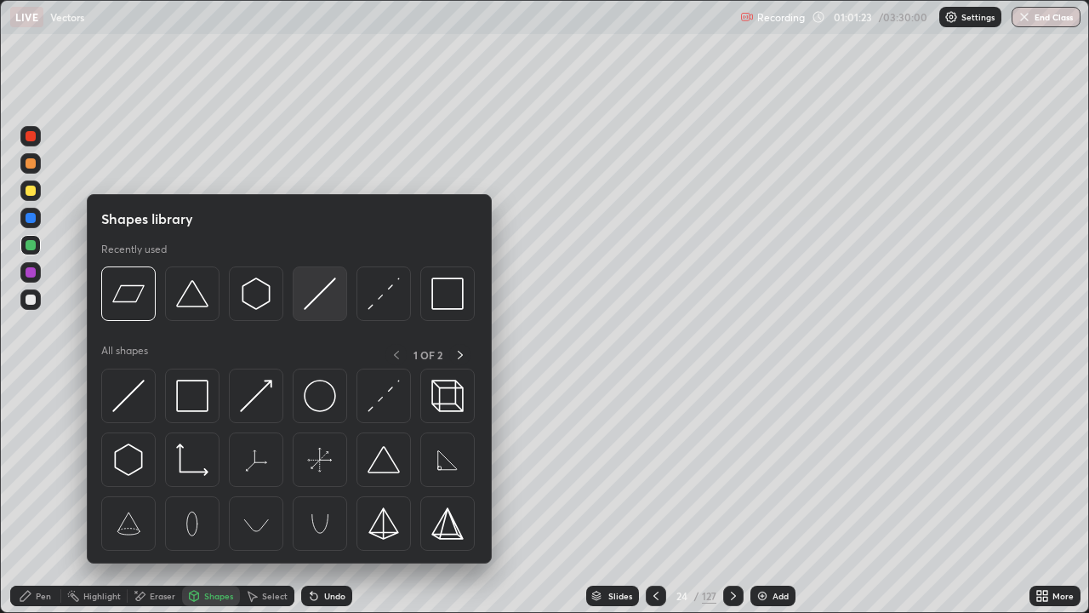
click at [309, 301] on img at bounding box center [320, 293] width 32 height 32
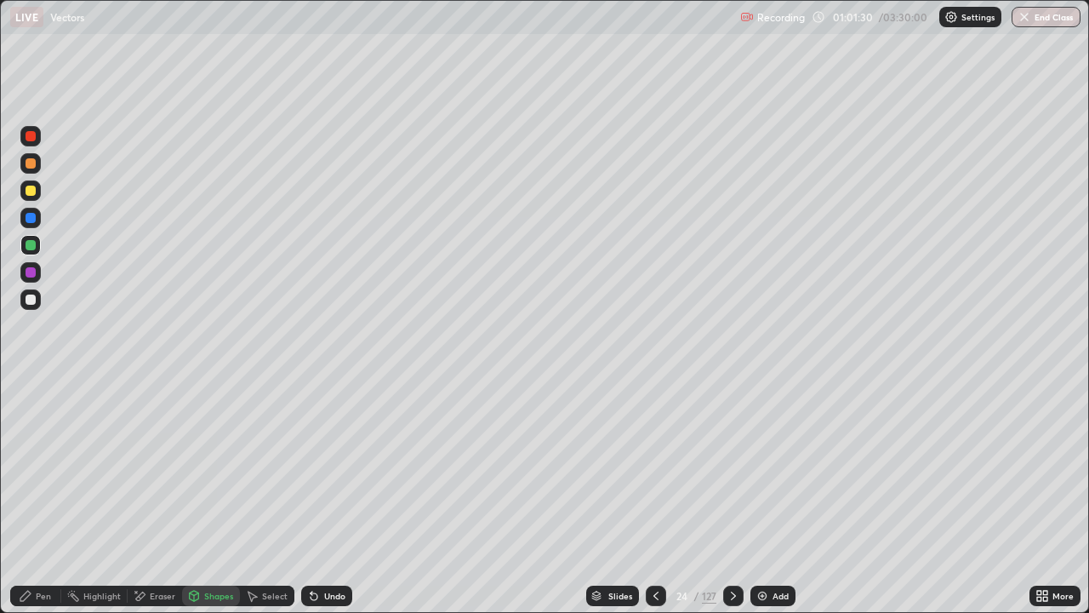
click at [31, 299] on div at bounding box center [31, 299] width 10 height 10
click at [30, 190] on div at bounding box center [31, 190] width 10 height 10
click at [43, 504] on div "Pen" at bounding box center [35, 595] width 51 height 20
click at [653, 504] on icon at bounding box center [656, 596] width 14 height 14
click at [659, 504] on div at bounding box center [656, 596] width 20 height 34
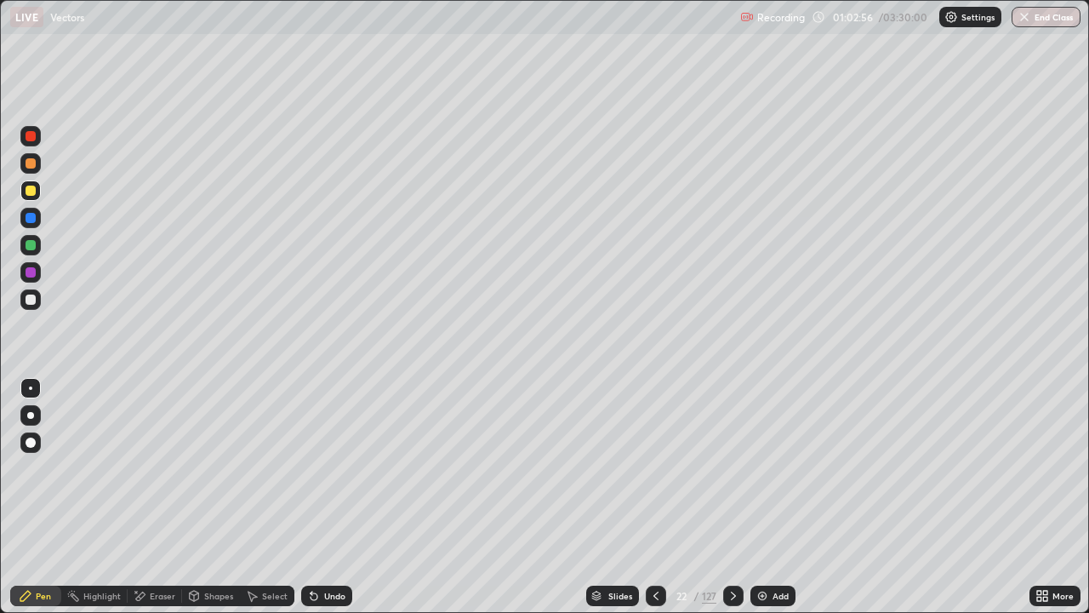
click at [660, 504] on div at bounding box center [656, 596] width 20 height 34
click at [26, 249] on div at bounding box center [31, 245] width 10 height 10
click at [31, 301] on div at bounding box center [31, 299] width 10 height 10
click at [204, 504] on div "Shapes" at bounding box center [218, 595] width 29 height 9
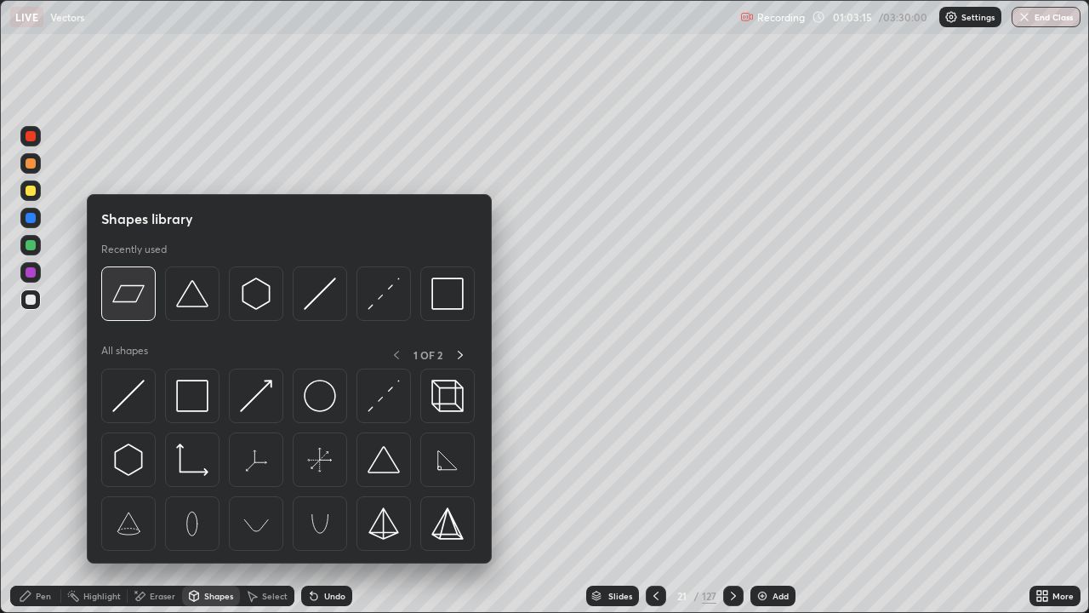
click at [129, 305] on img at bounding box center [128, 293] width 32 height 32
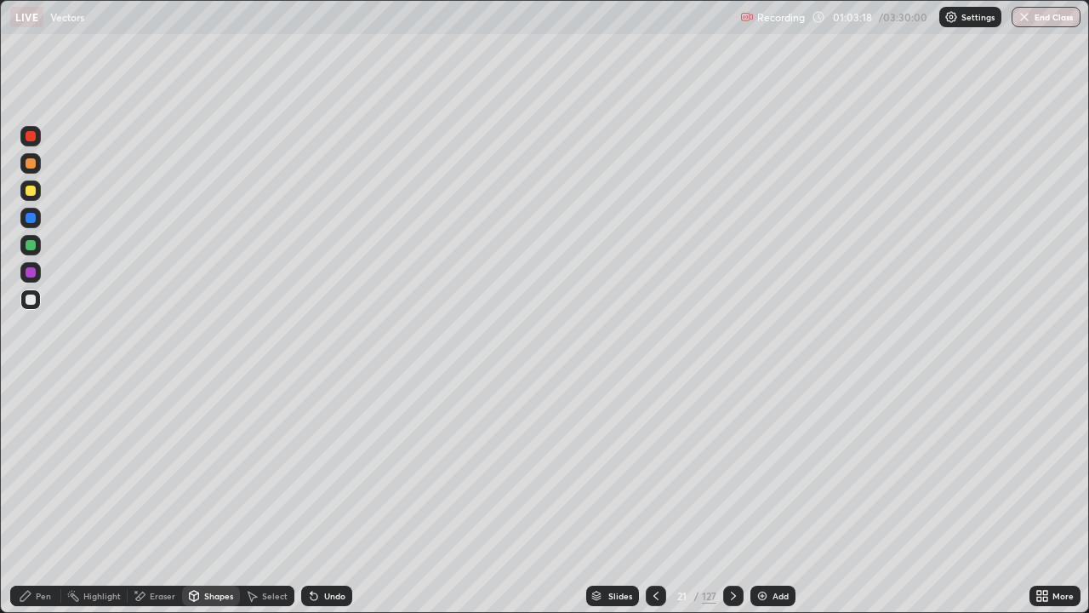
click at [31, 273] on div at bounding box center [31, 272] width 10 height 10
click at [35, 504] on div "Pen" at bounding box center [35, 595] width 51 height 20
click at [328, 504] on div "Undo" at bounding box center [334, 595] width 21 height 9
click at [329, 504] on div "Undo" at bounding box center [334, 595] width 21 height 9
click at [328, 504] on div "Undo" at bounding box center [334, 595] width 21 height 9
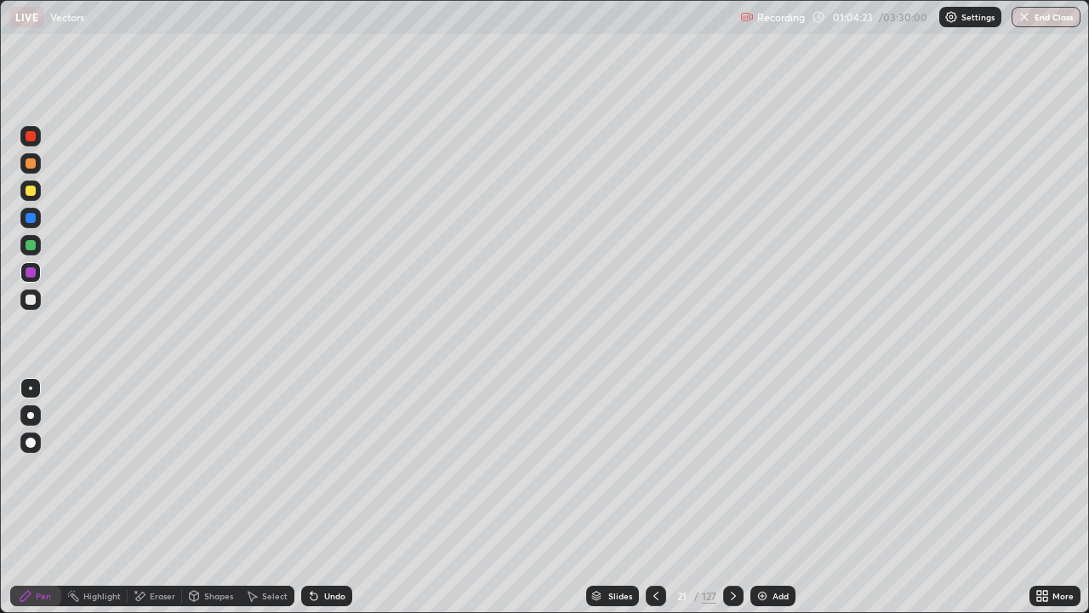
click at [206, 504] on div "Shapes" at bounding box center [218, 595] width 29 height 9
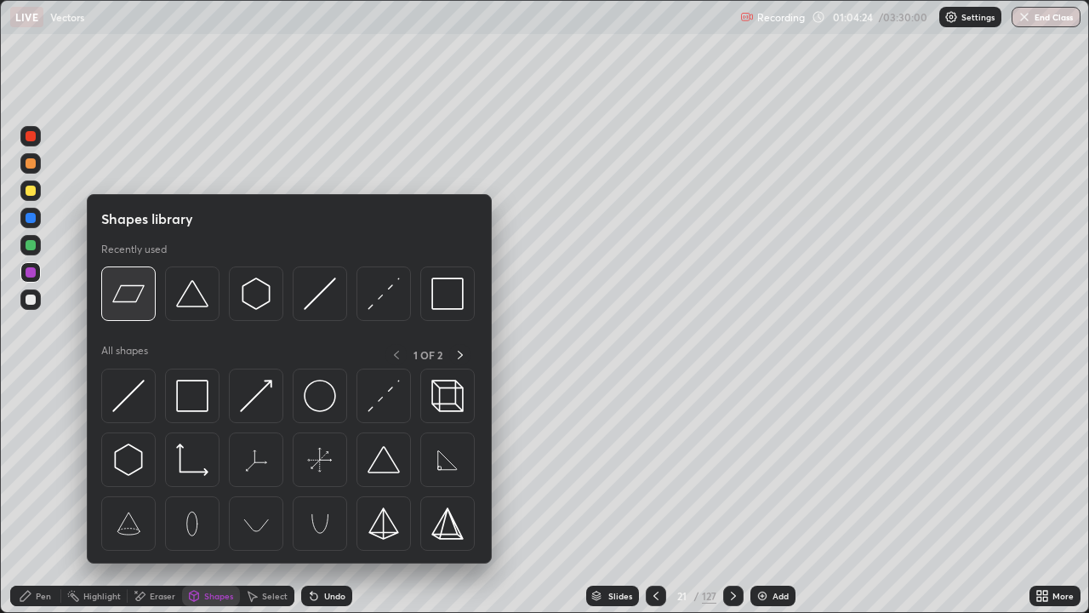
click at [129, 294] on img at bounding box center [128, 293] width 32 height 32
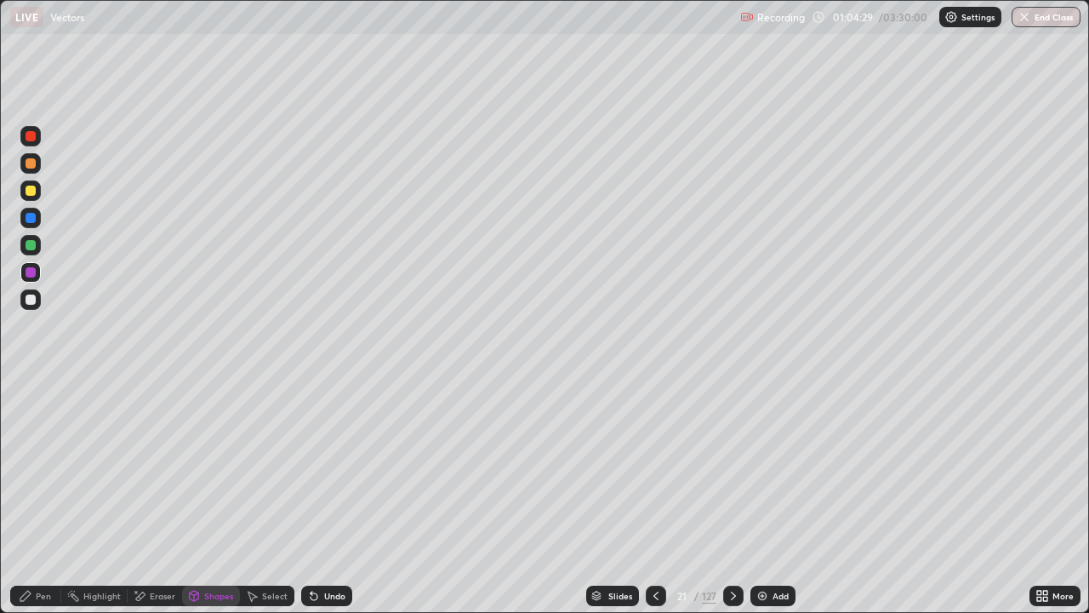
click at [31, 248] on div at bounding box center [31, 245] width 10 height 10
click at [39, 504] on div "Pen" at bounding box center [43, 595] width 15 height 9
click at [206, 504] on div "Shapes" at bounding box center [218, 595] width 29 height 9
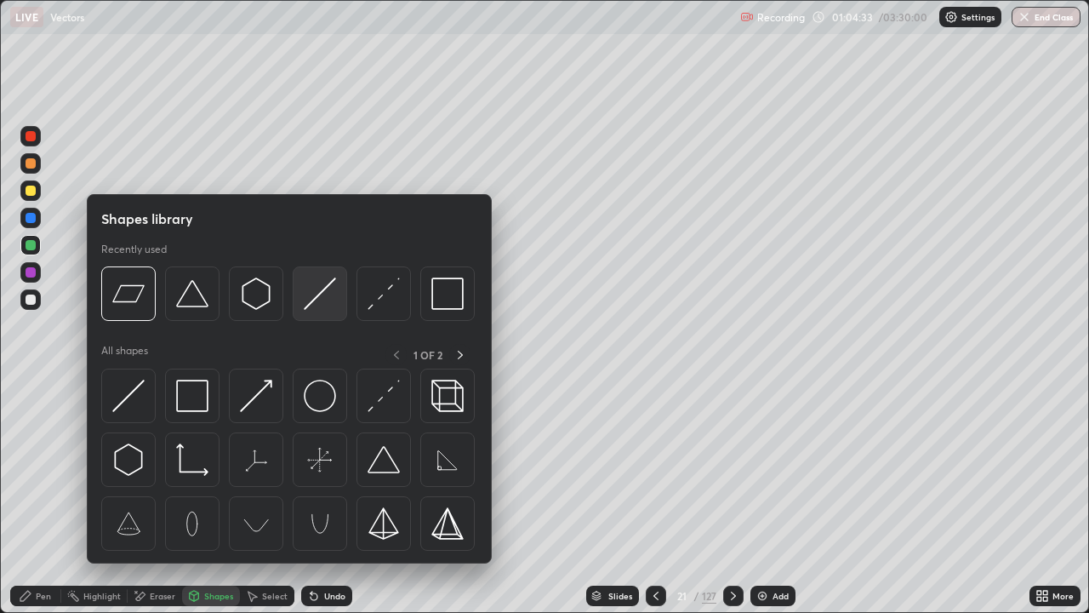
click at [312, 297] on img at bounding box center [320, 293] width 32 height 32
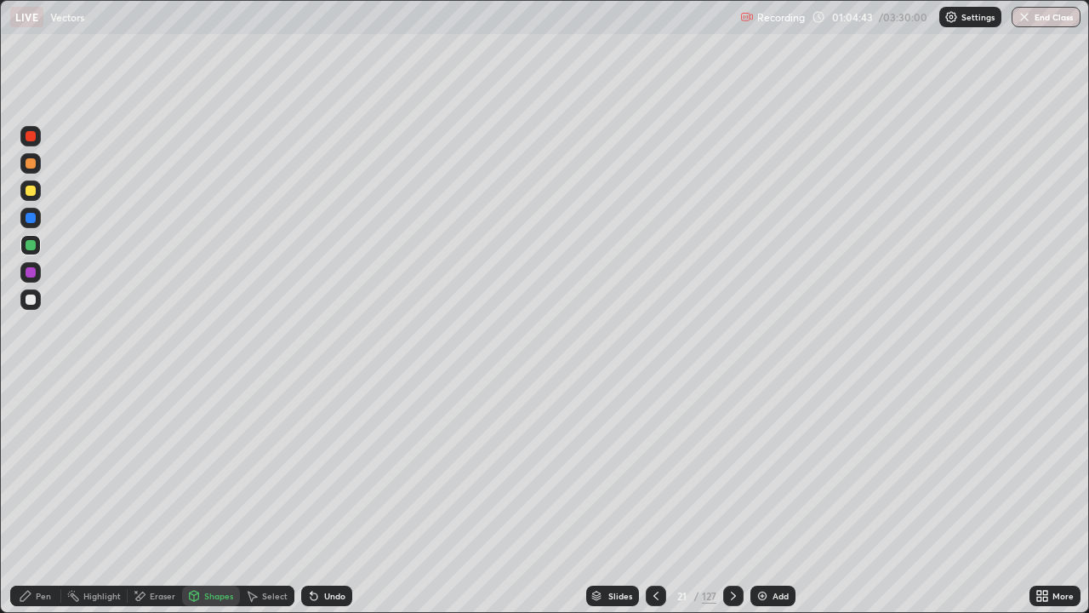
click at [27, 504] on icon at bounding box center [26, 596] width 14 height 14
click at [31, 137] on div at bounding box center [31, 136] width 10 height 10
click at [654, 504] on icon at bounding box center [656, 596] width 14 height 14
click at [31, 307] on div at bounding box center [30, 299] width 20 height 20
click at [654, 504] on icon at bounding box center [656, 596] width 14 height 14
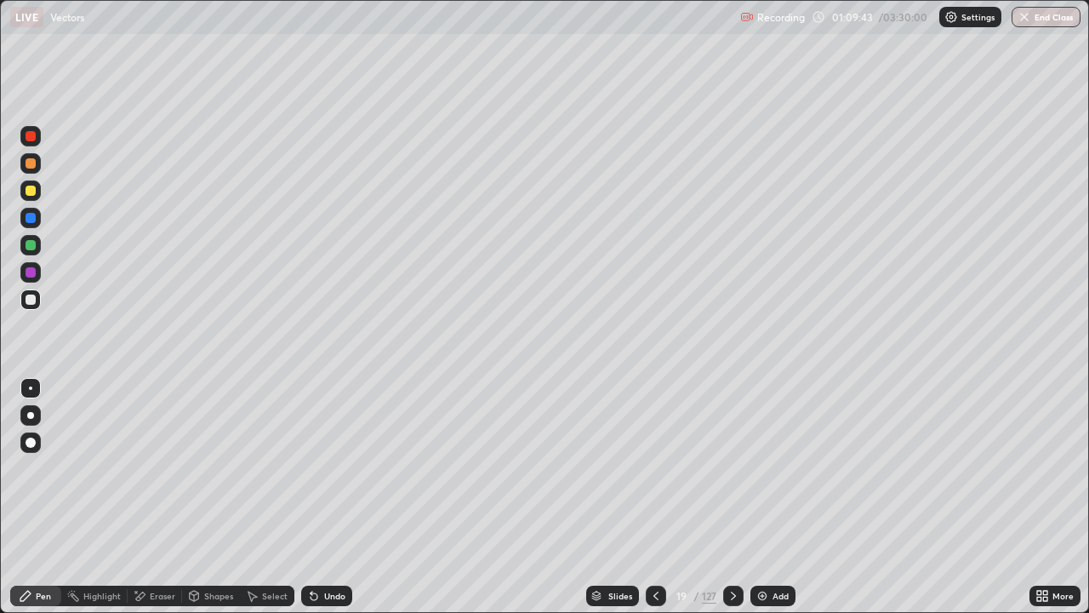
click at [732, 504] on icon at bounding box center [734, 596] width 14 height 14
click at [663, 504] on div at bounding box center [656, 595] width 20 height 20
click at [768, 504] on div "Add" at bounding box center [772, 595] width 45 height 20
click at [29, 246] on div at bounding box center [31, 245] width 10 height 10
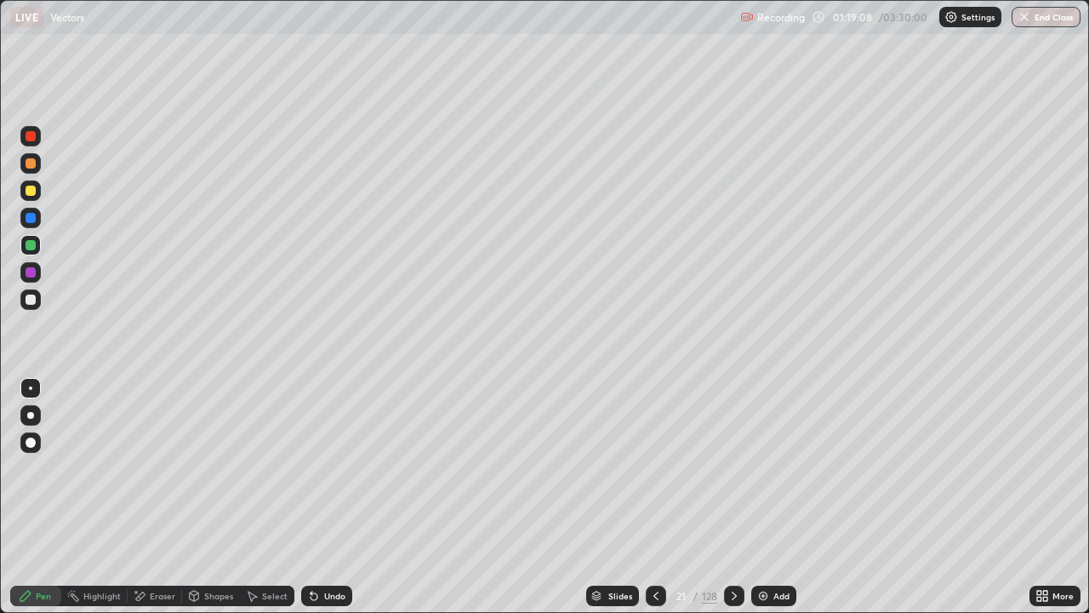
click at [329, 504] on div "Undo" at bounding box center [334, 595] width 21 height 9
click at [765, 504] on img at bounding box center [763, 596] width 14 height 14
click at [33, 297] on div at bounding box center [31, 299] width 10 height 10
click at [758, 504] on img at bounding box center [763, 596] width 14 height 14
click at [30, 244] on div at bounding box center [31, 245] width 10 height 10
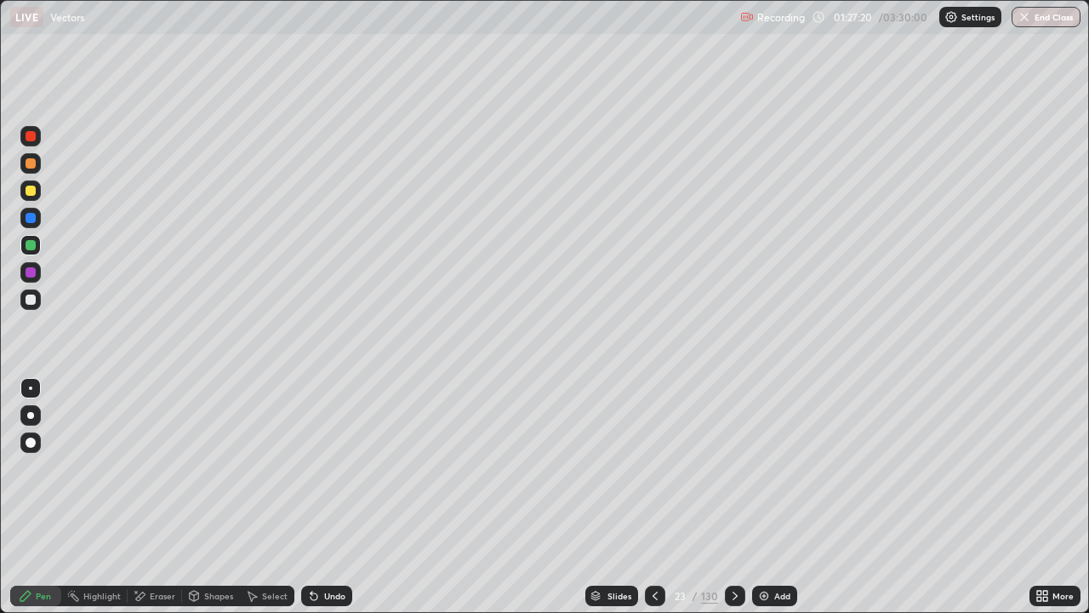
click at [30, 169] on div at bounding box center [30, 163] width 20 height 20
click at [774, 504] on div "Add" at bounding box center [782, 595] width 16 height 9
click at [772, 504] on div "Add" at bounding box center [772, 595] width 45 height 20
click at [634, 504] on div "Slides" at bounding box center [612, 595] width 53 height 20
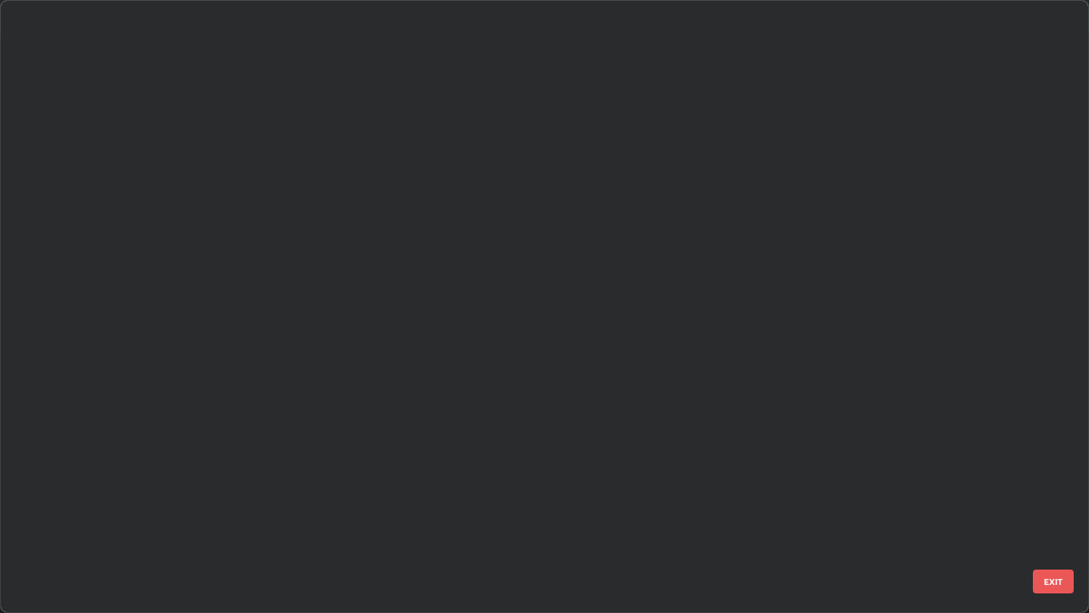
scroll to position [606, 1079]
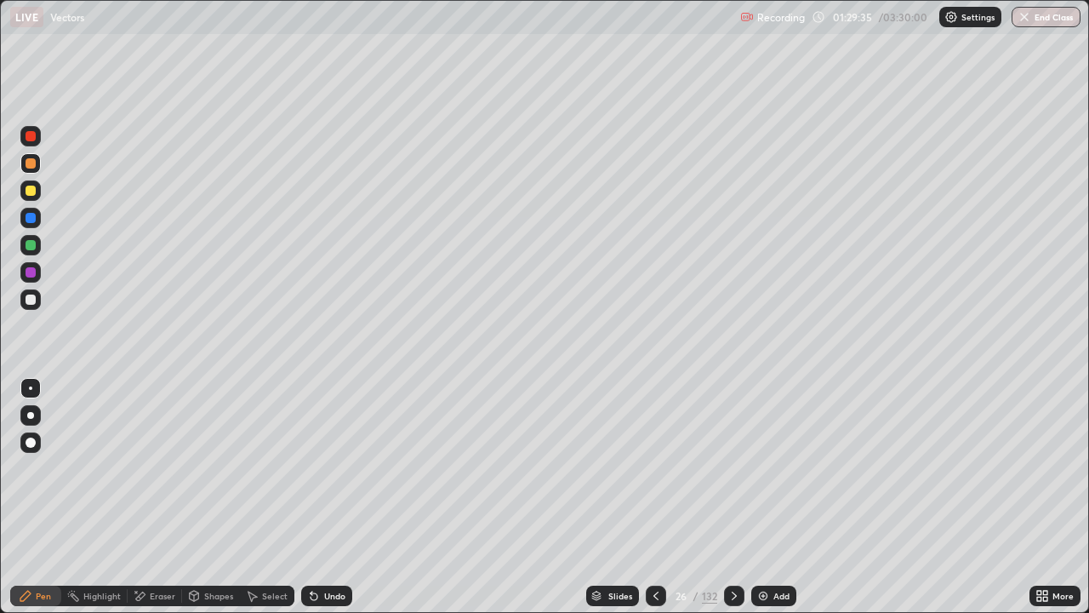
click at [656, 504] on div at bounding box center [656, 595] width 20 height 20
click at [653, 504] on icon at bounding box center [655, 595] width 5 height 9
click at [653, 504] on icon at bounding box center [656, 596] width 14 height 14
click at [654, 504] on icon at bounding box center [656, 596] width 14 height 14
click at [730, 504] on icon at bounding box center [734, 596] width 14 height 14
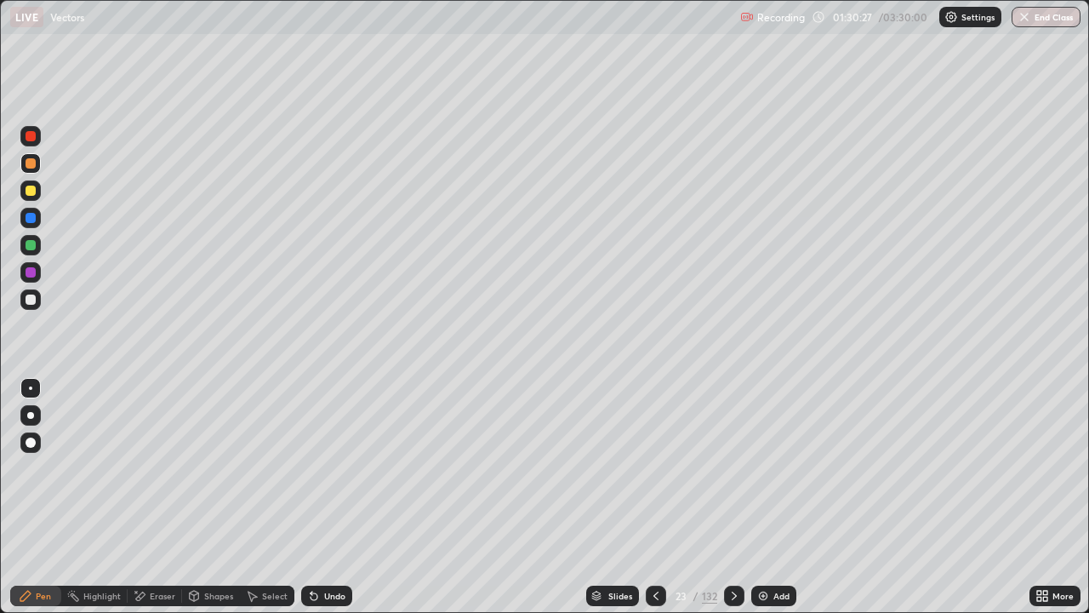
click at [733, 504] on icon at bounding box center [734, 596] width 14 height 14
click at [654, 504] on icon at bounding box center [656, 596] width 14 height 14
click at [728, 504] on div at bounding box center [734, 596] width 20 height 34
click at [733, 504] on icon at bounding box center [734, 596] width 14 height 14
click at [655, 504] on icon at bounding box center [656, 596] width 14 height 14
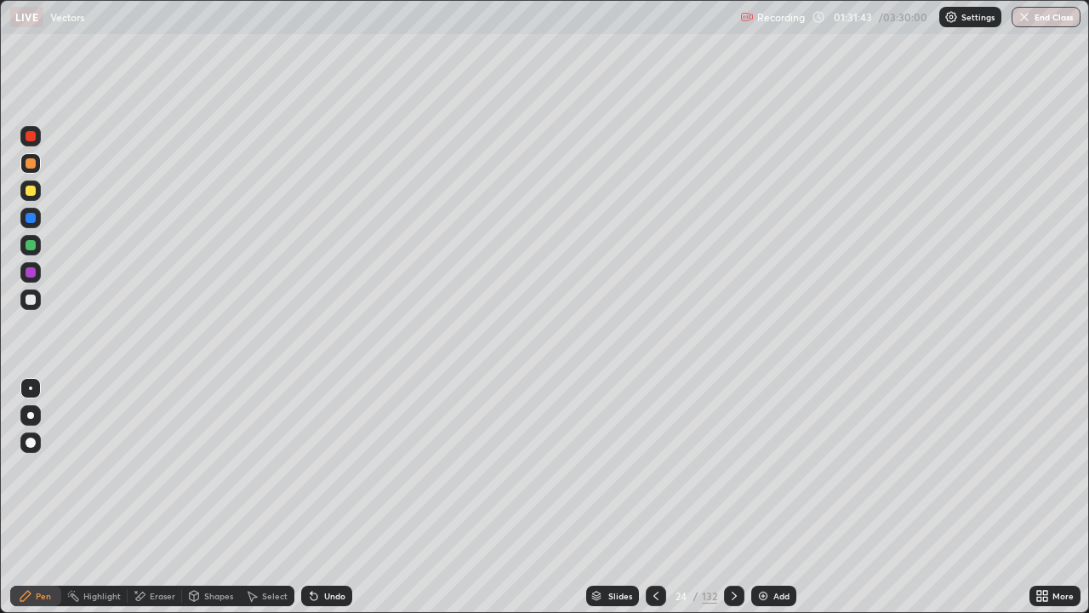
click at [727, 504] on div at bounding box center [734, 596] width 20 height 34
click at [145, 504] on div "Eraser" at bounding box center [155, 595] width 54 height 20
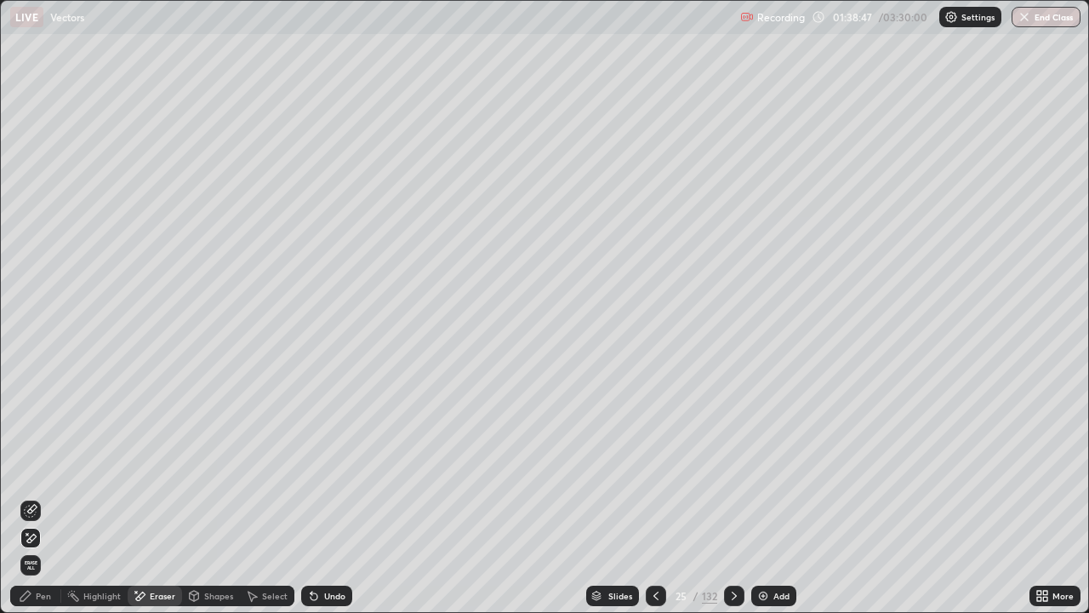
click at [43, 504] on div "Pen" at bounding box center [43, 595] width 15 height 9
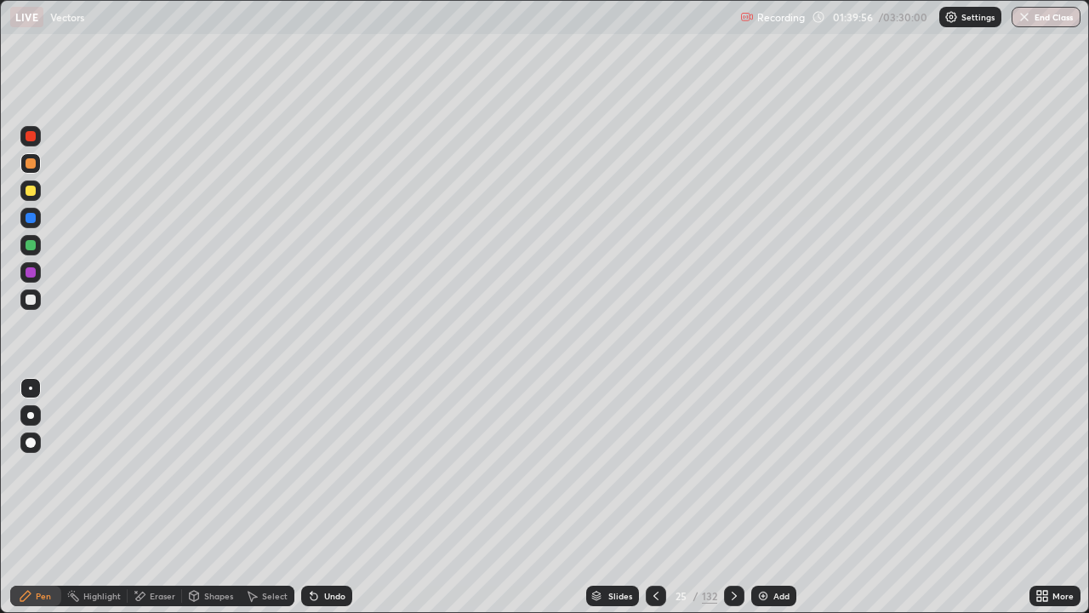
click at [773, 504] on div "Add" at bounding box center [781, 595] width 16 height 9
click at [33, 191] on div at bounding box center [31, 190] width 10 height 10
click at [317, 504] on icon at bounding box center [314, 596] width 14 height 14
click at [315, 504] on icon at bounding box center [314, 596] width 14 height 14
click at [654, 504] on icon at bounding box center [655, 596] width 14 height 14
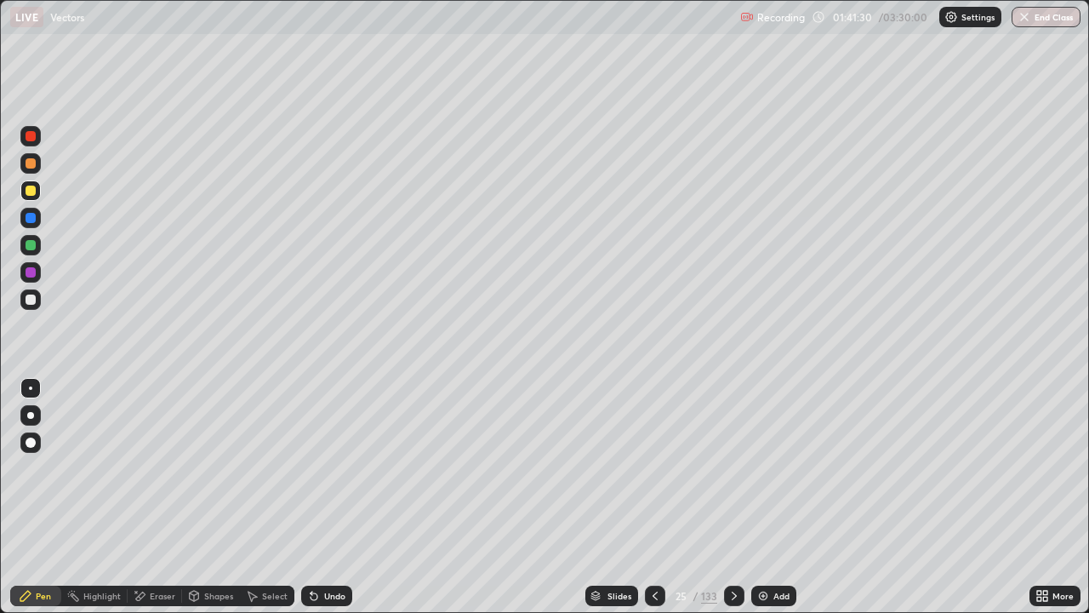
click at [663, 504] on div at bounding box center [655, 595] width 20 height 20
click at [735, 504] on icon at bounding box center [734, 596] width 14 height 14
click at [656, 504] on icon at bounding box center [655, 596] width 14 height 14
click at [731, 504] on icon at bounding box center [734, 596] width 14 height 14
click at [732, 504] on icon at bounding box center [734, 596] width 14 height 14
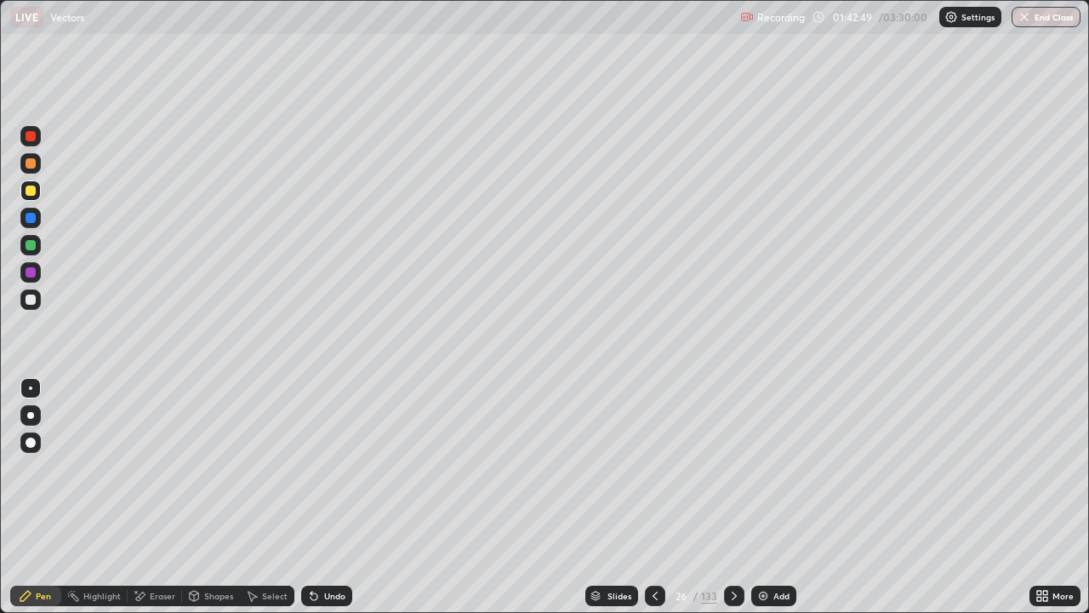
click at [654, 504] on icon at bounding box center [655, 596] width 14 height 14
click at [733, 504] on icon at bounding box center [734, 596] width 14 height 14
click at [653, 504] on icon at bounding box center [655, 595] width 5 height 9
click at [654, 504] on icon at bounding box center [655, 596] width 14 height 14
click at [653, 504] on icon at bounding box center [655, 596] width 14 height 14
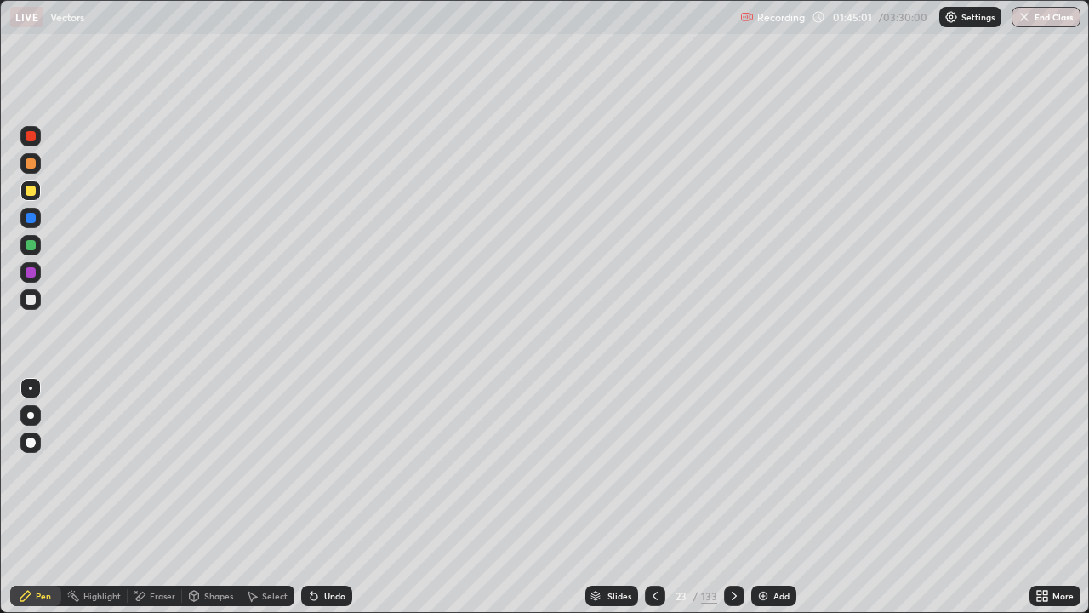
click at [655, 504] on icon at bounding box center [655, 596] width 14 height 14
click at [654, 504] on icon at bounding box center [655, 596] width 14 height 14
click at [655, 504] on icon at bounding box center [655, 596] width 14 height 14
click at [733, 504] on icon at bounding box center [734, 596] width 14 height 14
click at [31, 163] on div at bounding box center [31, 163] width 10 height 10
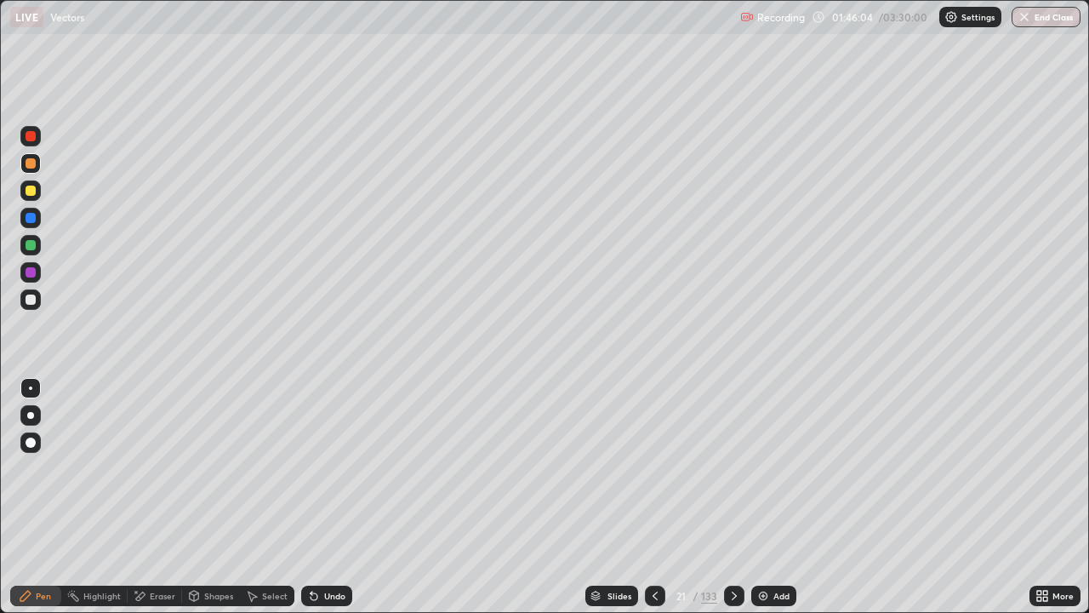
click at [731, 504] on icon at bounding box center [734, 596] width 14 height 14
click at [324, 504] on div "Undo" at bounding box center [334, 595] width 21 height 9
click at [734, 504] on icon at bounding box center [734, 596] width 14 height 14
click at [27, 188] on div at bounding box center [31, 190] width 10 height 10
click at [731, 504] on icon at bounding box center [734, 596] width 14 height 14
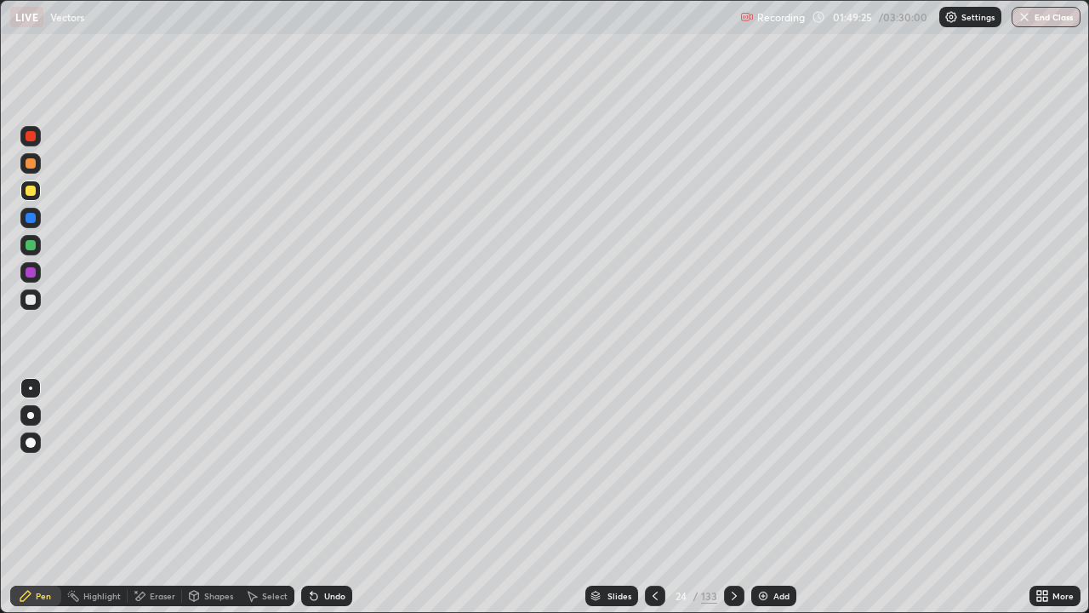
click at [733, 504] on icon at bounding box center [734, 595] width 5 height 9
click at [733, 504] on icon at bounding box center [734, 596] width 14 height 14
click at [22, 168] on div at bounding box center [30, 163] width 20 height 20
click at [330, 504] on div "Undo" at bounding box center [334, 595] width 21 height 9
click at [334, 504] on div "Undo" at bounding box center [334, 595] width 21 height 9
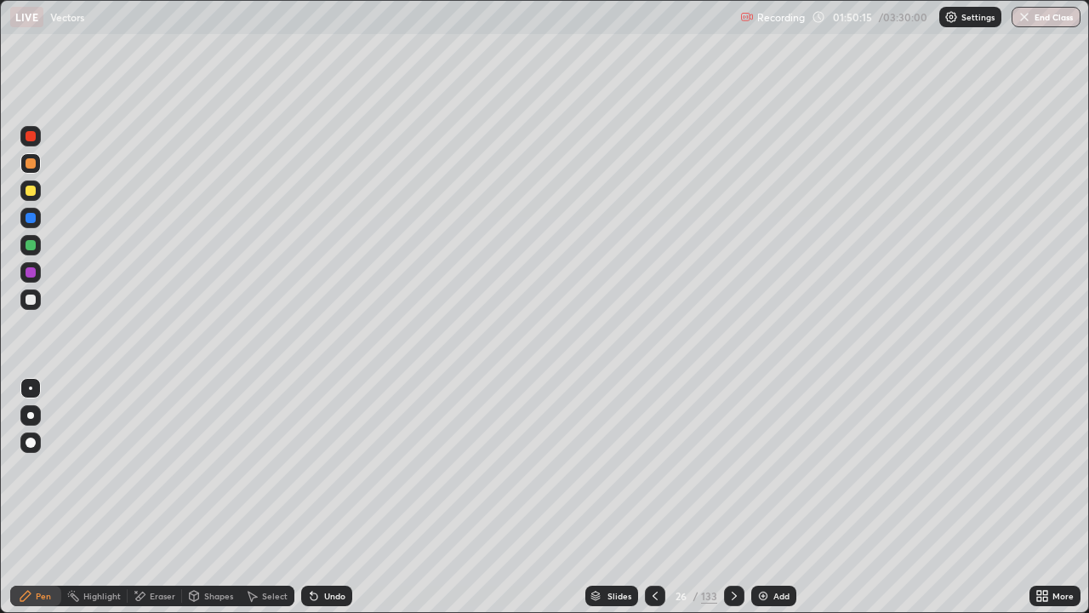
click at [339, 504] on div "Undo" at bounding box center [334, 595] width 21 height 9
click at [327, 504] on div "Undo" at bounding box center [334, 595] width 21 height 9
click at [733, 504] on icon at bounding box center [734, 596] width 14 height 14
click at [654, 504] on icon at bounding box center [655, 596] width 14 height 14
click at [733, 504] on div at bounding box center [734, 595] width 20 height 20
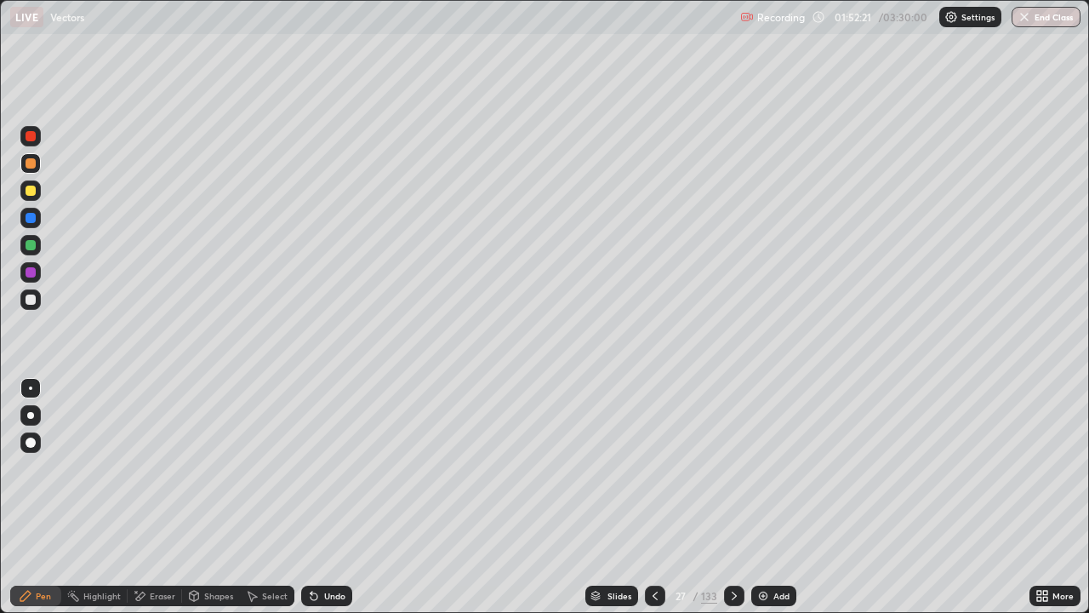
click at [733, 504] on icon at bounding box center [734, 596] width 14 height 14
click at [730, 504] on icon at bounding box center [734, 596] width 14 height 14
click at [733, 504] on icon at bounding box center [734, 596] width 14 height 14
click at [767, 504] on img at bounding box center [763, 596] width 14 height 14
click at [31, 244] on div at bounding box center [31, 245] width 10 height 10
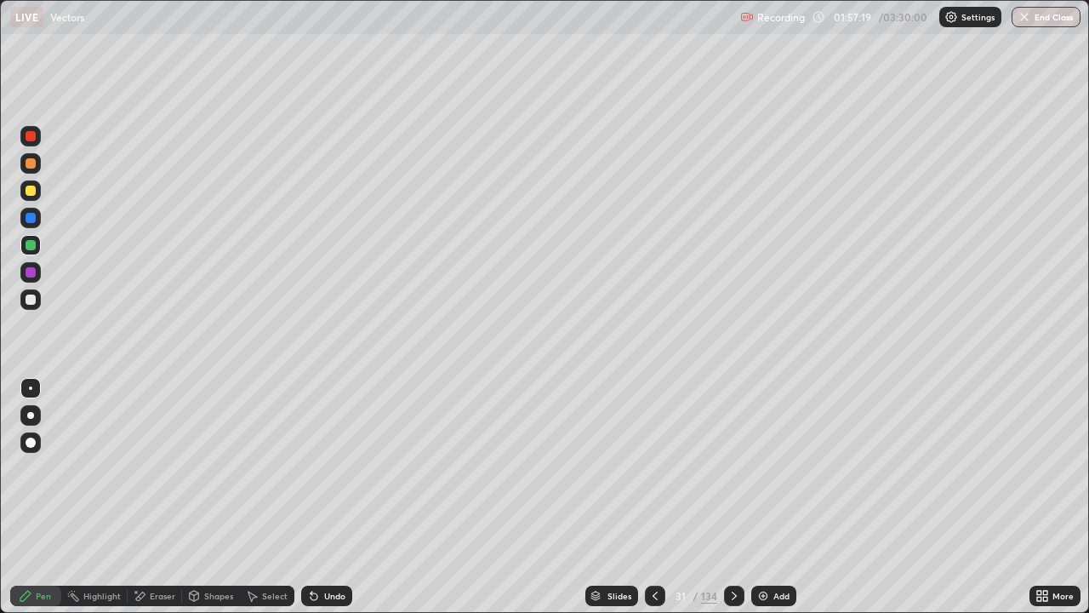
click at [31, 266] on div at bounding box center [30, 272] width 20 height 20
click at [24, 240] on div at bounding box center [30, 245] width 20 height 20
click at [30, 275] on div at bounding box center [31, 272] width 10 height 10
click at [35, 299] on div at bounding box center [31, 299] width 10 height 10
click at [31, 246] on div at bounding box center [31, 245] width 10 height 10
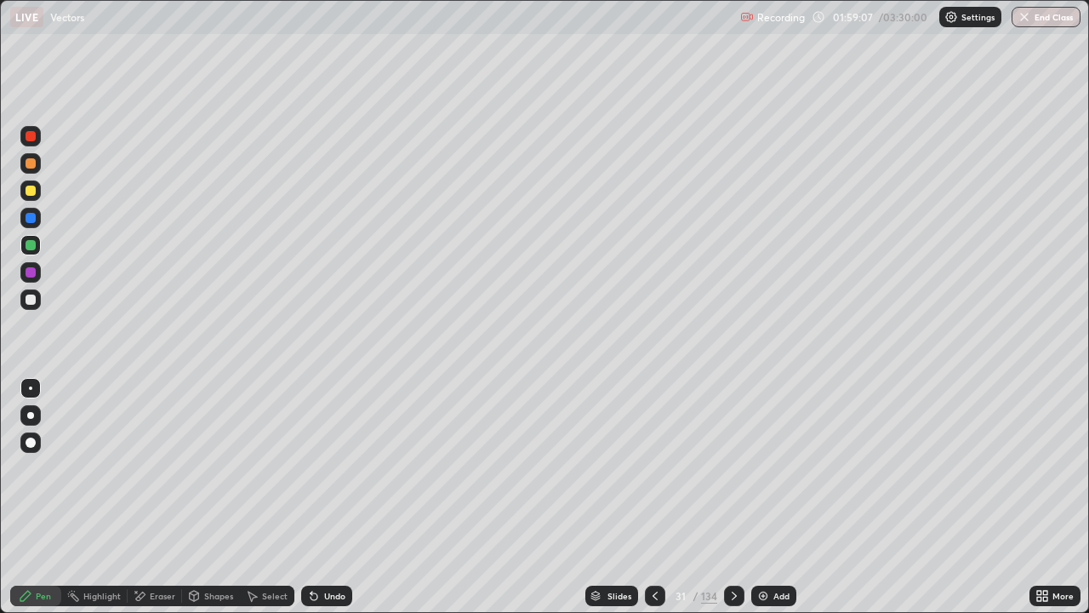
click at [29, 191] on div at bounding box center [31, 190] width 10 height 10
click at [328, 504] on div "Undo" at bounding box center [334, 595] width 21 height 9
click at [325, 504] on div "Undo" at bounding box center [334, 595] width 21 height 9
click at [30, 300] on div at bounding box center [31, 299] width 10 height 10
click at [319, 504] on div "Undo" at bounding box center [326, 595] width 51 height 20
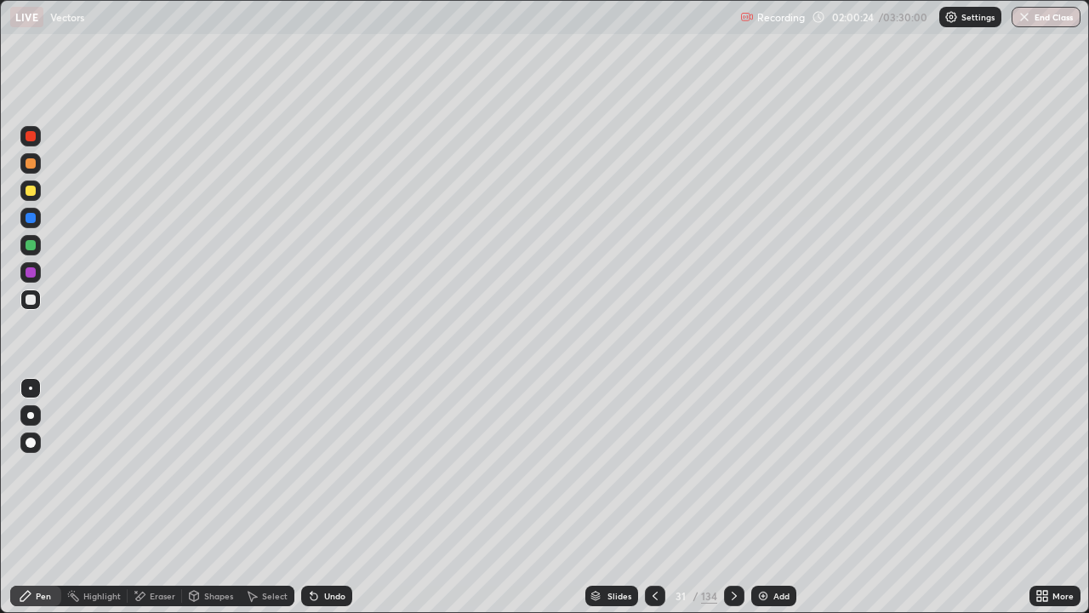
click at [319, 504] on div "Undo" at bounding box center [326, 595] width 51 height 20
click at [321, 504] on div "Undo" at bounding box center [326, 595] width 51 height 20
click at [159, 504] on div "Eraser" at bounding box center [163, 595] width 26 height 9
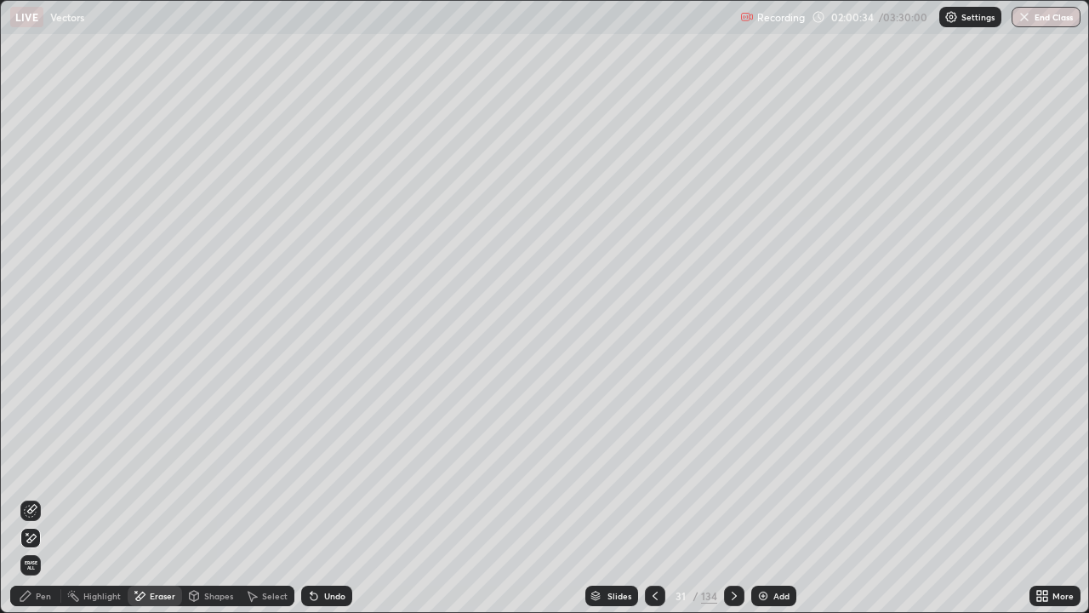
click at [40, 504] on div "Pen" at bounding box center [43, 595] width 15 height 9
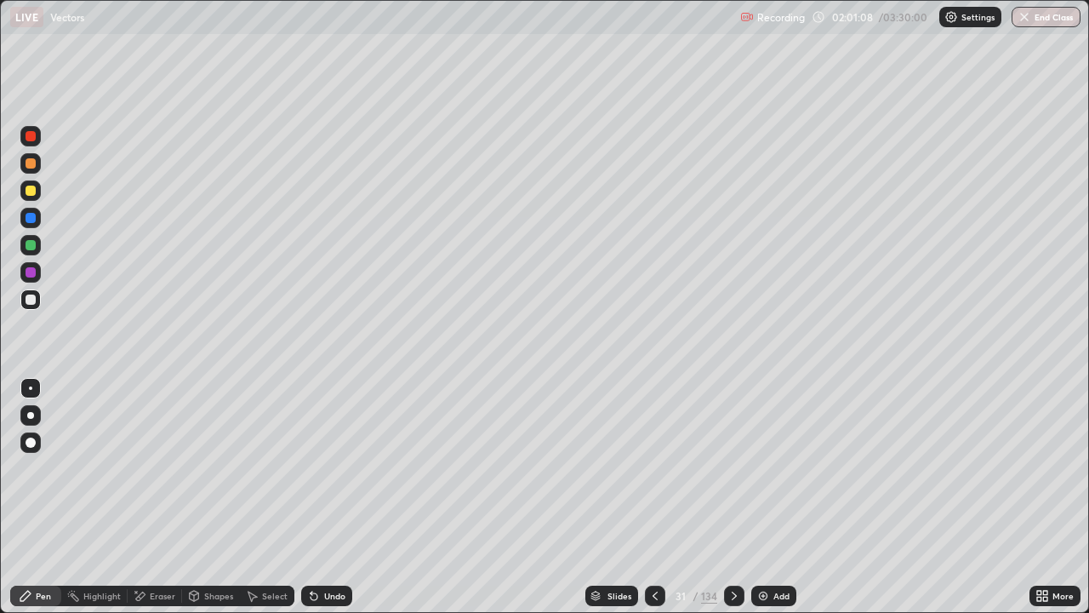
click at [30, 248] on div at bounding box center [31, 245] width 10 height 10
click at [774, 504] on div "Add" at bounding box center [781, 595] width 16 height 9
click at [214, 504] on div "Shapes" at bounding box center [218, 595] width 29 height 9
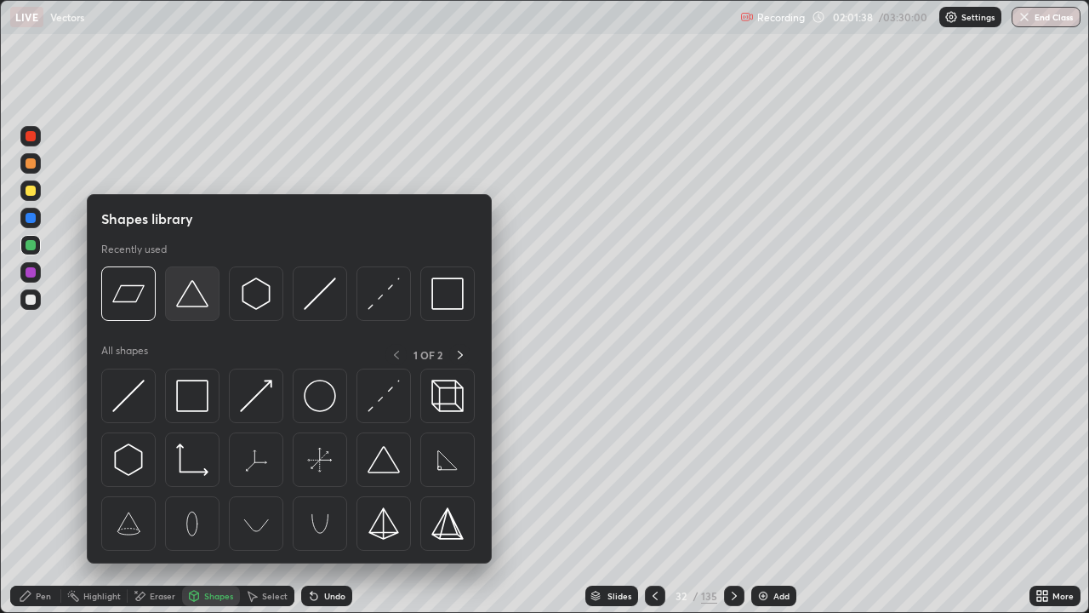
click at [187, 305] on img at bounding box center [192, 293] width 32 height 32
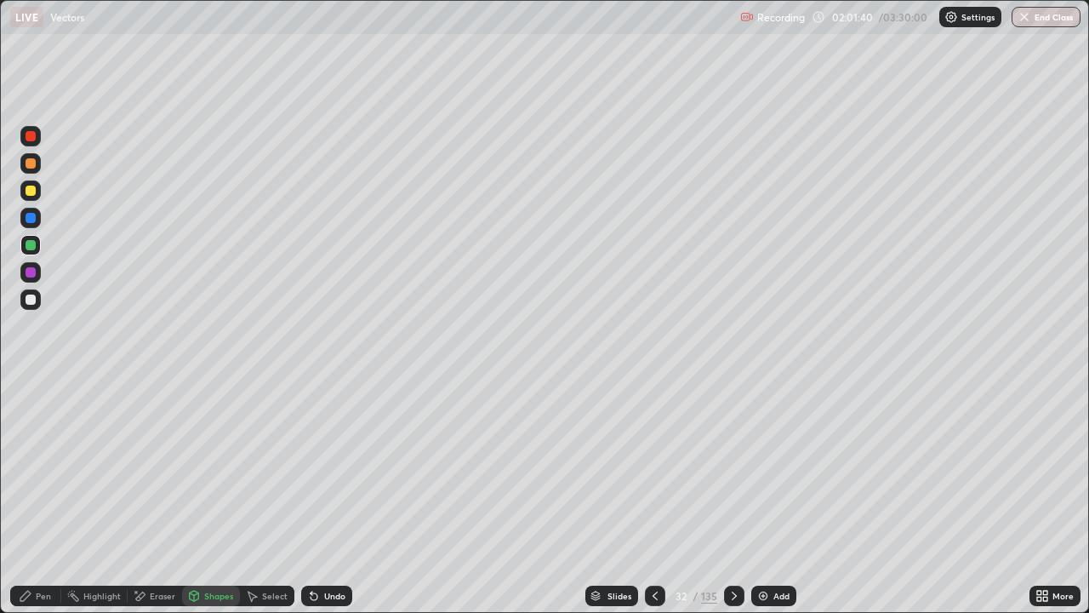
click at [28, 269] on div at bounding box center [31, 272] width 10 height 10
click at [207, 504] on div "Shapes" at bounding box center [218, 595] width 29 height 9
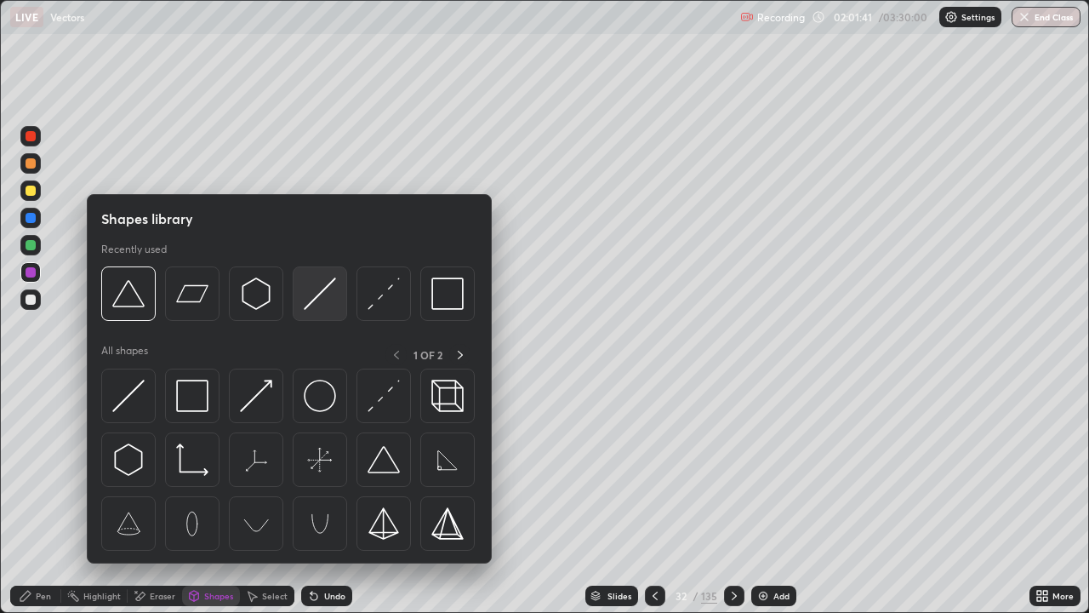
click at [316, 295] on img at bounding box center [320, 293] width 32 height 32
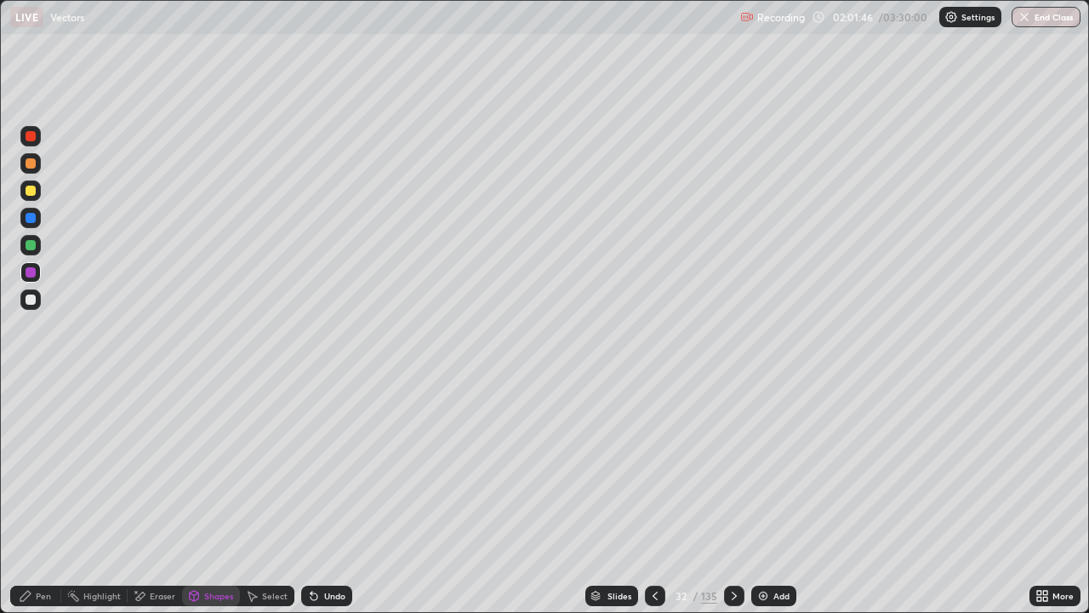
click at [30, 504] on icon at bounding box center [26, 596] width 14 height 14
click at [29, 307] on div at bounding box center [30, 299] width 20 height 20
click at [655, 504] on icon at bounding box center [655, 596] width 14 height 14
click at [733, 504] on icon at bounding box center [734, 596] width 14 height 14
click at [653, 504] on icon at bounding box center [655, 596] width 14 height 14
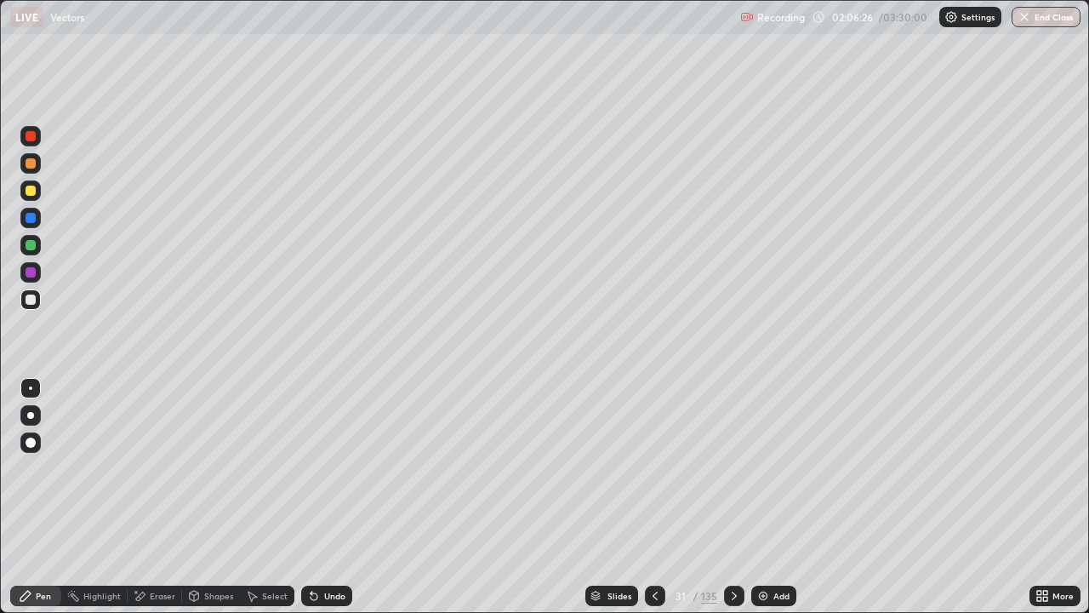
click at [655, 504] on icon at bounding box center [655, 596] width 14 height 14
click at [653, 504] on icon at bounding box center [655, 596] width 14 height 14
click at [653, 504] on icon at bounding box center [655, 595] width 5 height 9
click at [654, 504] on icon at bounding box center [655, 595] width 5 height 9
click at [654, 504] on icon at bounding box center [655, 596] width 14 height 14
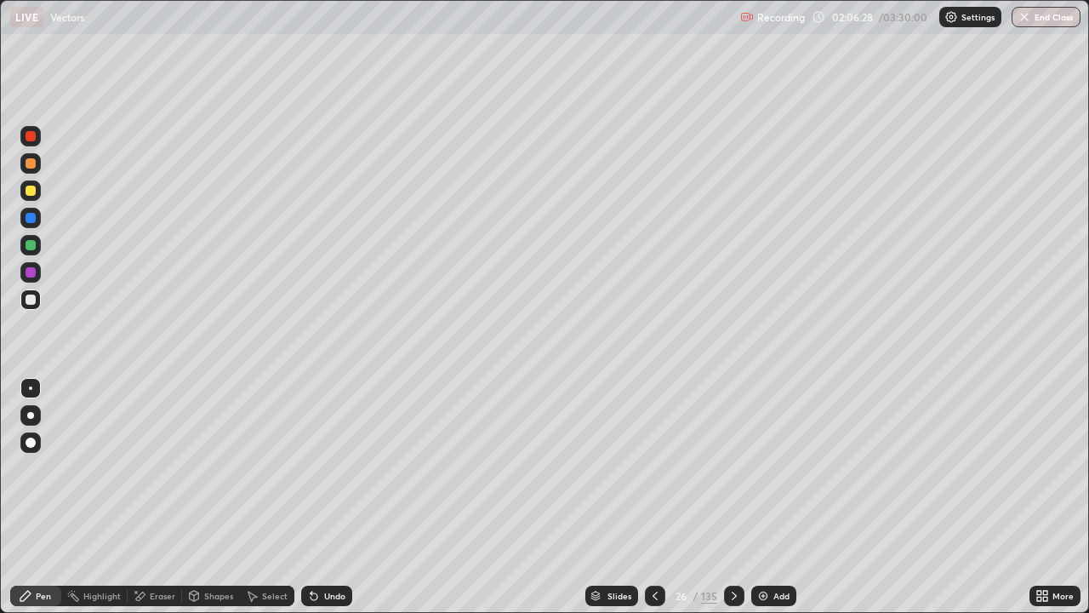
click at [656, 504] on div at bounding box center [655, 595] width 20 height 20
click at [653, 504] on div at bounding box center [655, 596] width 20 height 34
click at [655, 504] on div at bounding box center [655, 596] width 20 height 34
click at [654, 504] on div at bounding box center [655, 595] width 20 height 20
click at [655, 504] on div at bounding box center [655, 596] width 20 height 34
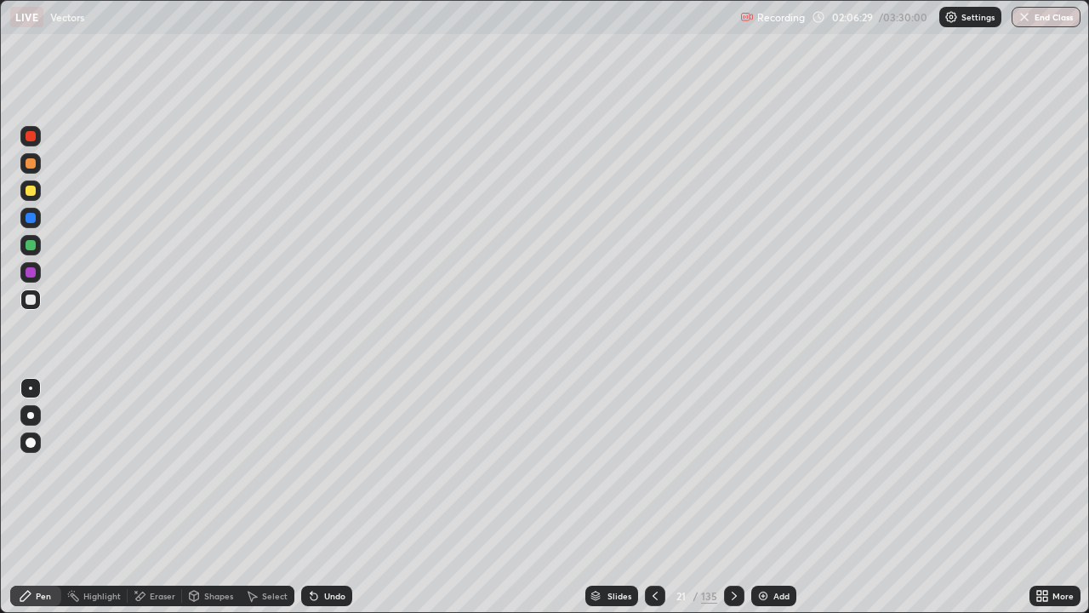
click at [655, 504] on div at bounding box center [655, 596] width 20 height 34
click at [654, 504] on div at bounding box center [655, 596] width 20 height 34
click at [655, 504] on div at bounding box center [655, 595] width 20 height 20
click at [732, 504] on icon at bounding box center [734, 595] width 5 height 9
click at [733, 504] on icon at bounding box center [734, 596] width 14 height 14
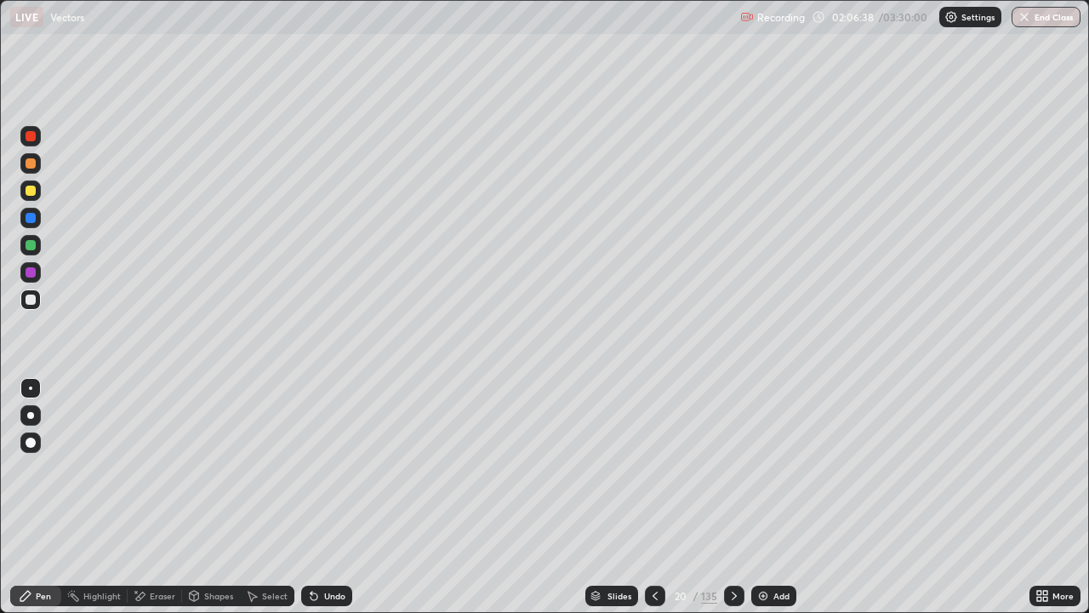
click at [730, 504] on icon at bounding box center [734, 596] width 14 height 14
click at [733, 504] on icon at bounding box center [734, 596] width 14 height 14
click at [734, 504] on div at bounding box center [734, 595] width 20 height 20
click at [735, 504] on div at bounding box center [734, 596] width 20 height 34
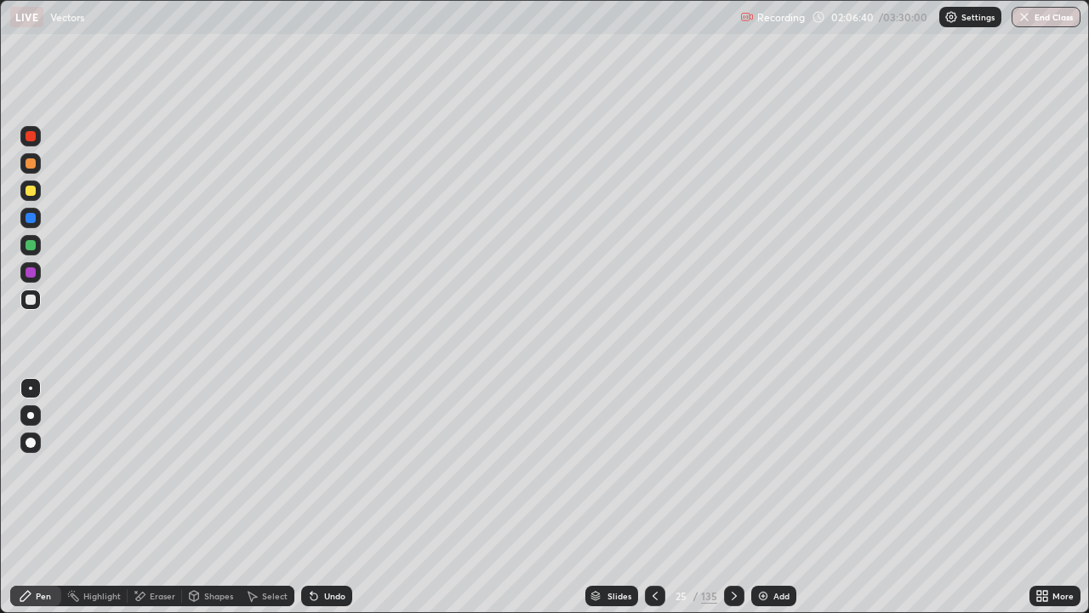
click at [734, 504] on div at bounding box center [734, 596] width 20 height 34
click at [733, 504] on div at bounding box center [734, 596] width 20 height 34
click at [731, 504] on div at bounding box center [734, 596] width 20 height 34
click at [730, 504] on div at bounding box center [734, 596] width 20 height 34
click at [726, 504] on div at bounding box center [734, 596] width 20 height 34
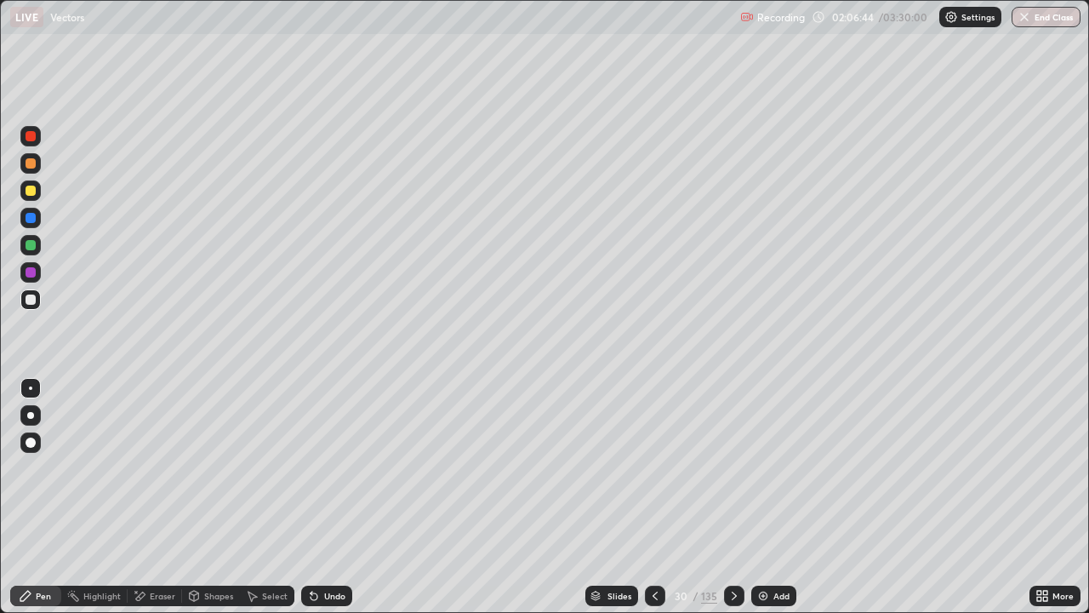
click at [725, 504] on div at bounding box center [734, 595] width 20 height 20
click at [732, 504] on icon at bounding box center [734, 596] width 14 height 14
click at [731, 504] on icon at bounding box center [734, 596] width 14 height 14
click at [730, 504] on icon at bounding box center [734, 596] width 14 height 14
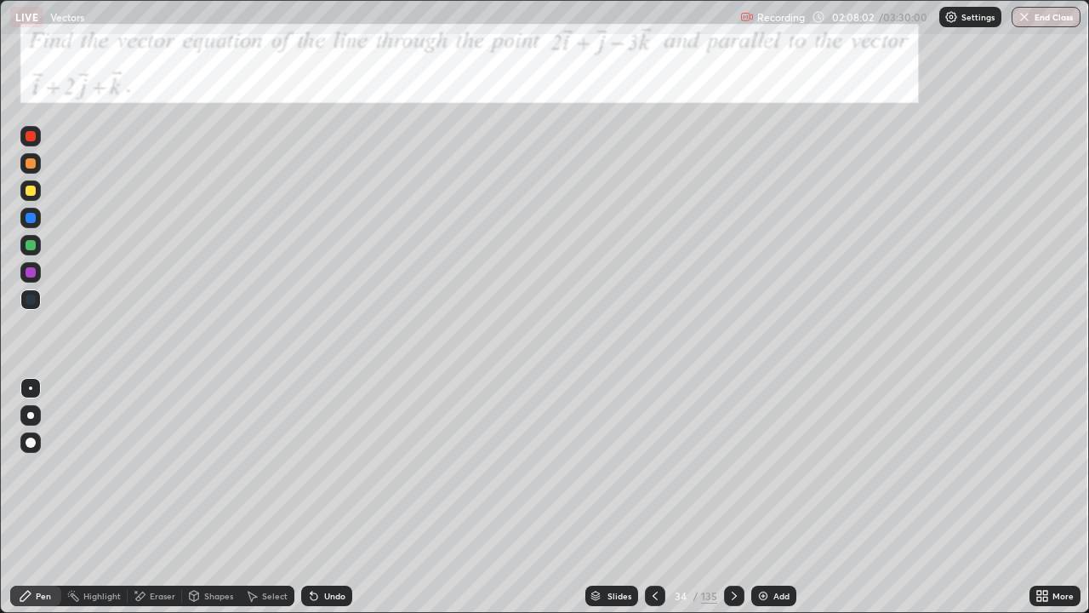
click at [38, 244] on div at bounding box center [30, 245] width 20 height 20
click at [731, 504] on div at bounding box center [734, 595] width 20 height 20
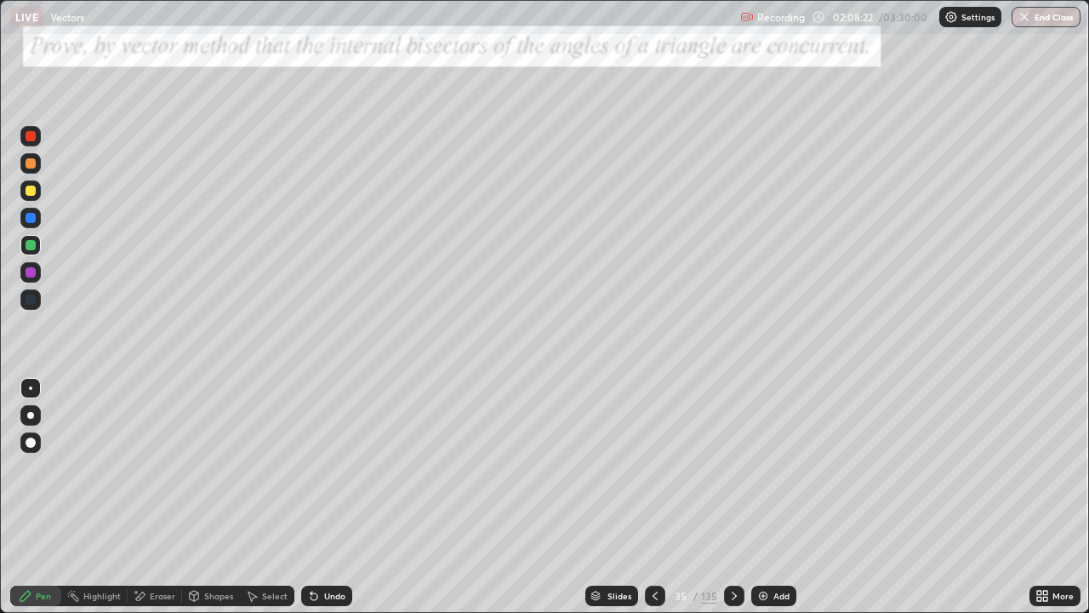
click at [733, 504] on icon at bounding box center [734, 596] width 14 height 14
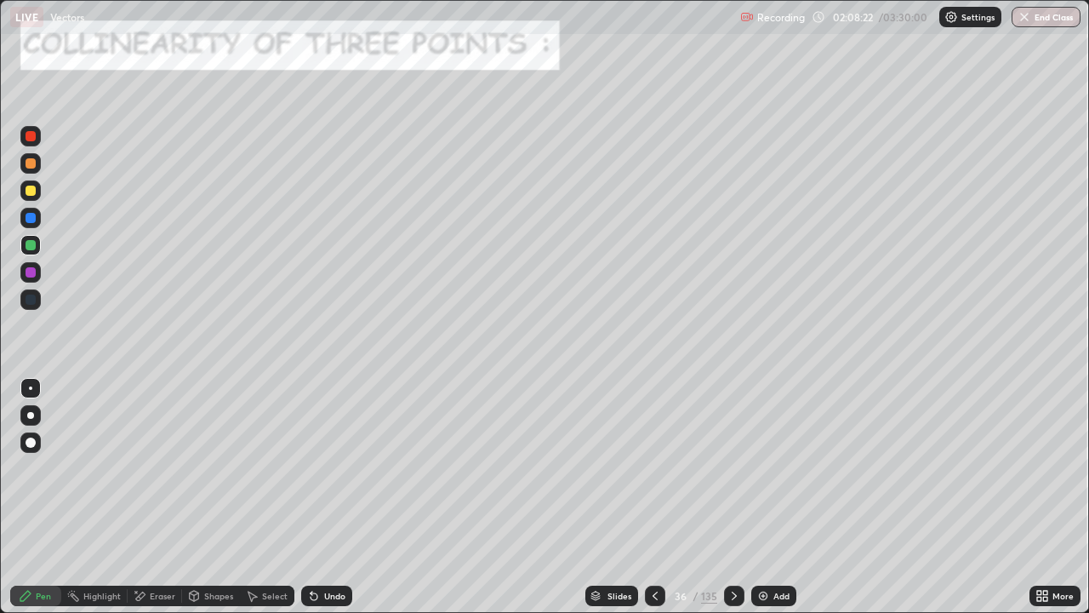
click at [730, 504] on icon at bounding box center [734, 596] width 14 height 14
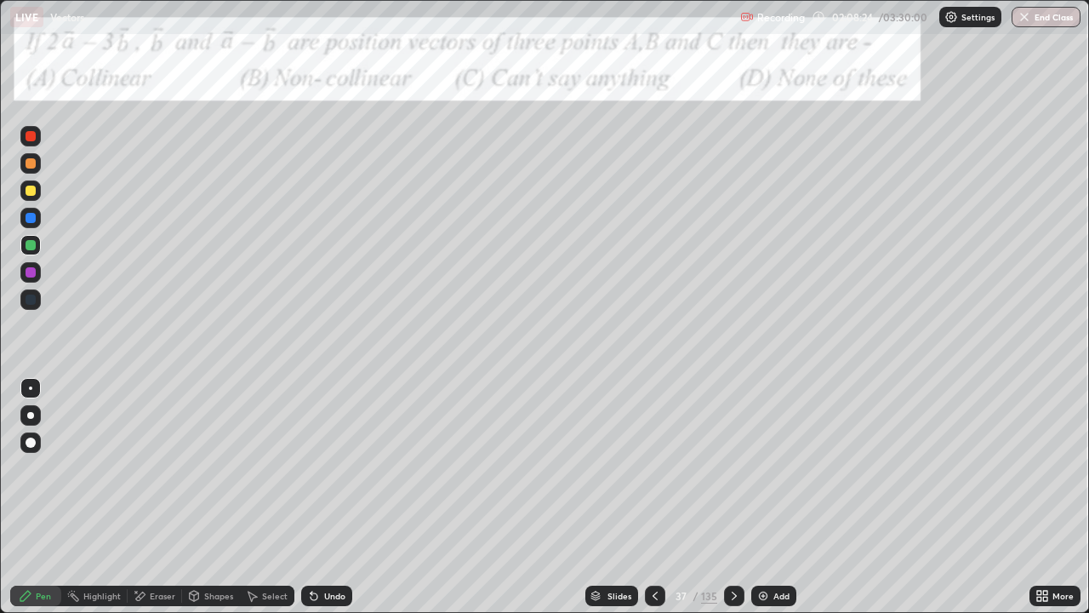
click at [653, 504] on icon at bounding box center [655, 596] width 14 height 14
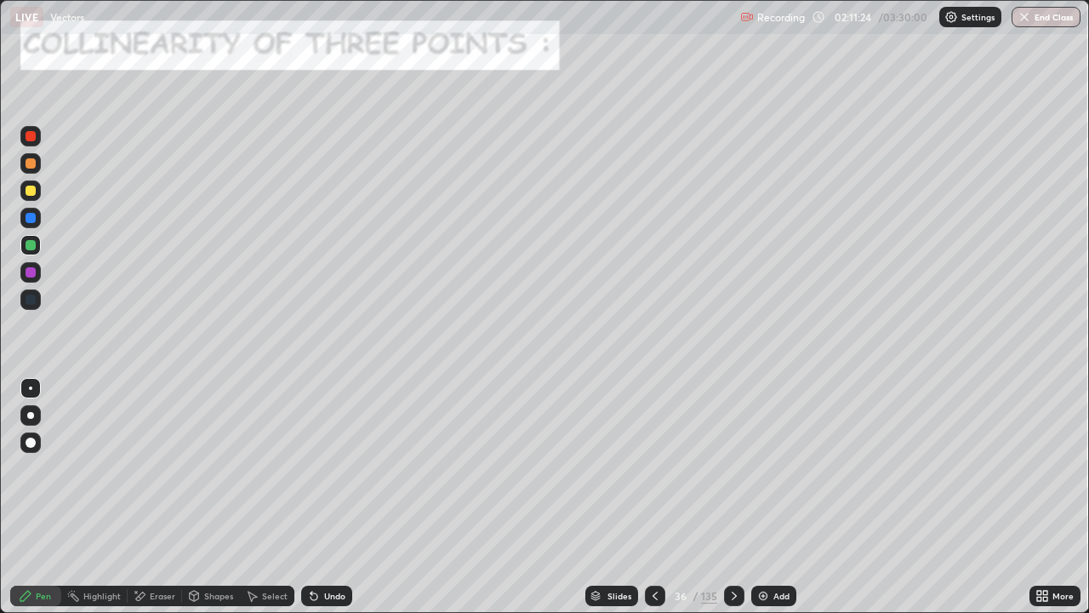
click at [733, 504] on icon at bounding box center [734, 595] width 5 height 9
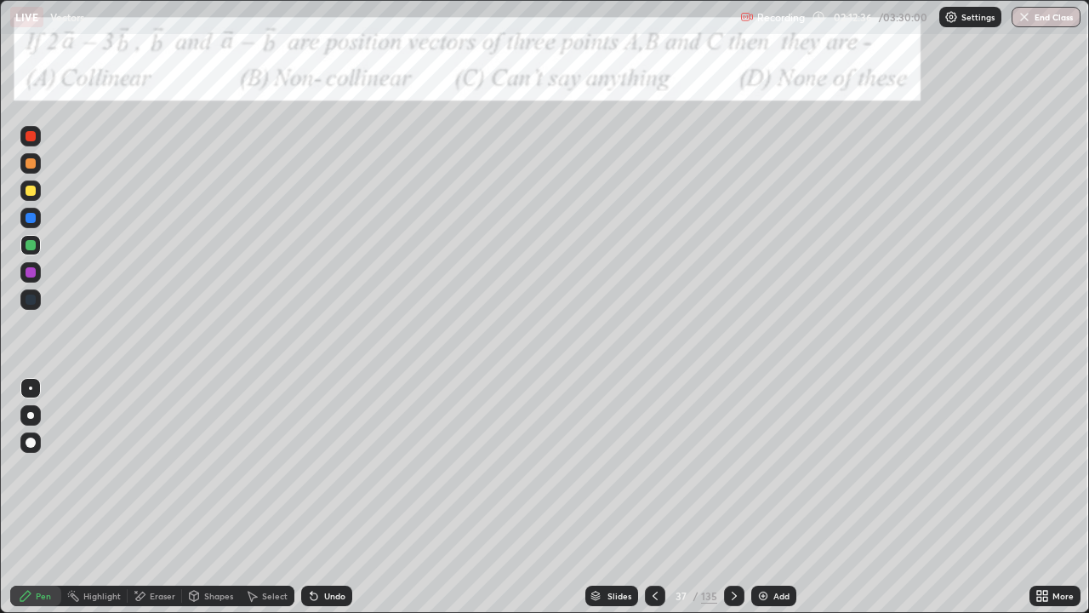
click at [34, 191] on div at bounding box center [31, 190] width 10 height 10
click at [30, 170] on div at bounding box center [30, 163] width 20 height 20
click at [733, 504] on icon at bounding box center [734, 595] width 5 height 9
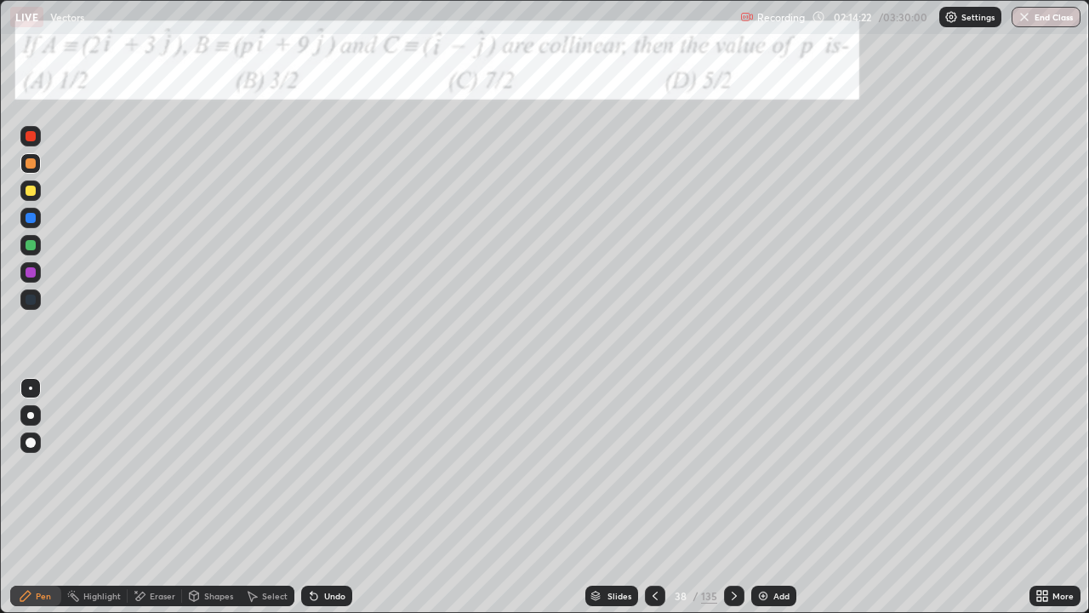
click at [26, 194] on div at bounding box center [30, 190] width 20 height 20
click at [311, 504] on icon at bounding box center [312, 592] width 2 height 2
click at [30, 217] on div at bounding box center [31, 218] width 10 height 10
click at [27, 235] on div at bounding box center [30, 245] width 20 height 20
click at [733, 504] on icon at bounding box center [734, 596] width 14 height 14
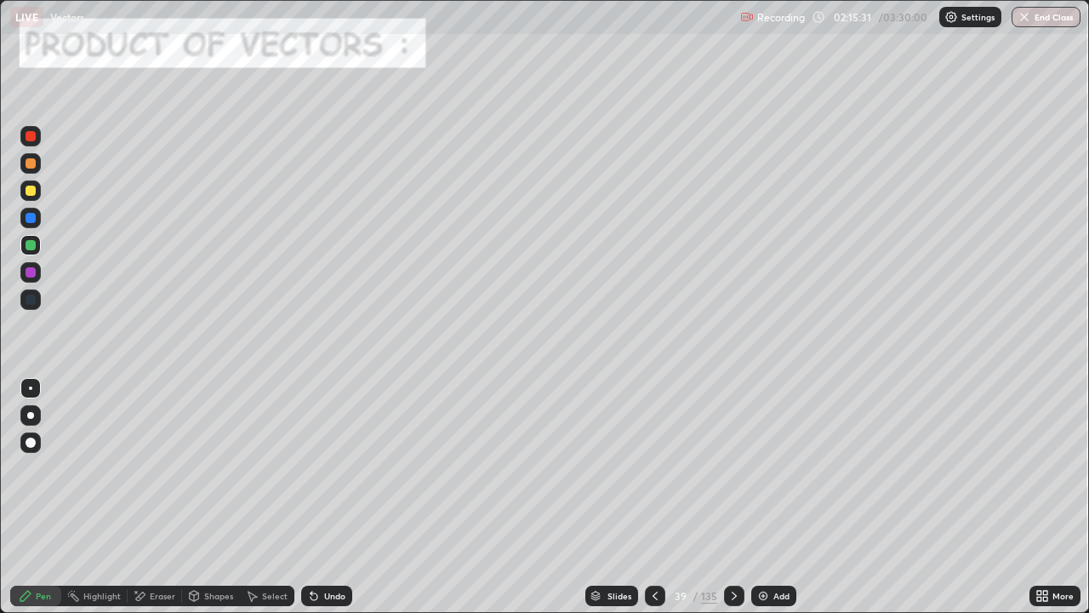
click at [732, 504] on icon at bounding box center [734, 596] width 14 height 14
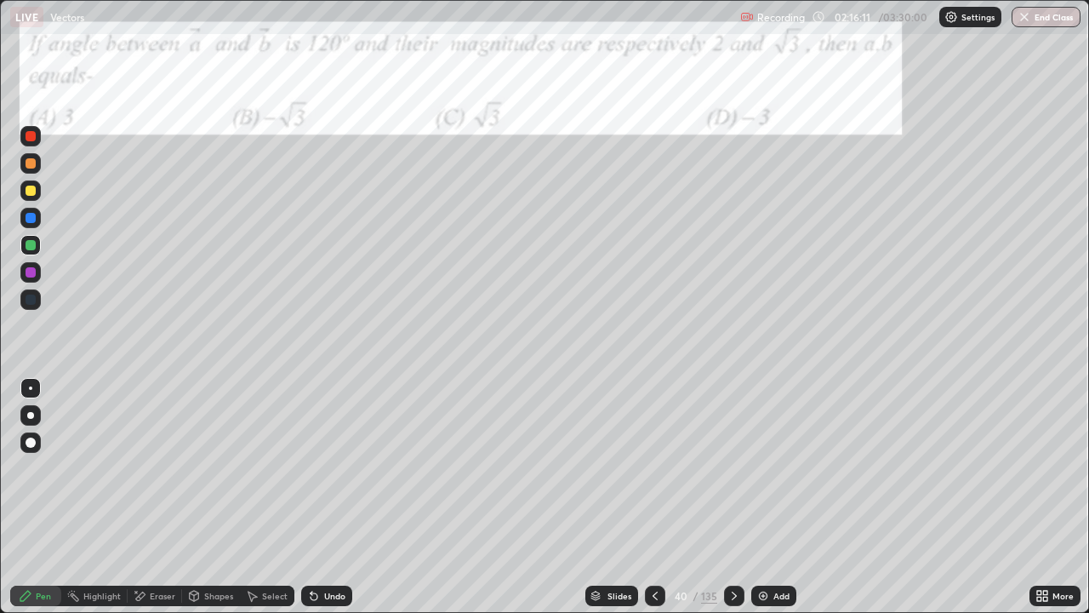
click at [734, 504] on icon at bounding box center [734, 596] width 14 height 14
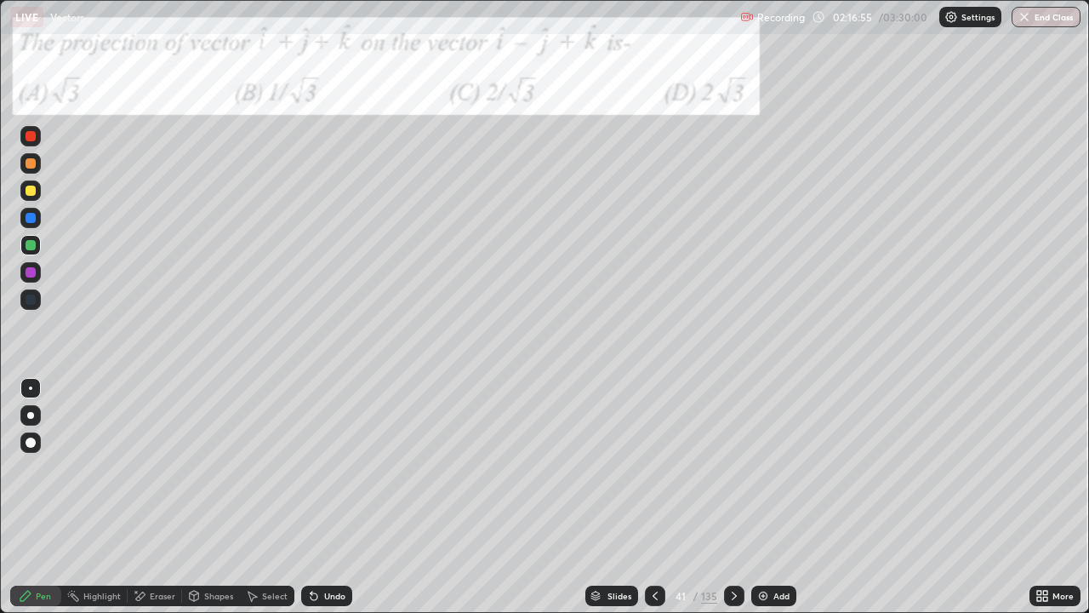
click at [734, 504] on icon at bounding box center [734, 596] width 14 height 14
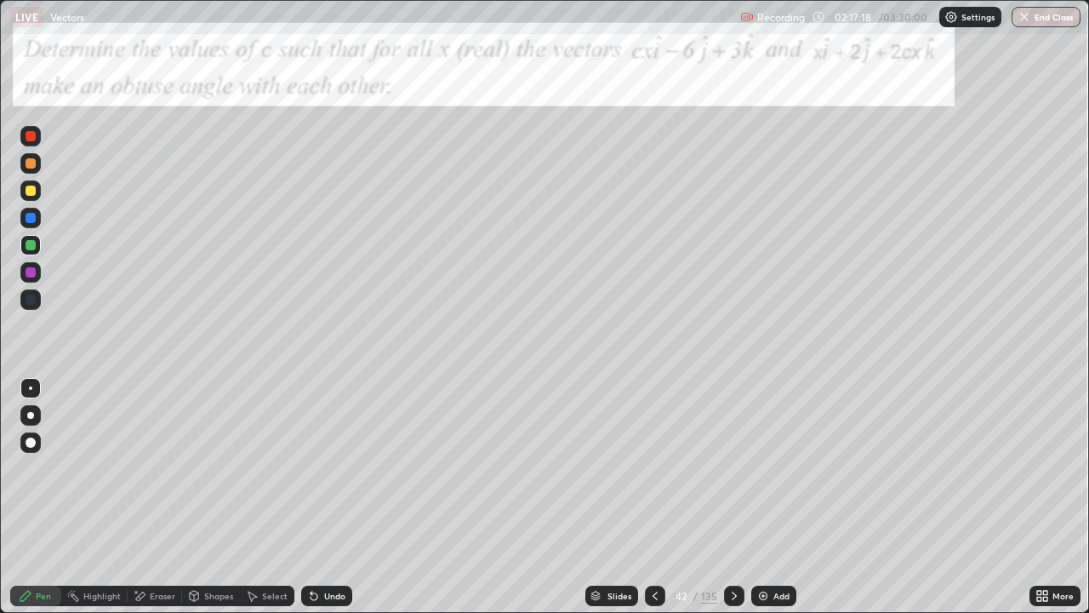
click at [329, 504] on div "Undo" at bounding box center [334, 595] width 21 height 9
click at [732, 504] on icon at bounding box center [734, 596] width 14 height 14
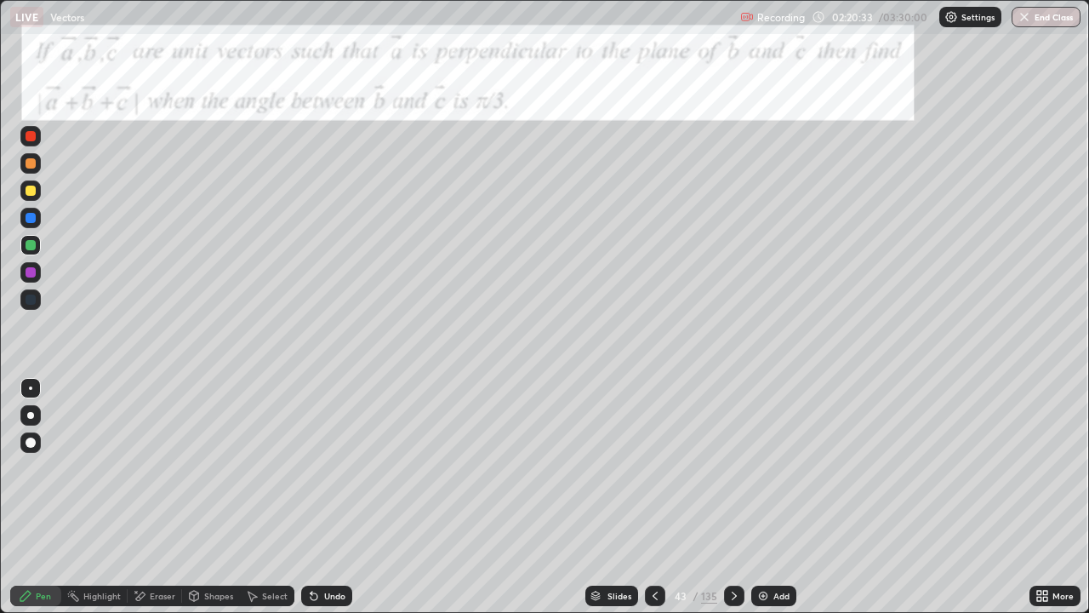
click at [29, 191] on div at bounding box center [31, 190] width 10 height 10
click at [733, 504] on icon at bounding box center [734, 596] width 14 height 14
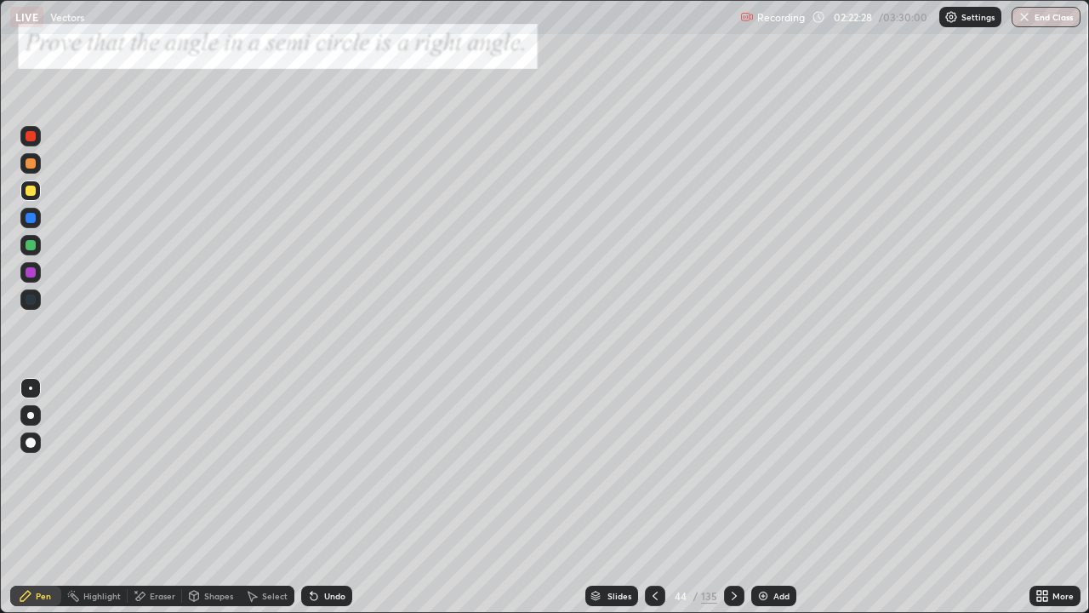
click at [733, 504] on icon at bounding box center [734, 596] width 14 height 14
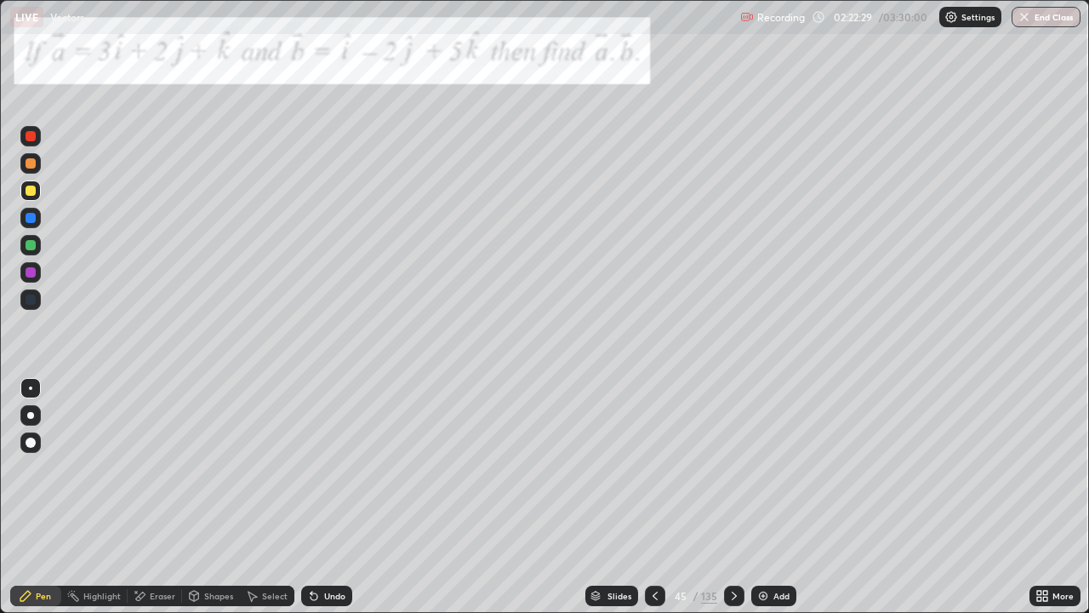
click at [733, 504] on icon at bounding box center [734, 596] width 14 height 14
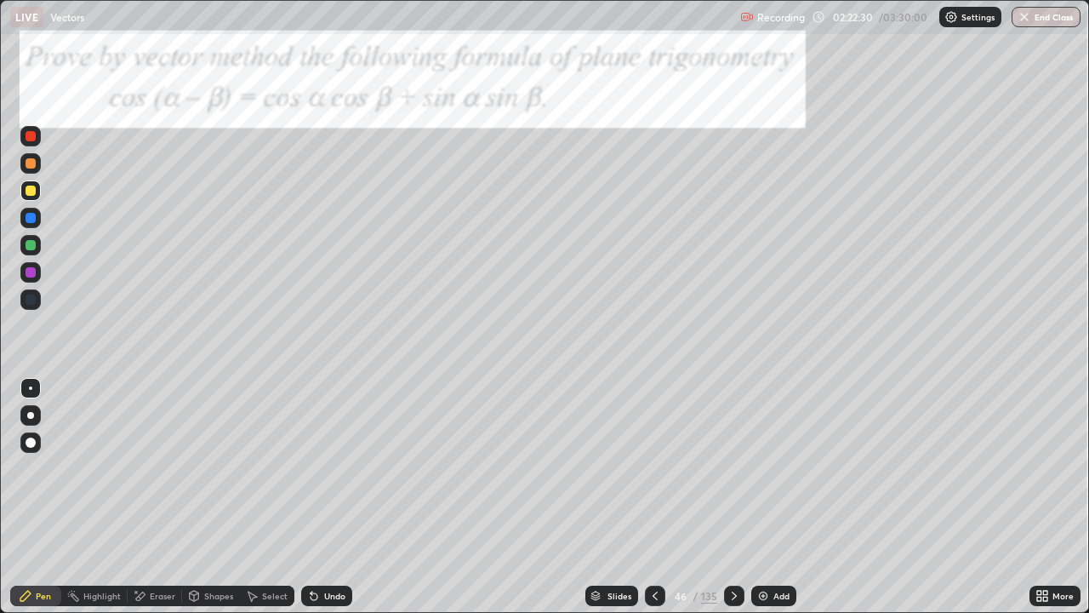
click at [733, 504] on icon at bounding box center [734, 596] width 14 height 14
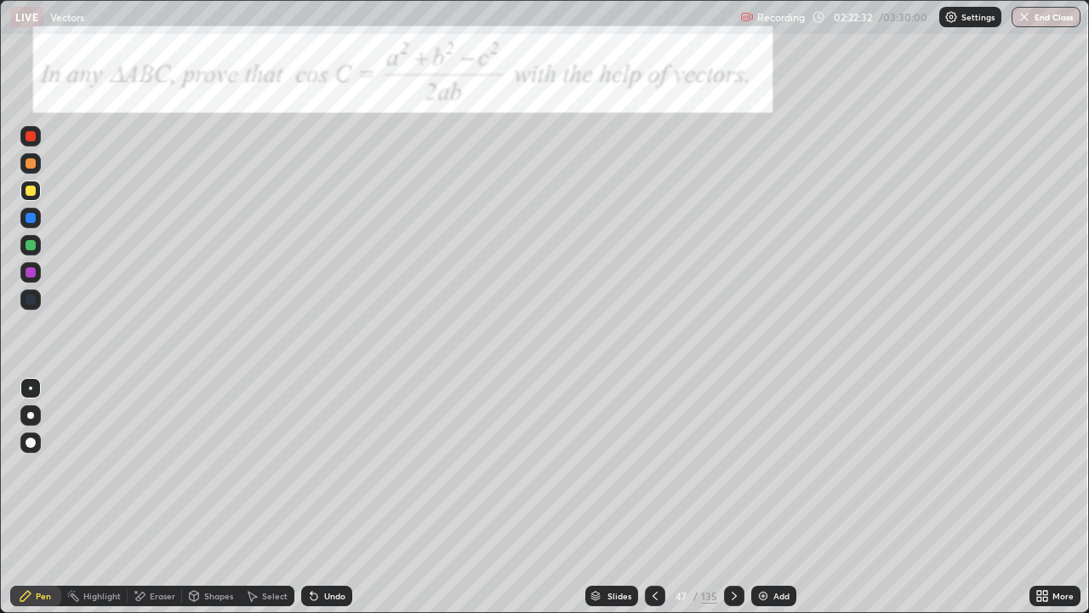
click at [733, 504] on icon at bounding box center [734, 596] width 14 height 14
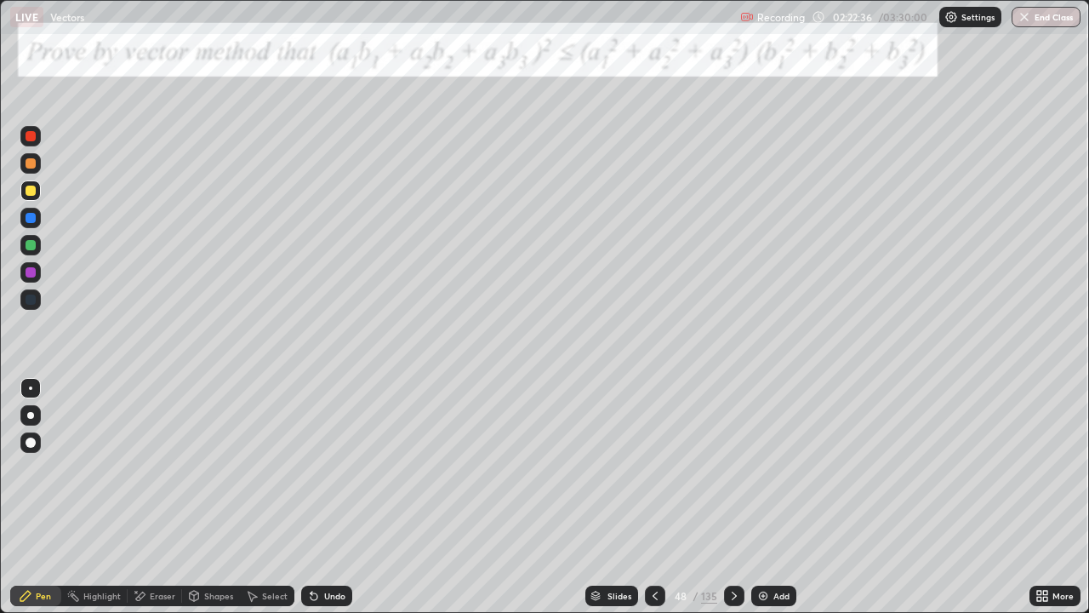
click at [733, 504] on icon at bounding box center [734, 596] width 14 height 14
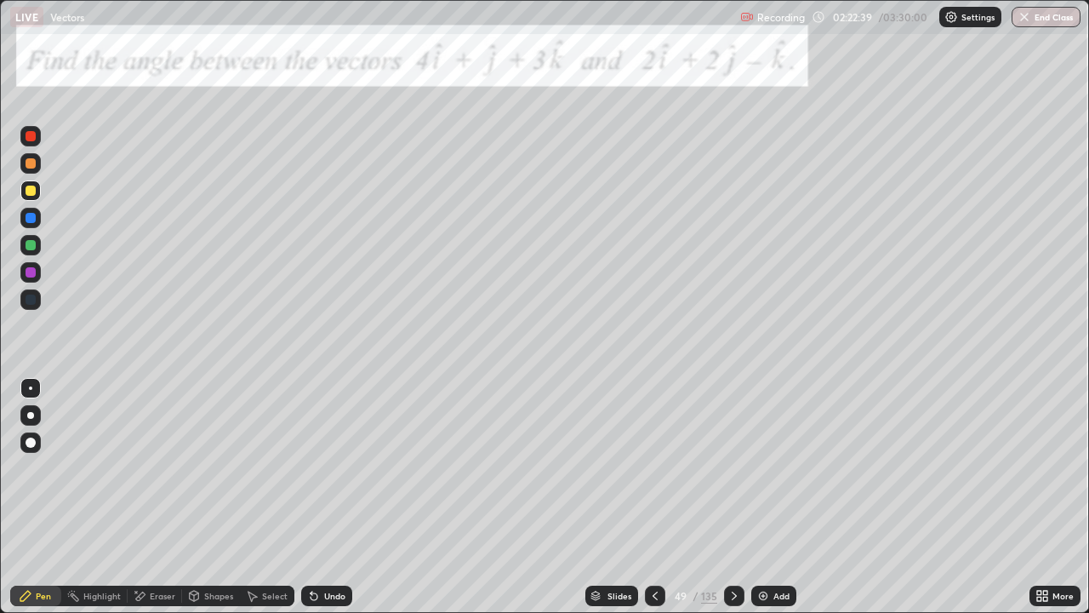
click at [653, 504] on icon at bounding box center [655, 595] width 5 height 9
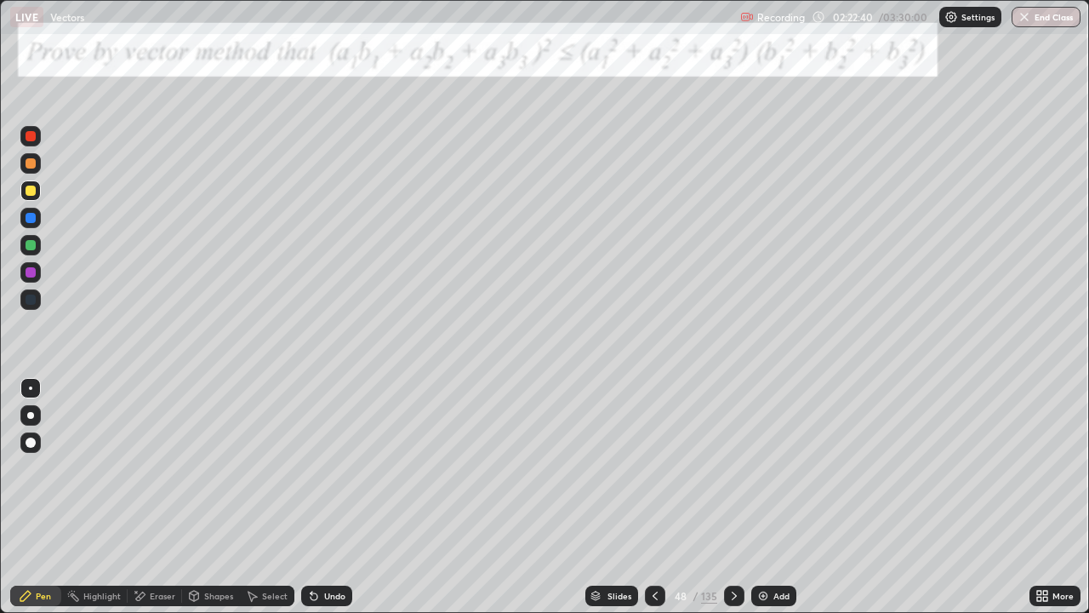
click at [772, 504] on div "Add" at bounding box center [773, 595] width 45 height 20
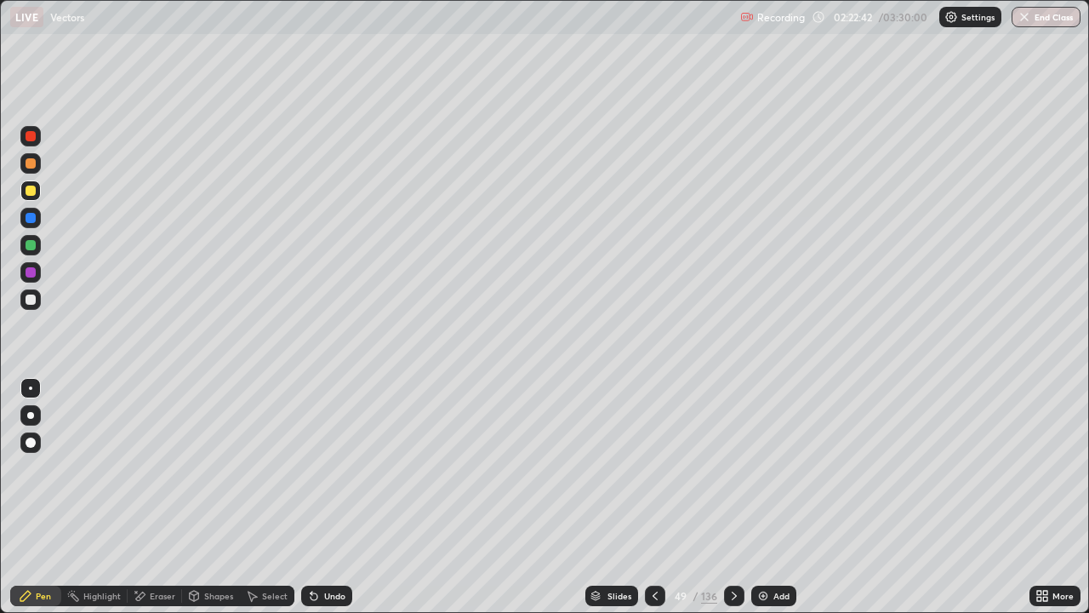
click at [29, 267] on div at bounding box center [31, 272] width 10 height 10
click at [30, 165] on div at bounding box center [31, 163] width 10 height 10
click at [767, 504] on img at bounding box center [763, 596] width 14 height 14
click at [31, 299] on div at bounding box center [31, 299] width 10 height 10
click at [27, 220] on div at bounding box center [31, 218] width 10 height 10
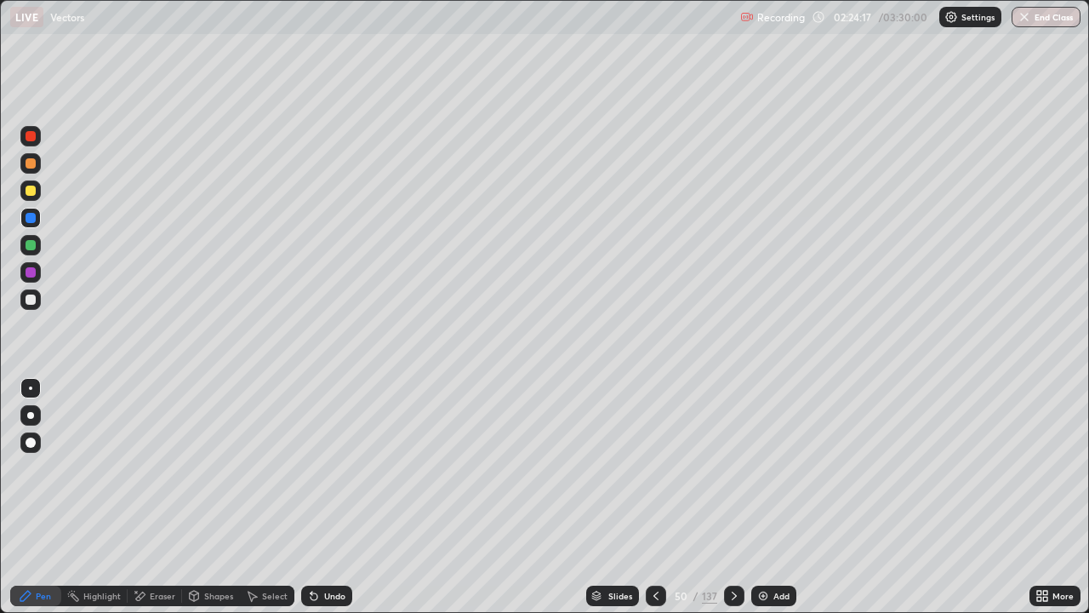
click at [29, 246] on div at bounding box center [31, 245] width 10 height 10
click at [734, 504] on icon at bounding box center [734, 595] width 5 height 9
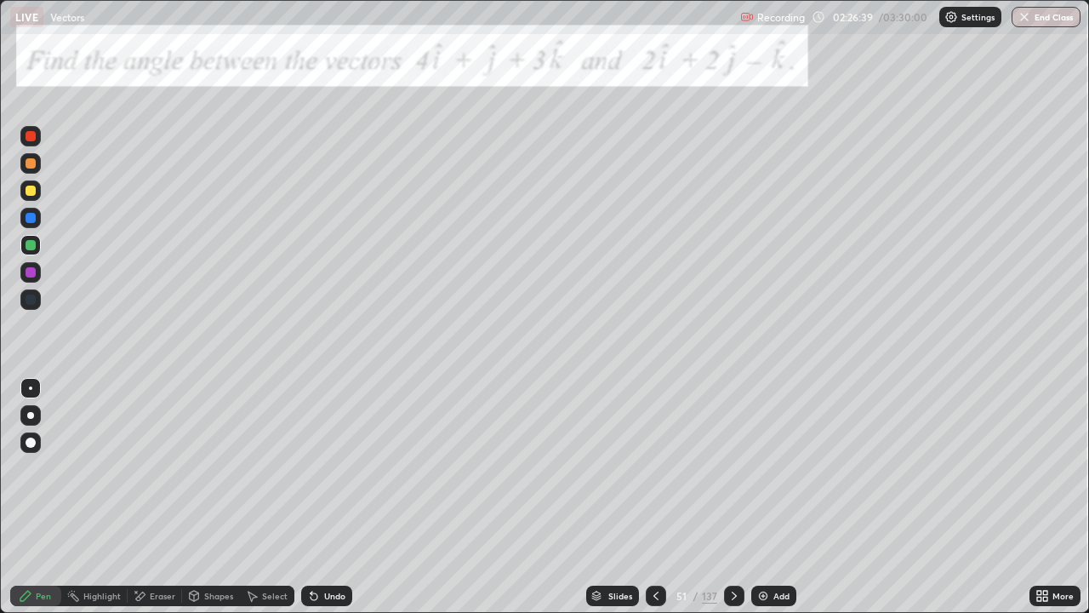
click at [730, 504] on icon at bounding box center [734, 596] width 14 height 14
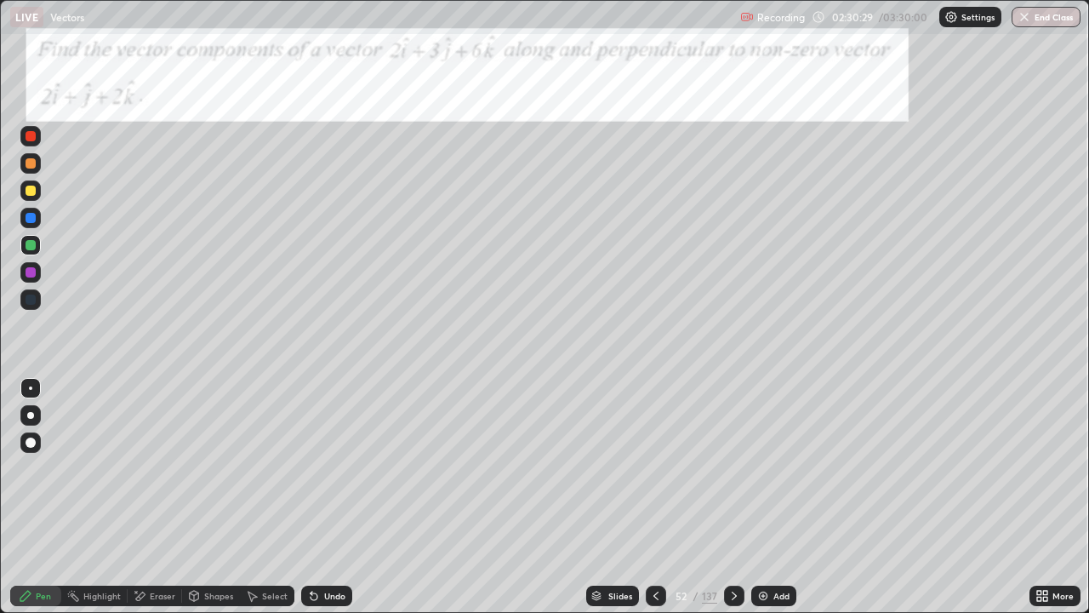
click at [732, 504] on icon at bounding box center [734, 596] width 14 height 14
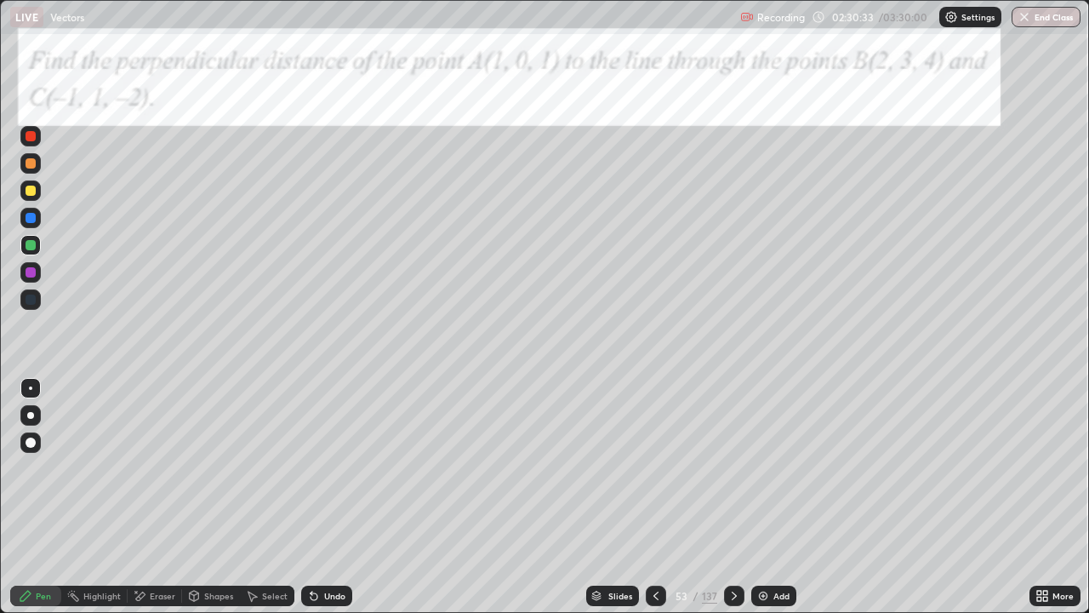
click at [653, 504] on icon at bounding box center [656, 596] width 14 height 14
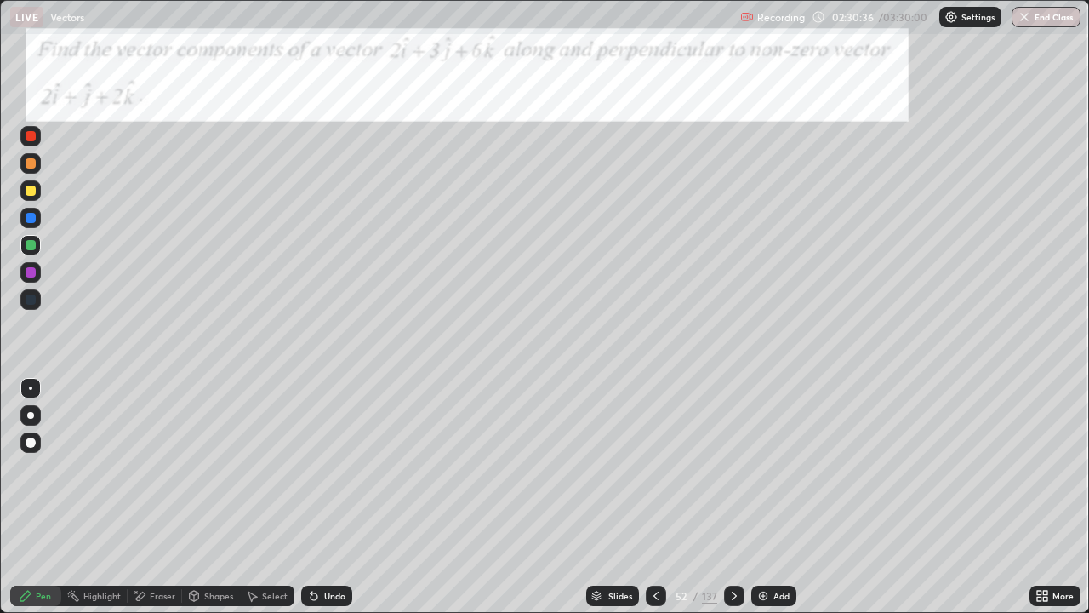
click at [734, 504] on icon at bounding box center [734, 596] width 14 height 14
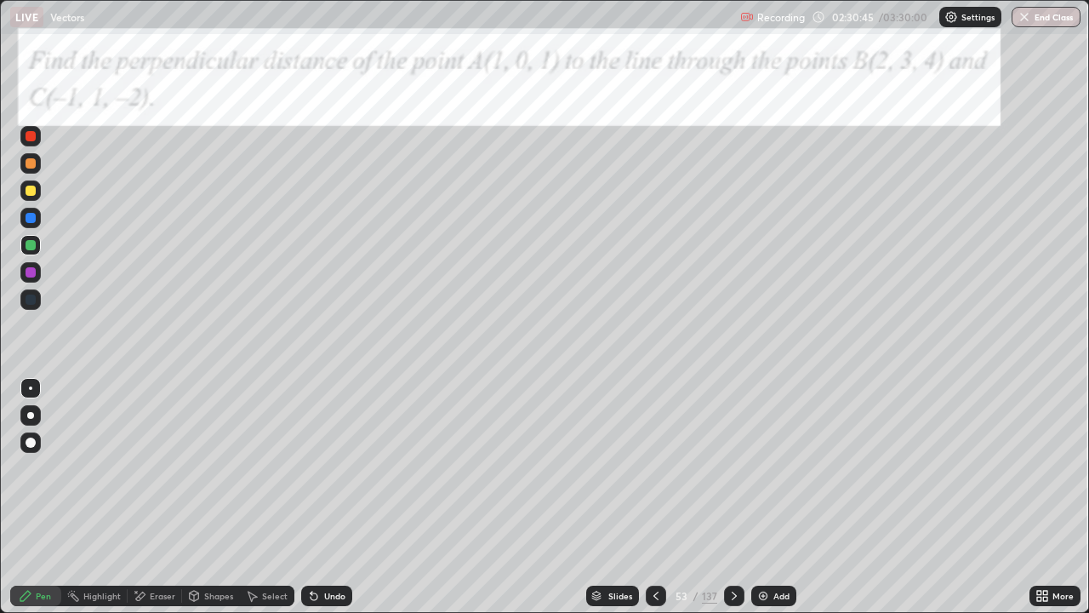
click at [27, 267] on div at bounding box center [31, 272] width 10 height 10
click at [28, 216] on div at bounding box center [31, 218] width 10 height 10
click at [31, 243] on div at bounding box center [31, 245] width 10 height 10
click at [26, 193] on div at bounding box center [31, 190] width 10 height 10
click at [324, 504] on div "Undo" at bounding box center [334, 595] width 21 height 9
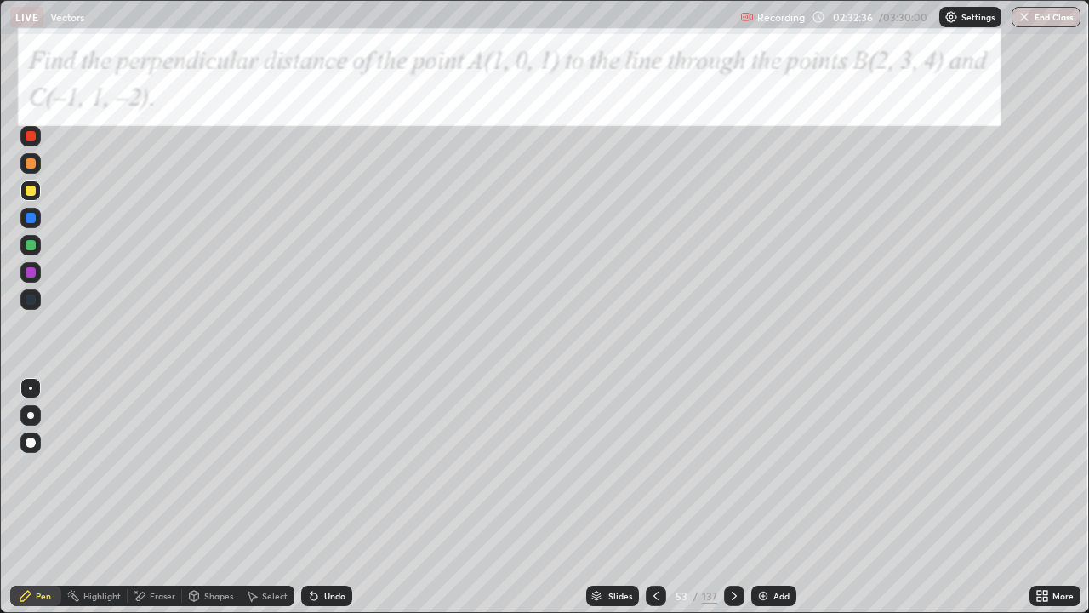
click at [143, 504] on icon at bounding box center [140, 596] width 14 height 14
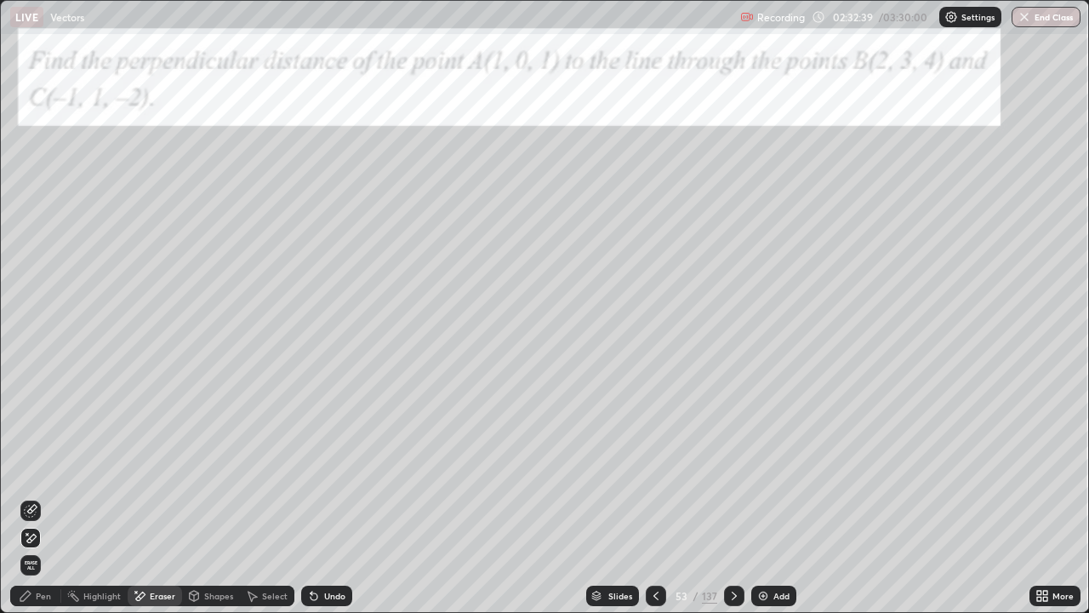
click at [34, 504] on div "Pen" at bounding box center [35, 595] width 51 height 20
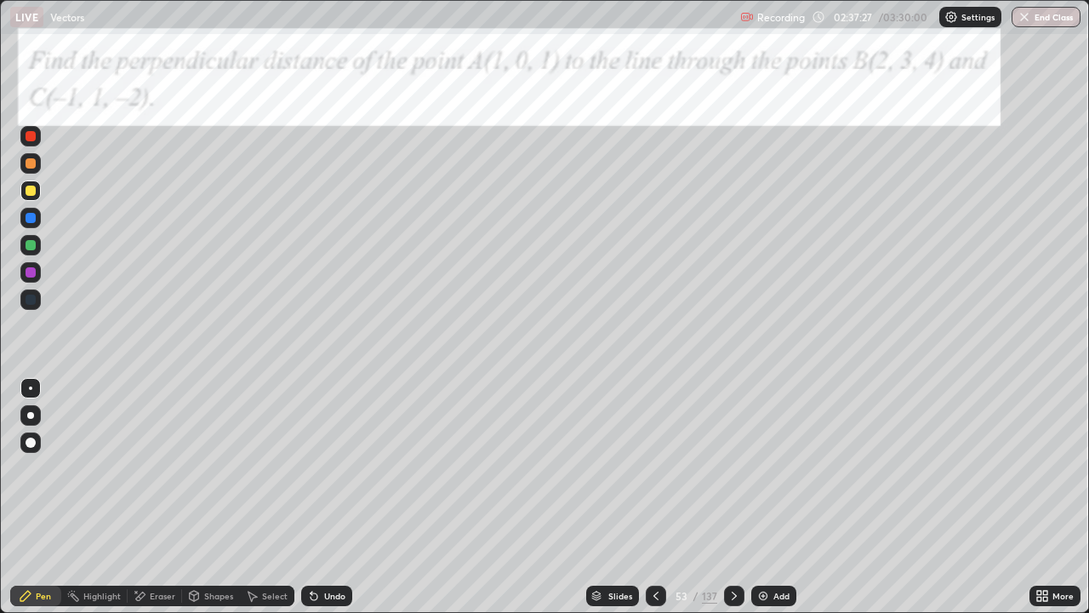
click at [161, 504] on div "Eraser" at bounding box center [163, 595] width 26 height 9
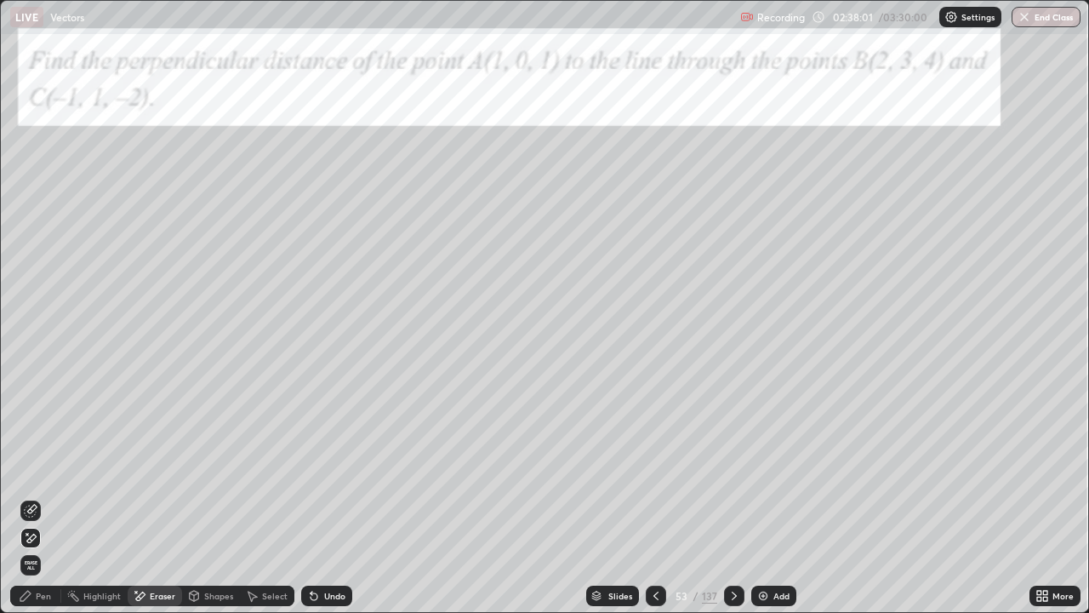
click at [43, 504] on div "Pen" at bounding box center [43, 595] width 15 height 9
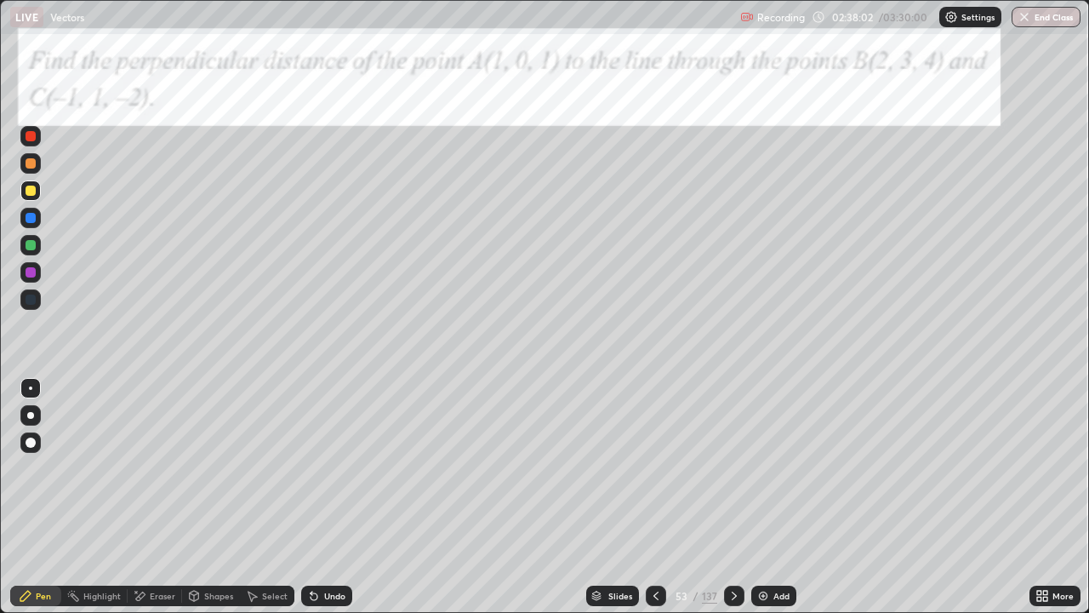
click at [23, 246] on div at bounding box center [30, 245] width 20 height 20
click at [29, 193] on div at bounding box center [31, 190] width 10 height 10
click at [31, 275] on div at bounding box center [31, 272] width 10 height 10
click at [29, 218] on div at bounding box center [31, 218] width 10 height 10
click at [32, 244] on div at bounding box center [31, 245] width 10 height 10
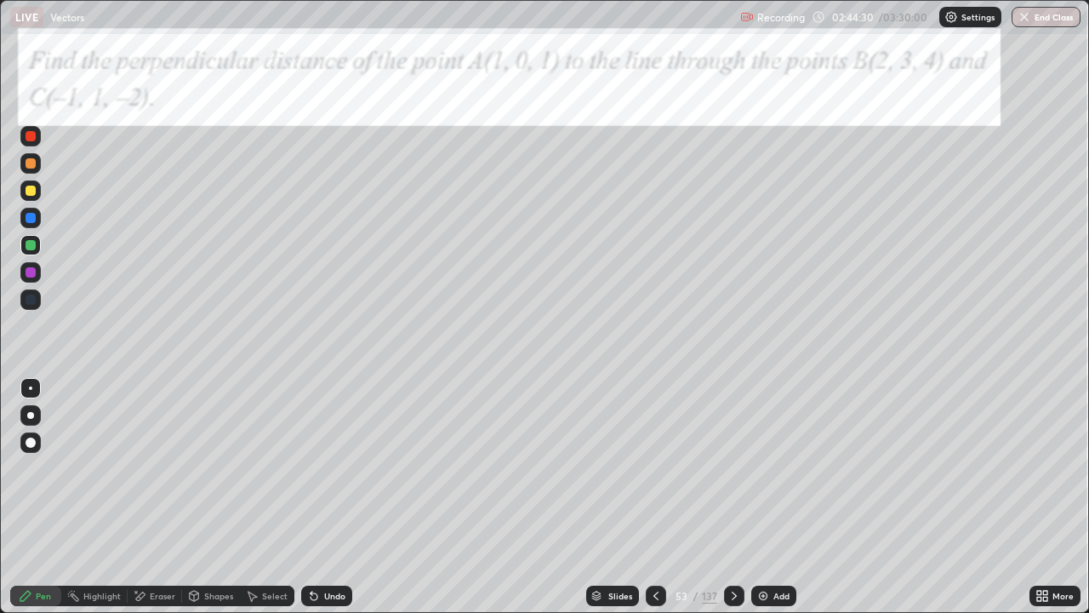
click at [339, 504] on div "Undo" at bounding box center [334, 595] width 21 height 9
click at [335, 504] on div "Undo" at bounding box center [334, 595] width 21 height 9
click at [732, 504] on icon at bounding box center [734, 596] width 14 height 14
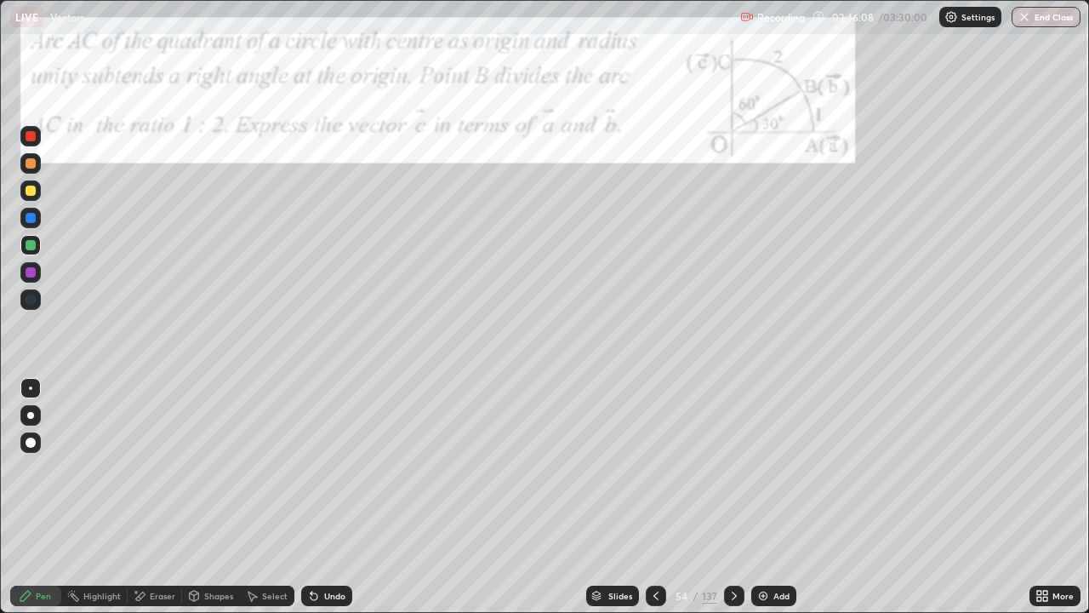
click at [37, 190] on div at bounding box center [30, 190] width 20 height 20
click at [34, 218] on div at bounding box center [31, 218] width 10 height 10
click at [733, 504] on icon at bounding box center [734, 596] width 14 height 14
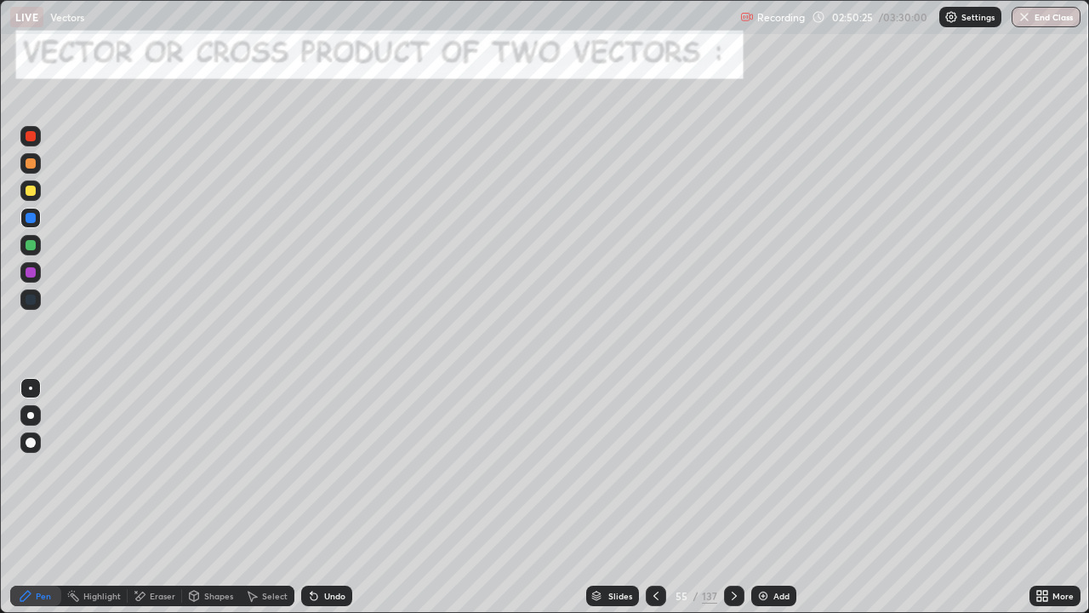
click at [732, 504] on icon at bounding box center [734, 595] width 5 height 9
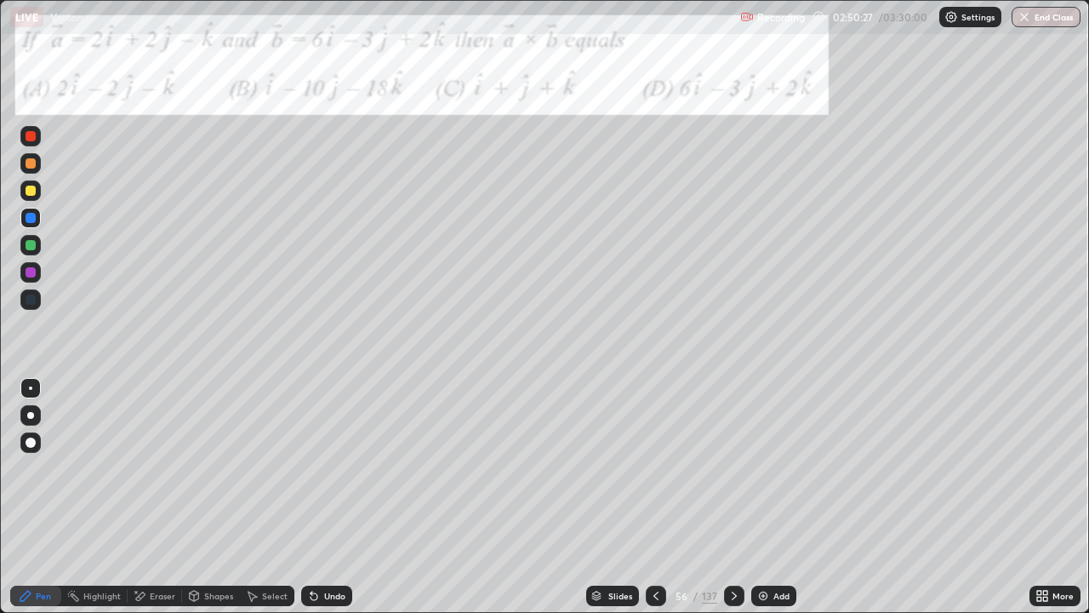
click at [734, 504] on icon at bounding box center [734, 596] width 14 height 14
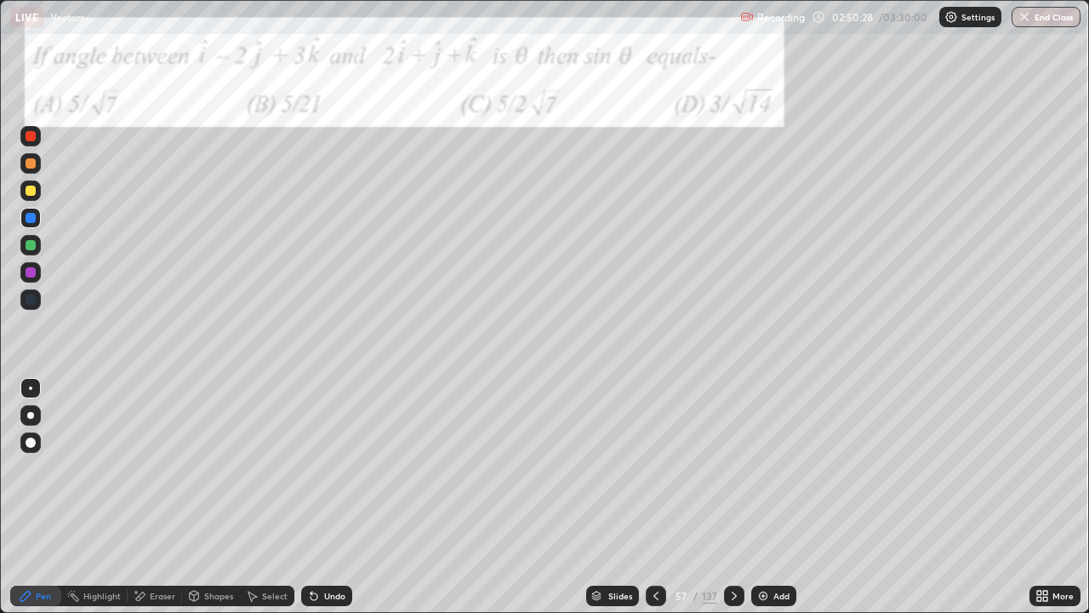
click at [732, 504] on icon at bounding box center [734, 596] width 14 height 14
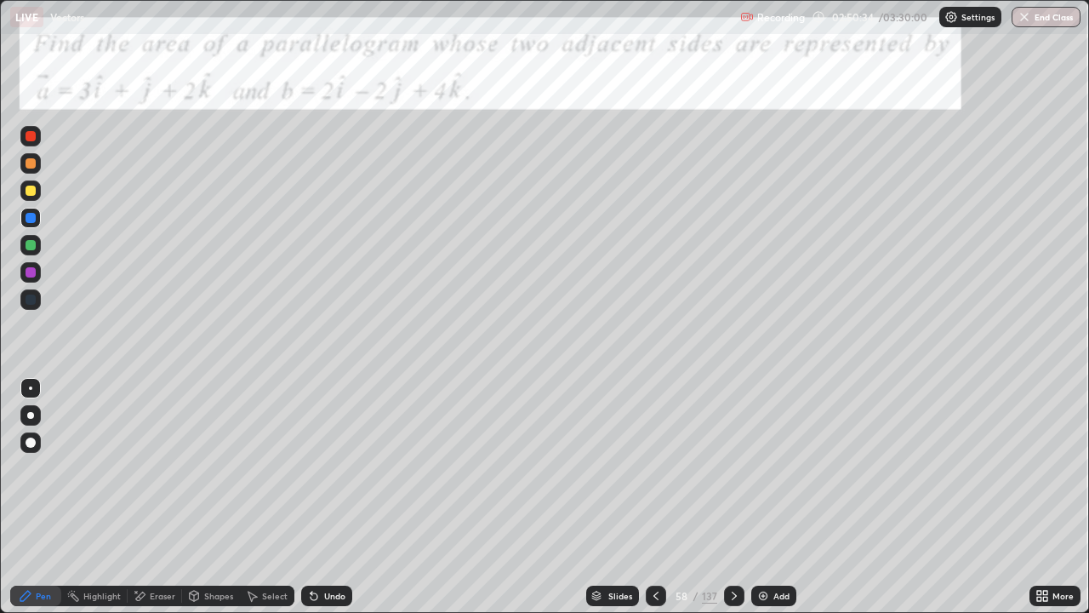
click at [733, 504] on icon at bounding box center [734, 596] width 14 height 14
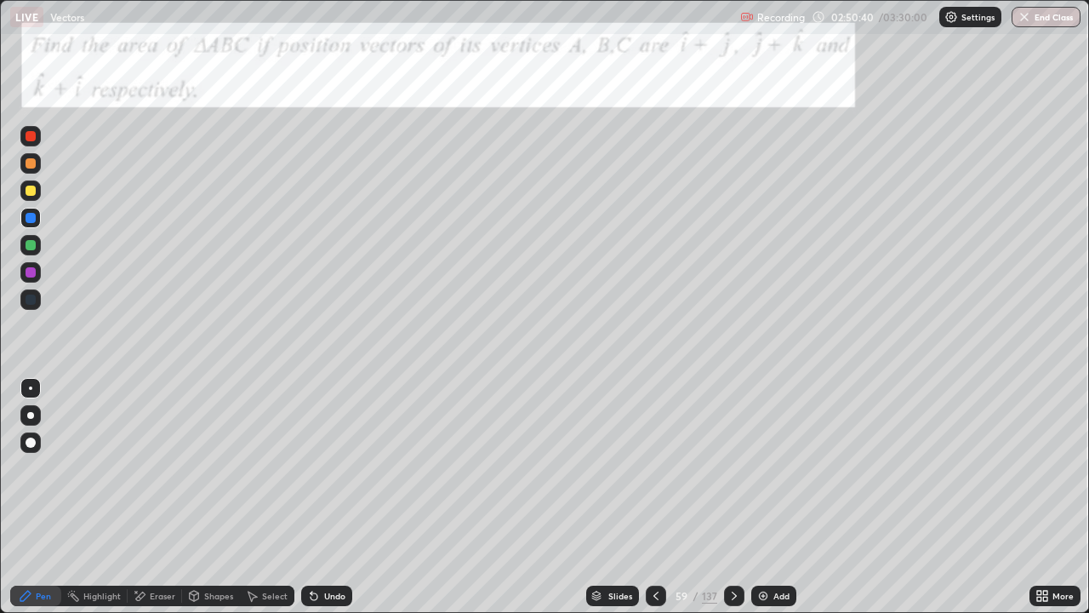
click at [732, 504] on icon at bounding box center [734, 596] width 14 height 14
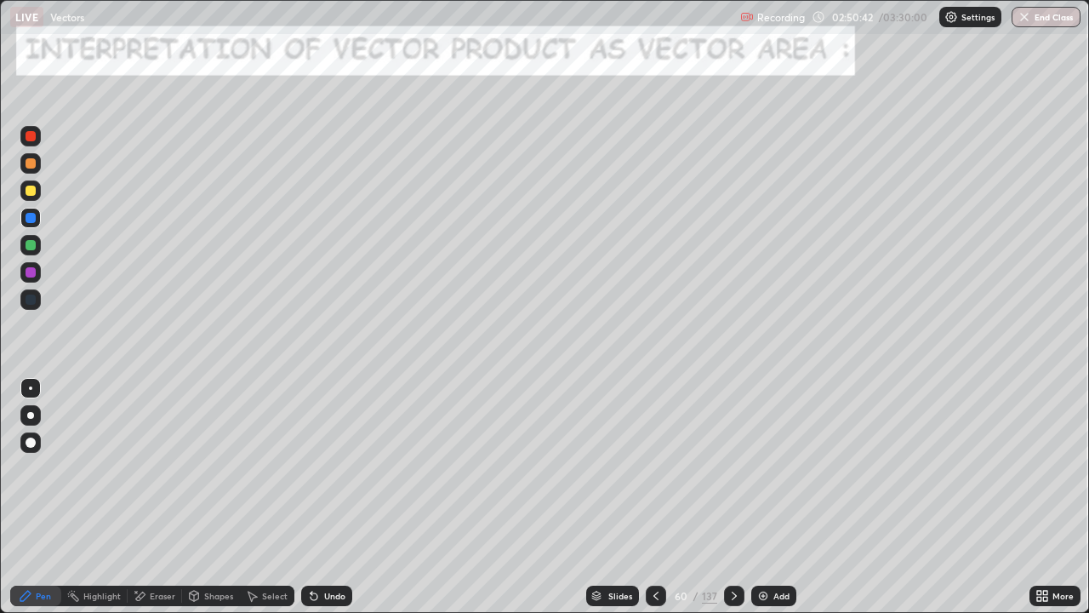
click at [732, 504] on icon at bounding box center [734, 596] width 14 height 14
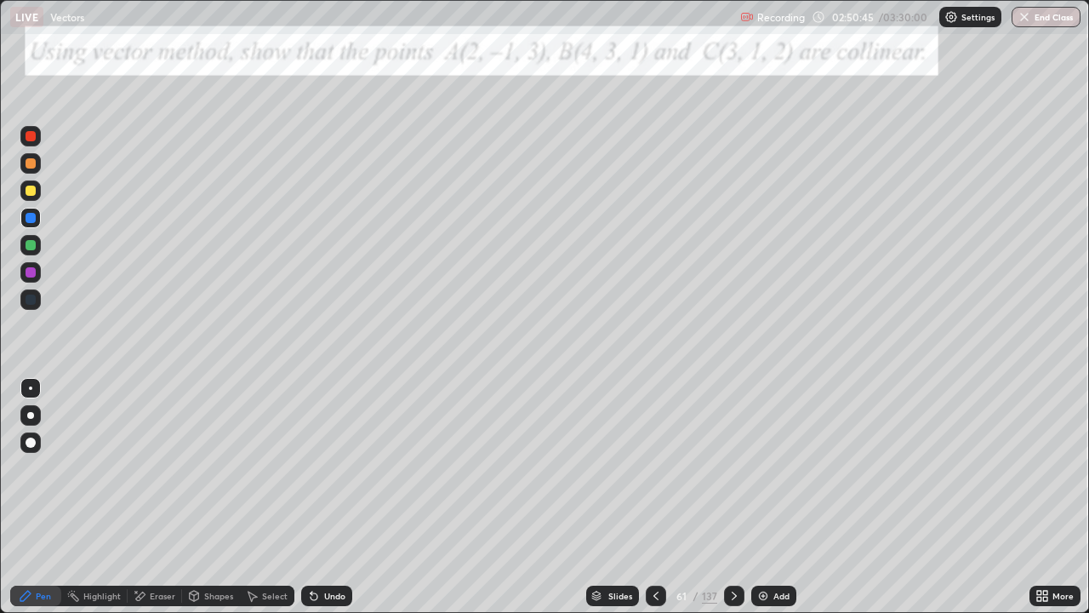
click at [733, 504] on icon at bounding box center [734, 595] width 5 height 9
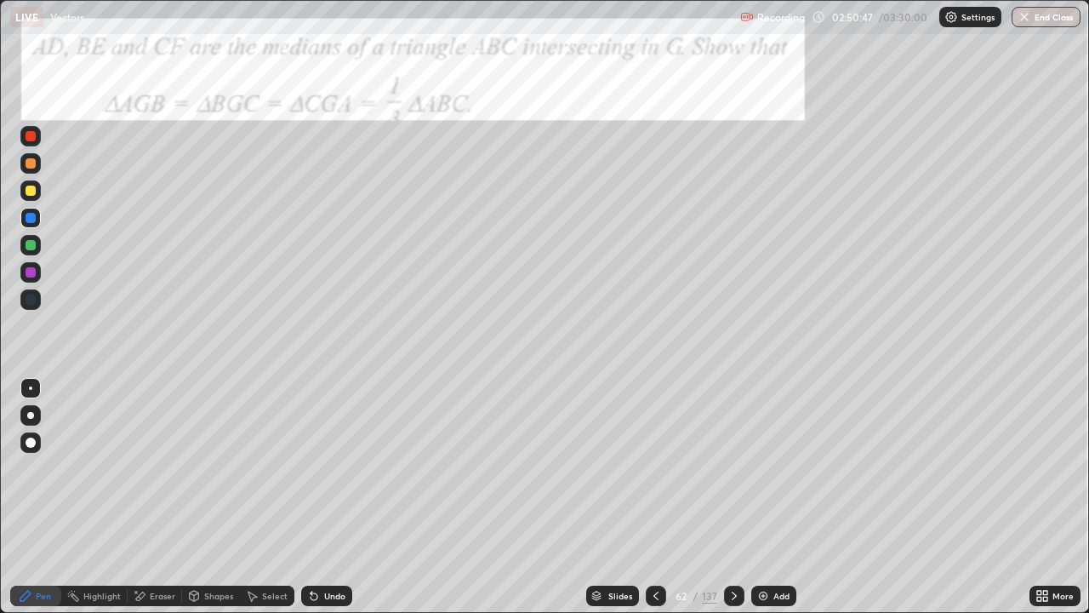
click at [732, 504] on icon at bounding box center [734, 596] width 14 height 14
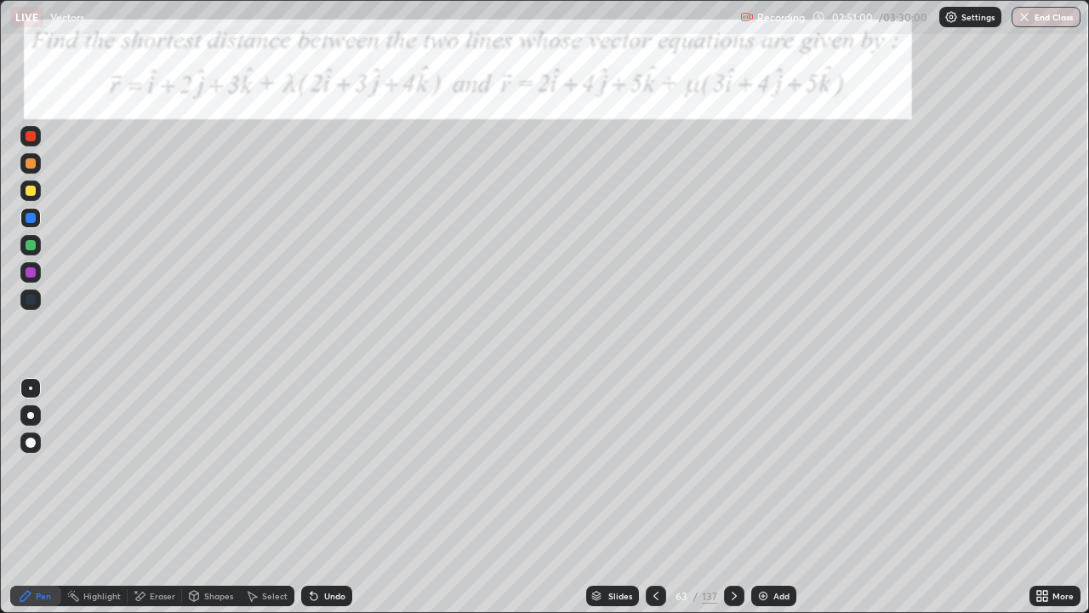
click at [31, 136] on div at bounding box center [31, 136] width 10 height 10
click at [31, 273] on div at bounding box center [31, 272] width 10 height 10
click at [30, 191] on div at bounding box center [31, 190] width 10 height 10
click at [315, 504] on icon at bounding box center [314, 596] width 7 height 7
click at [160, 504] on div "Eraser" at bounding box center [163, 595] width 26 height 9
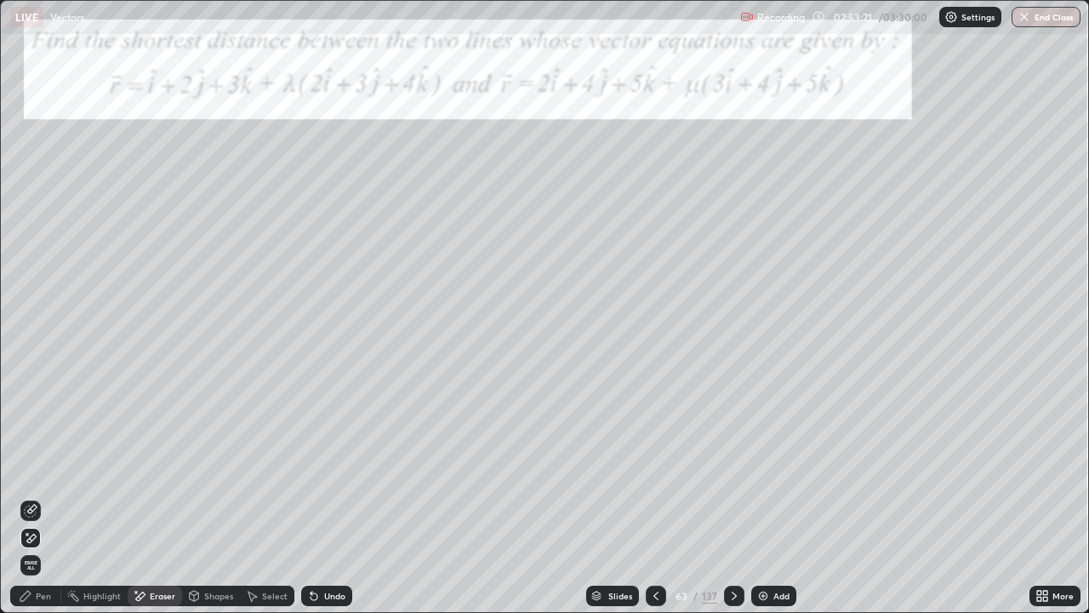
click at [28, 504] on icon at bounding box center [25, 595] width 10 height 10
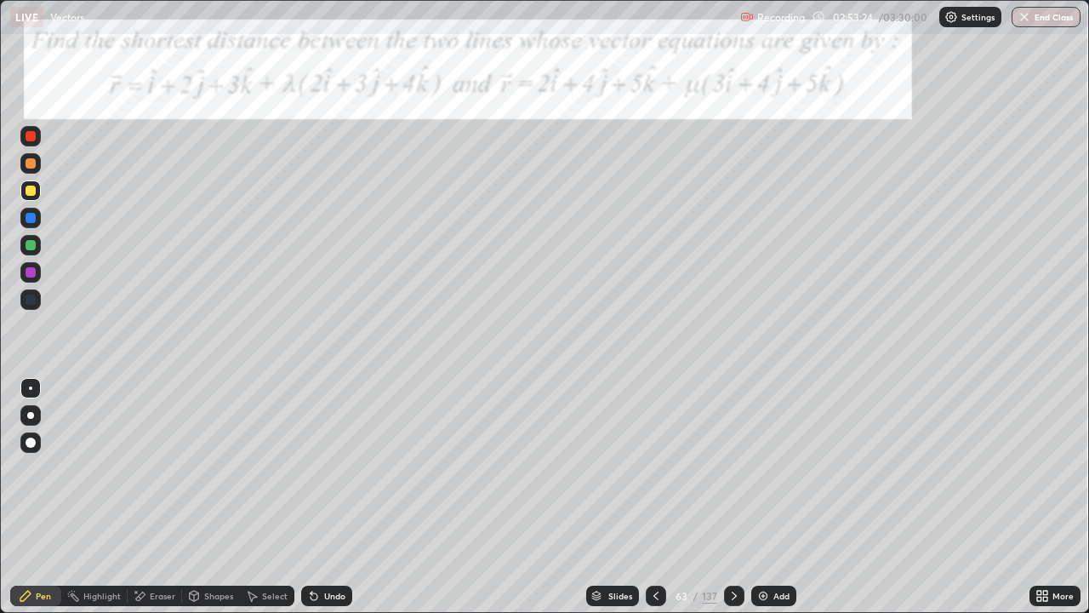
click at [151, 504] on div "Eraser" at bounding box center [155, 595] width 54 height 20
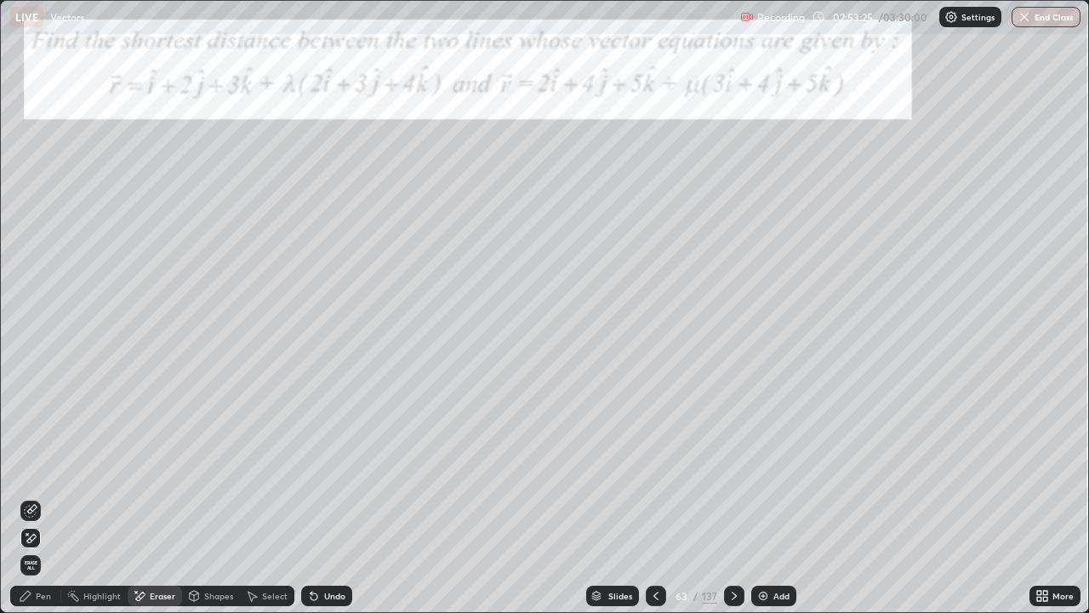
click at [33, 504] on div "Pen" at bounding box center [35, 595] width 51 height 20
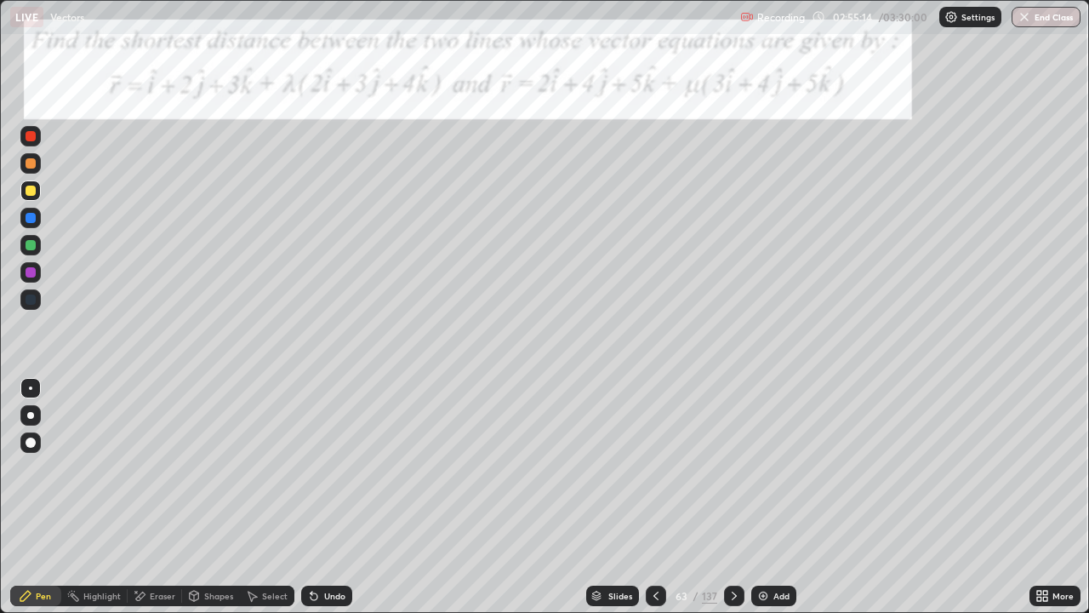
click at [731, 504] on icon at bounding box center [734, 596] width 14 height 14
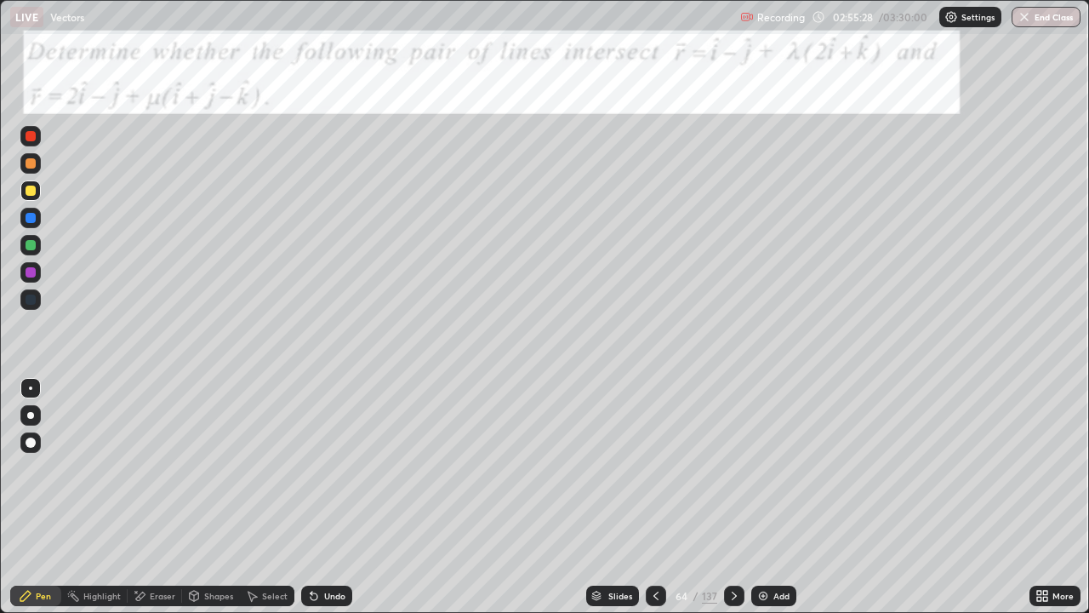
click at [732, 504] on icon at bounding box center [734, 595] width 5 height 9
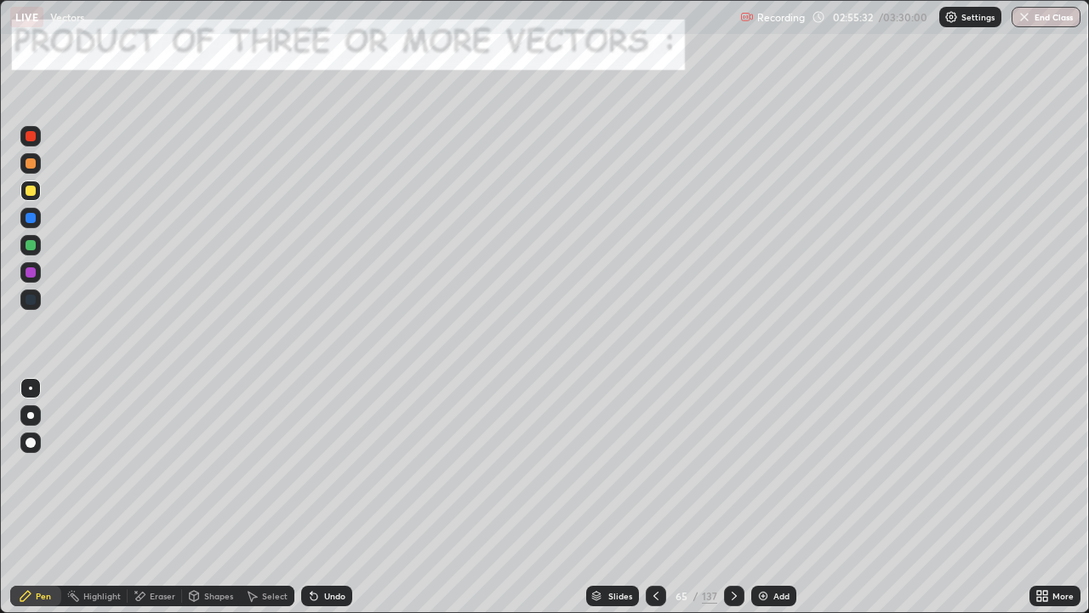
click at [731, 504] on icon at bounding box center [734, 596] width 14 height 14
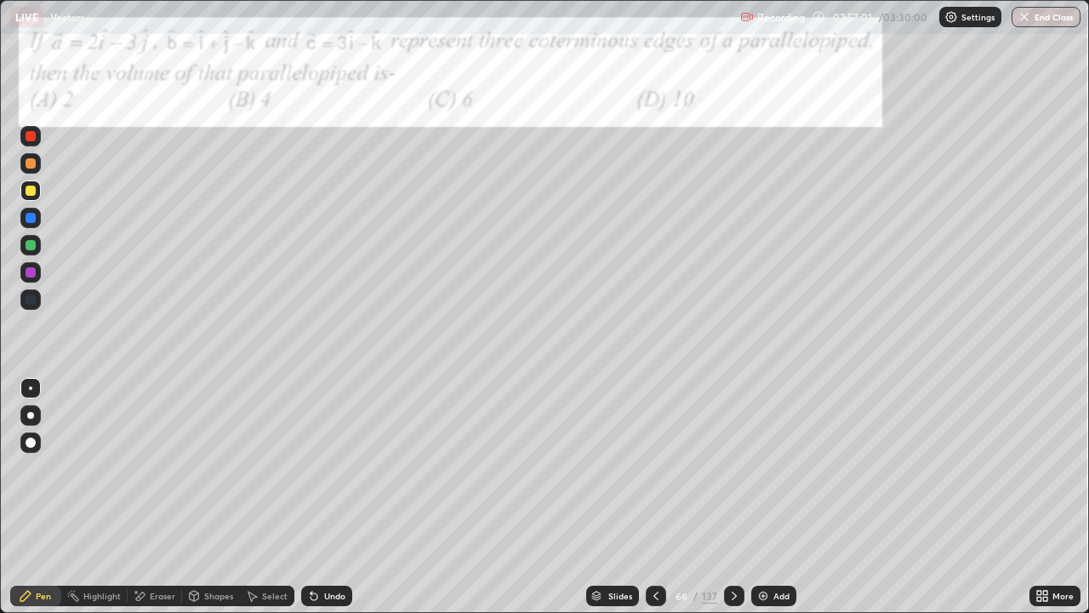
click at [773, 504] on div "Add" at bounding box center [781, 595] width 16 height 9
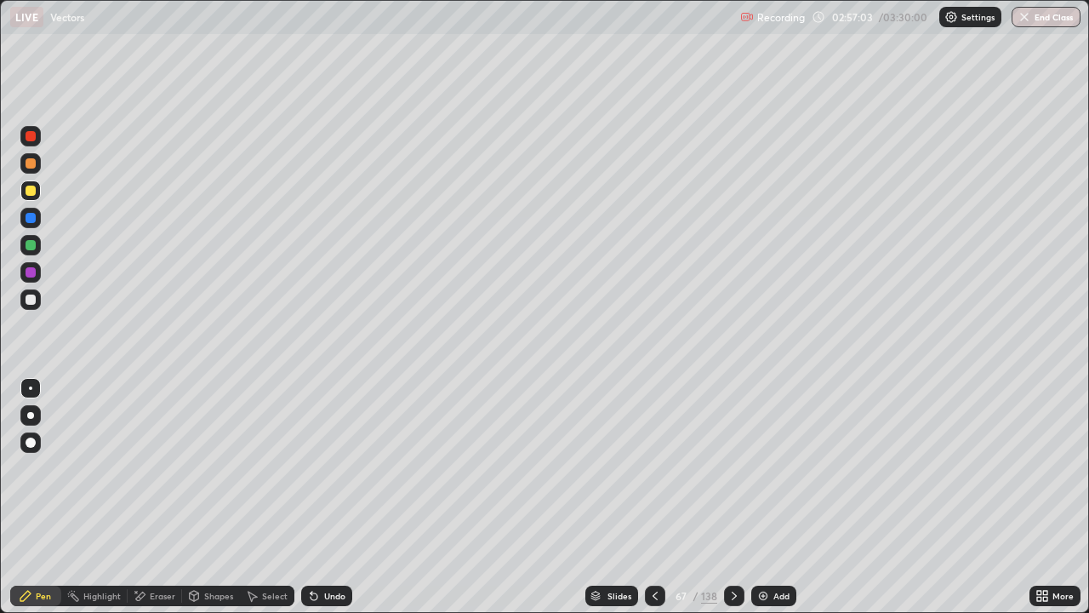
click at [204, 504] on div "Shapes" at bounding box center [218, 595] width 29 height 9
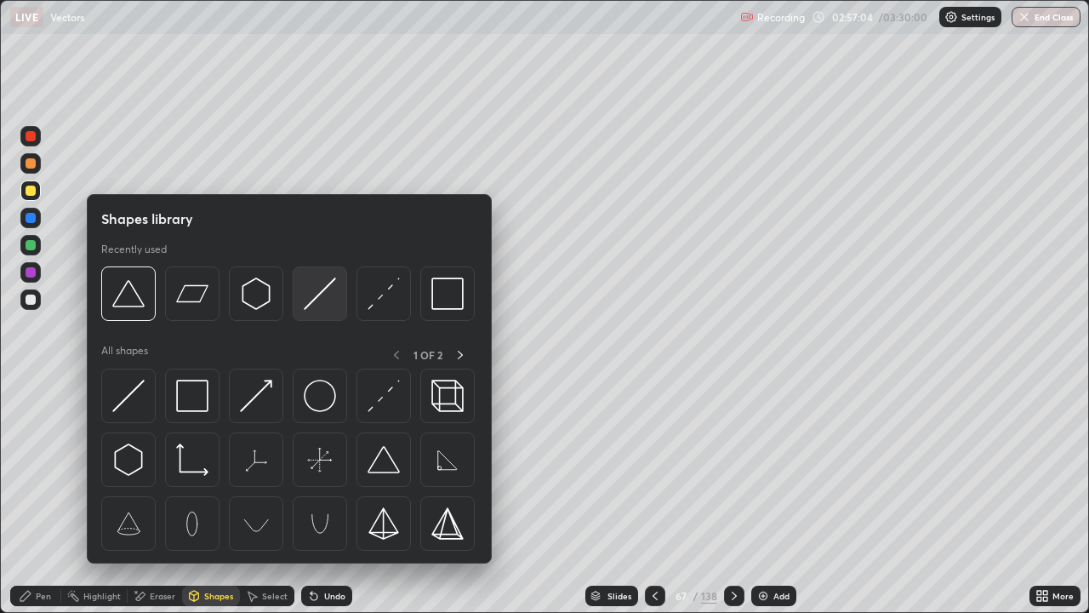
click at [313, 291] on img at bounding box center [320, 293] width 32 height 32
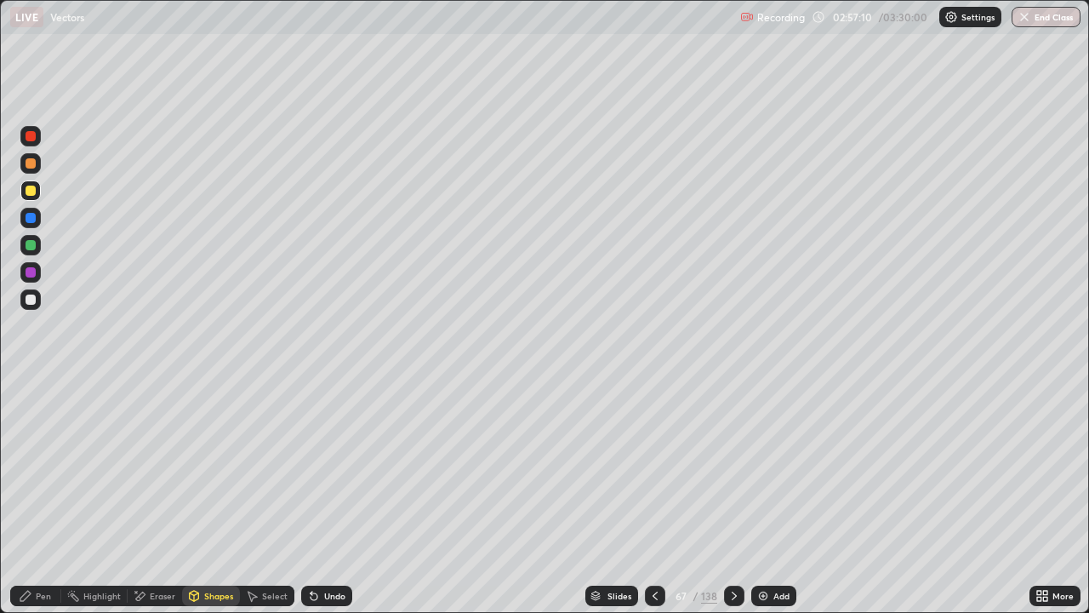
click at [33, 504] on div "Pen" at bounding box center [35, 595] width 51 height 20
click at [30, 251] on div at bounding box center [30, 245] width 20 height 20
click at [28, 192] on div at bounding box center [31, 190] width 10 height 10
click at [26, 213] on div at bounding box center [31, 218] width 10 height 10
click at [29, 163] on div at bounding box center [31, 163] width 10 height 10
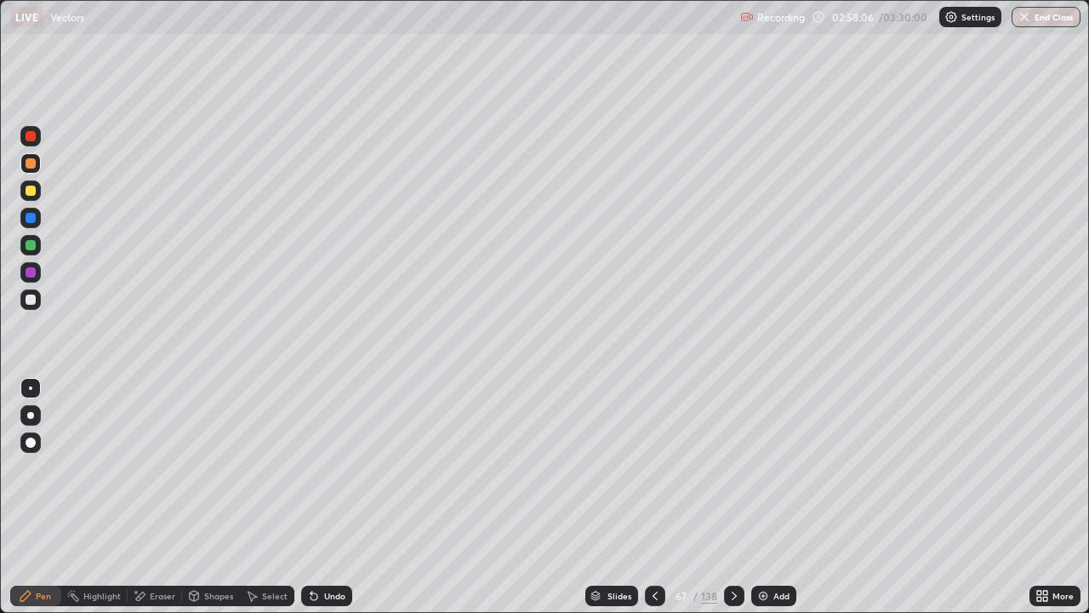
click at [28, 238] on div at bounding box center [30, 245] width 20 height 20
click at [27, 300] on div at bounding box center [31, 299] width 10 height 10
click at [145, 504] on icon at bounding box center [140, 596] width 14 height 14
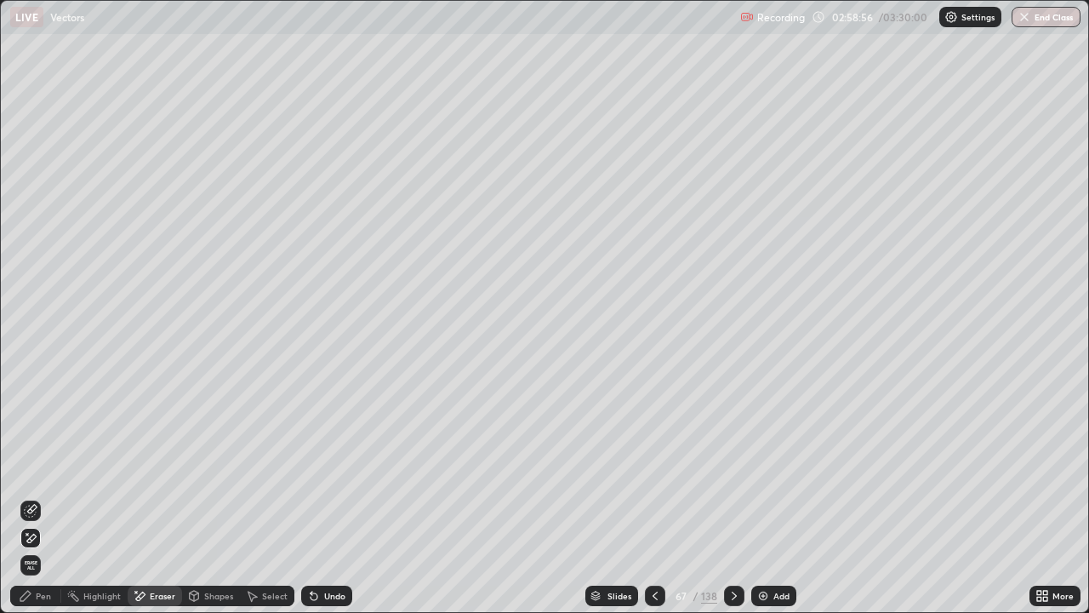
click at [37, 504] on div "Pen" at bounding box center [35, 595] width 51 height 20
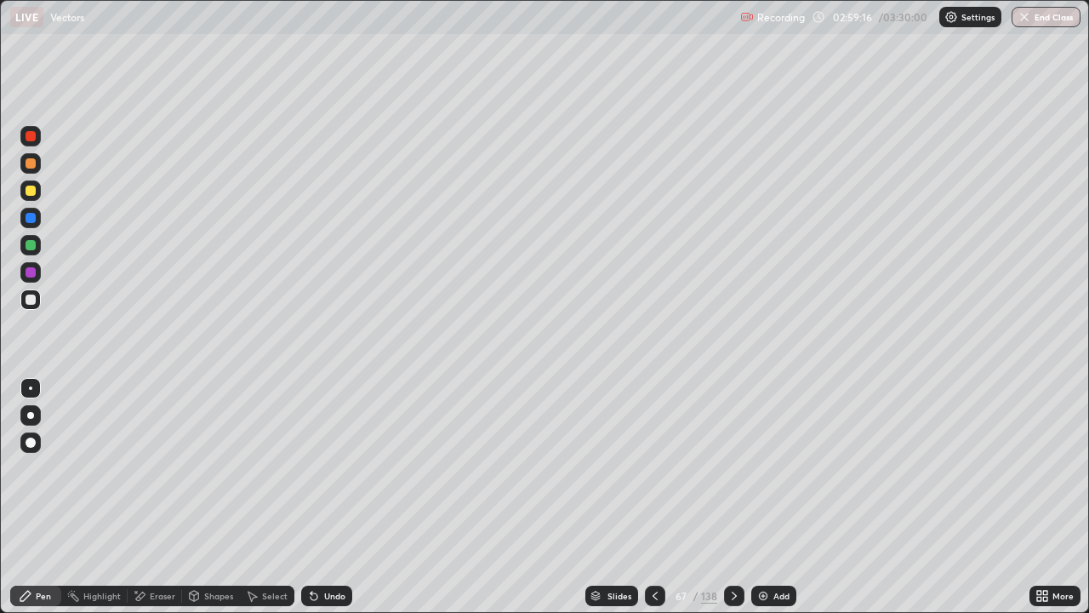
click at [30, 248] on div at bounding box center [31, 245] width 10 height 10
click at [1041, 20] on button "End Class" at bounding box center [1046, 17] width 69 height 20
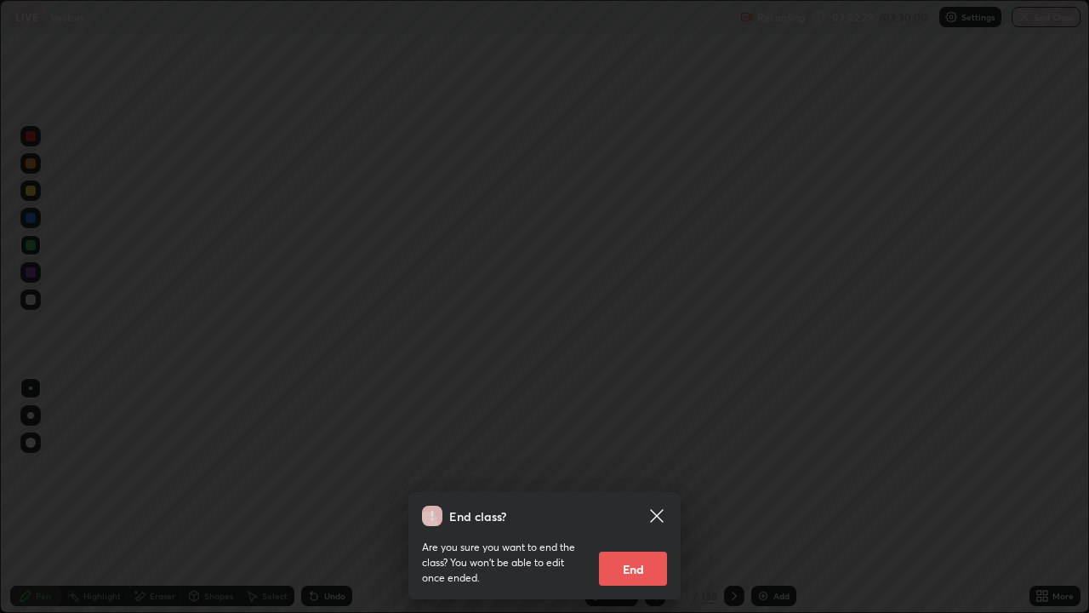
click at [653, 504] on button "End" at bounding box center [633, 568] width 68 height 34
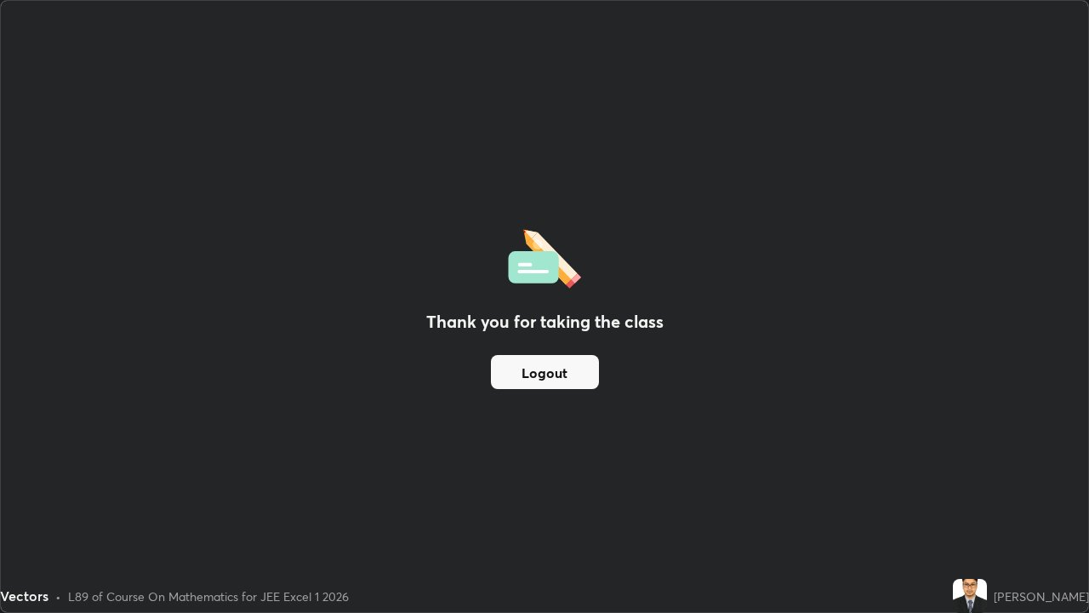
click at [551, 366] on button "Logout" at bounding box center [545, 372] width 108 height 34
